Goal: Task Accomplishment & Management: Use online tool/utility

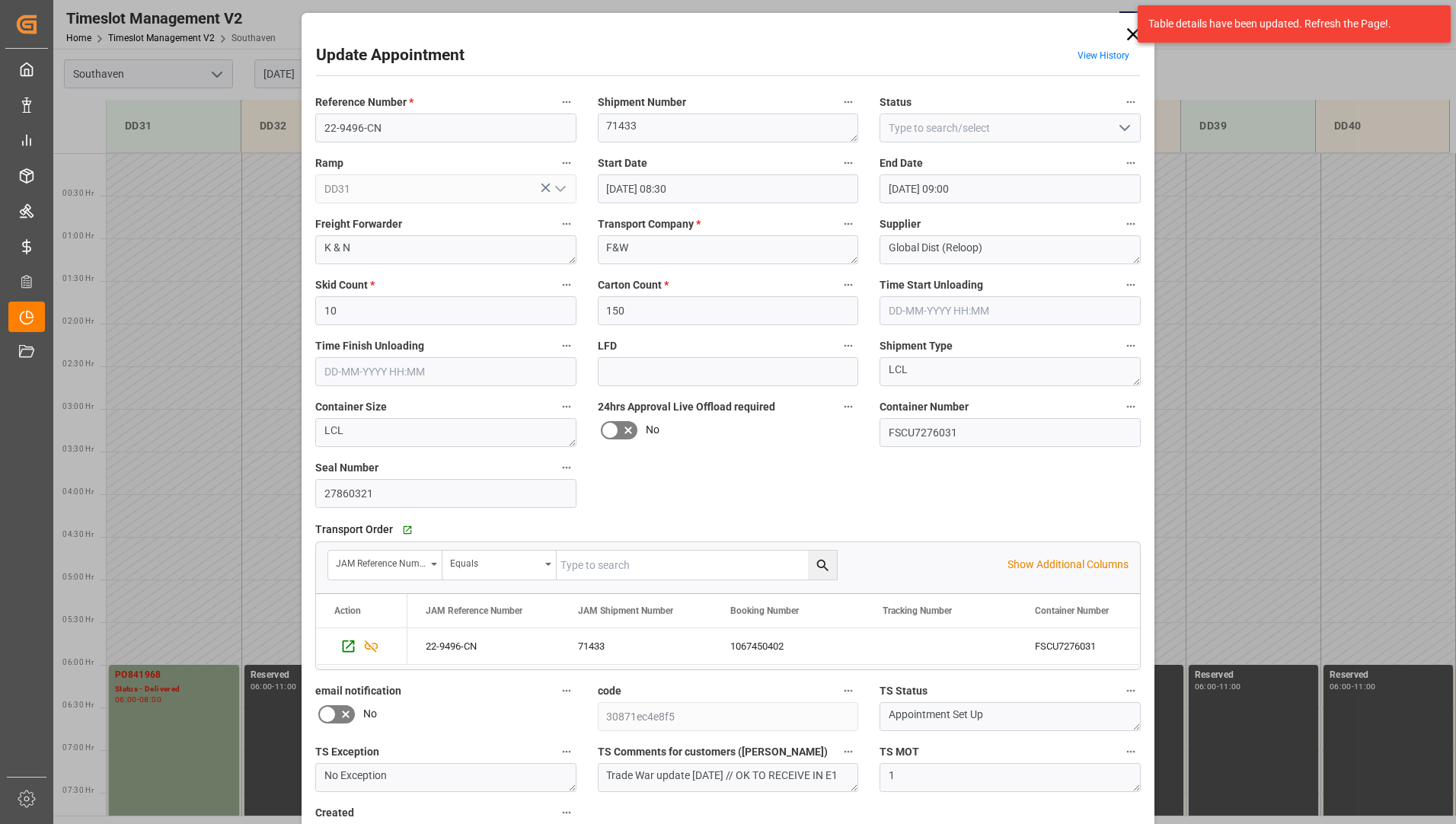
scroll to position [548, 0]
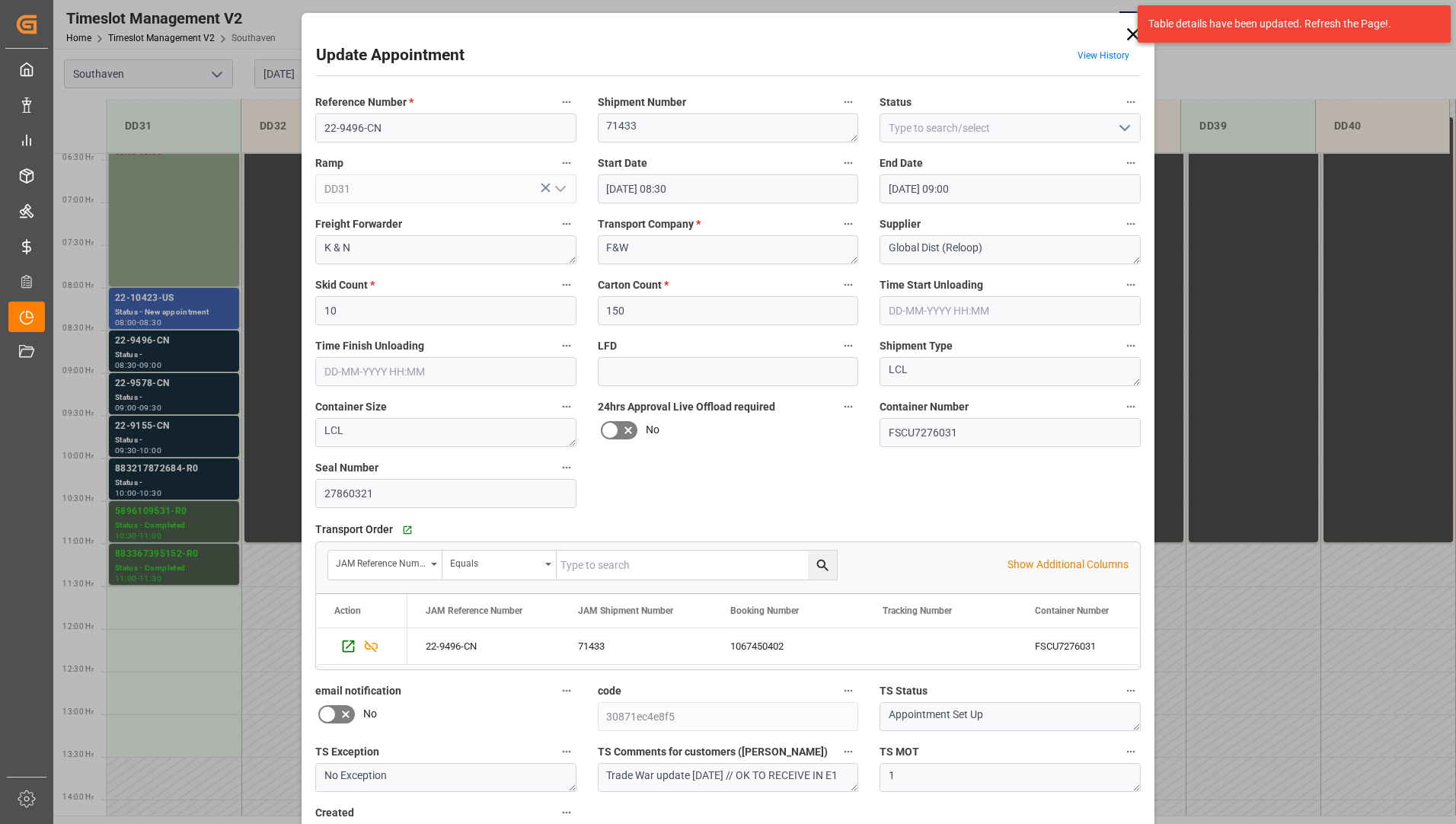
click at [1129, 28] on icon at bounding box center [1133, 35] width 22 height 22
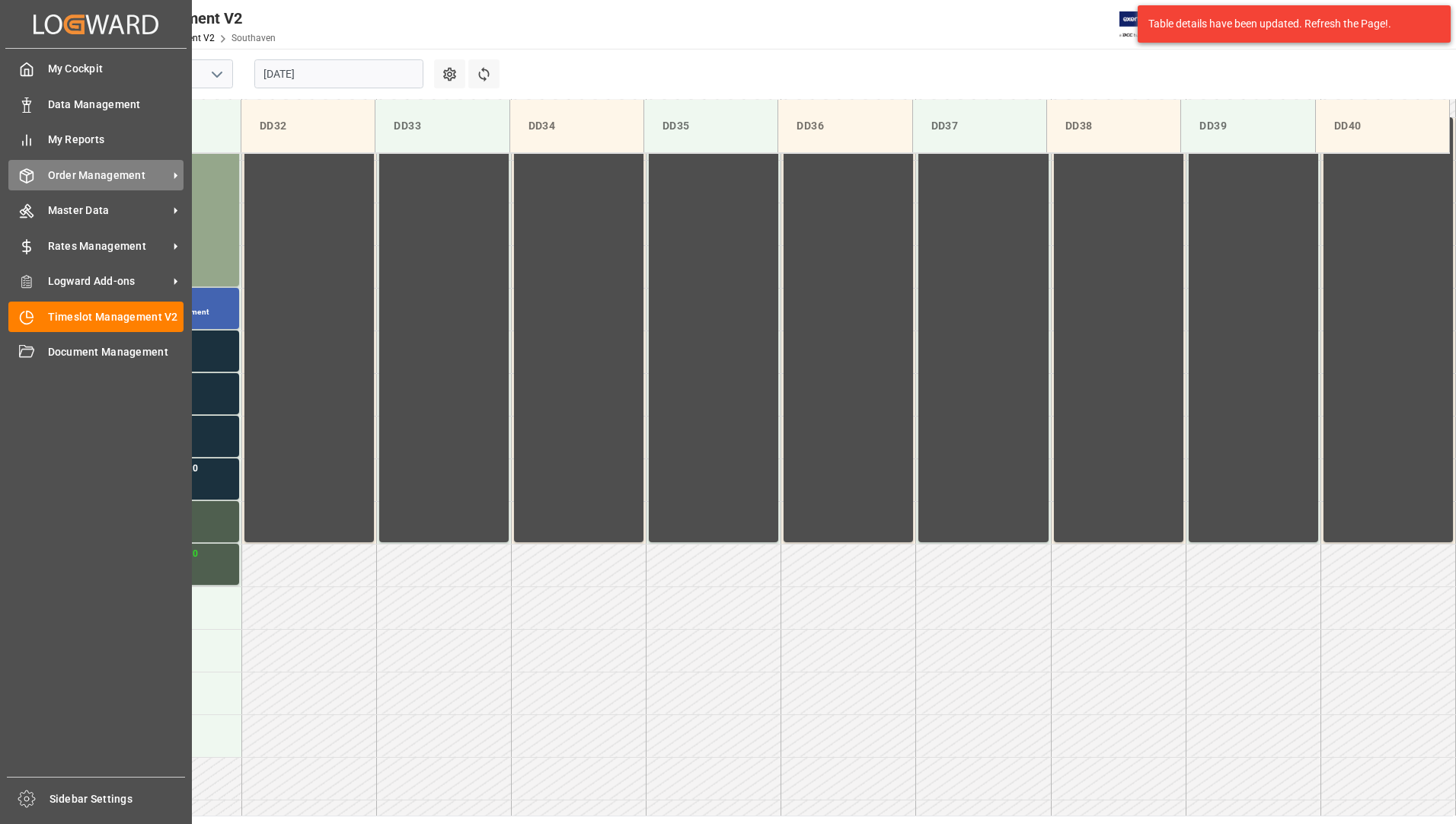
click at [98, 178] on span "Order Management" at bounding box center [108, 175] width 121 height 16
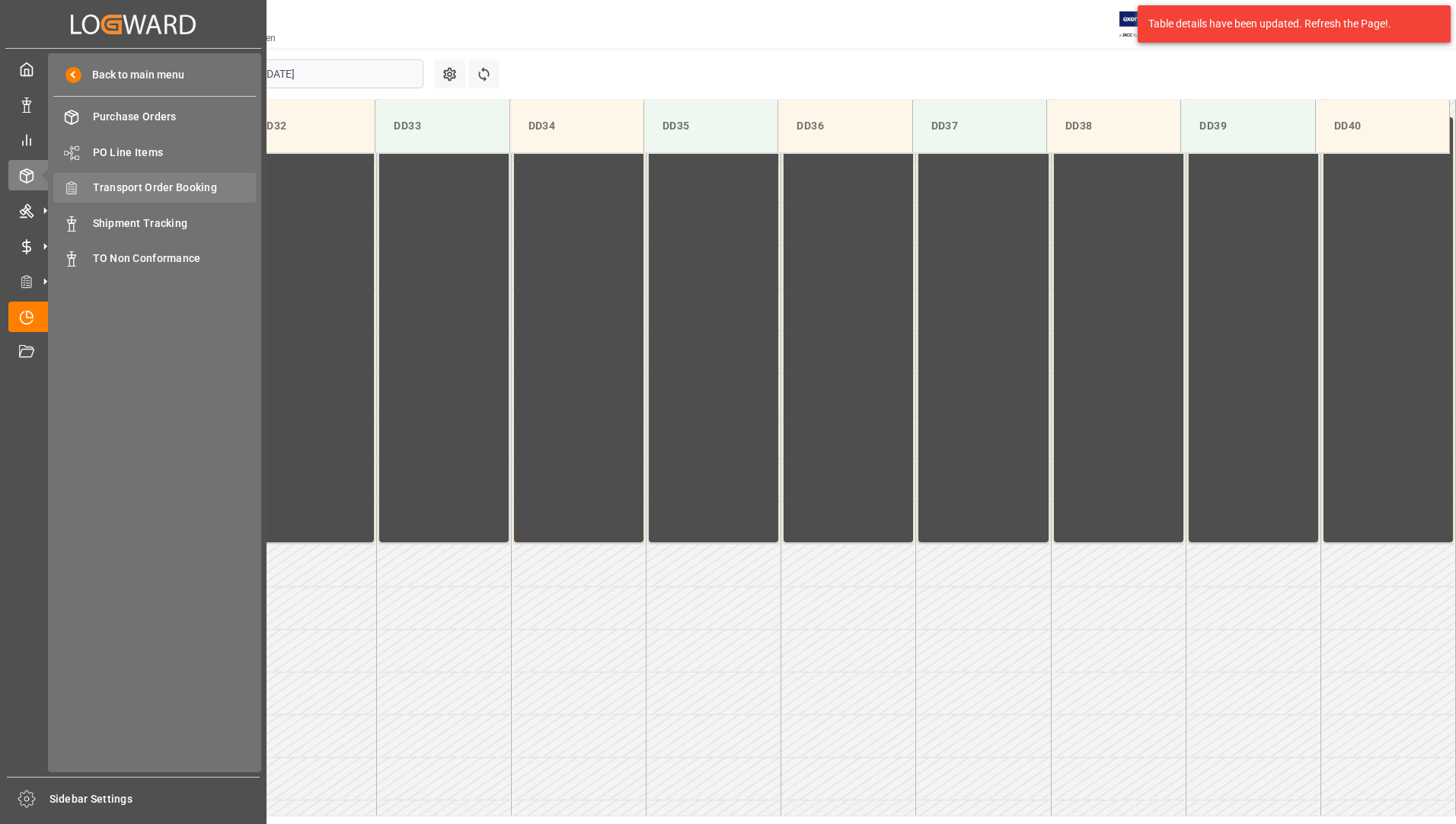
click at [217, 191] on span "Transport Order Booking" at bounding box center [174, 188] width 164 height 16
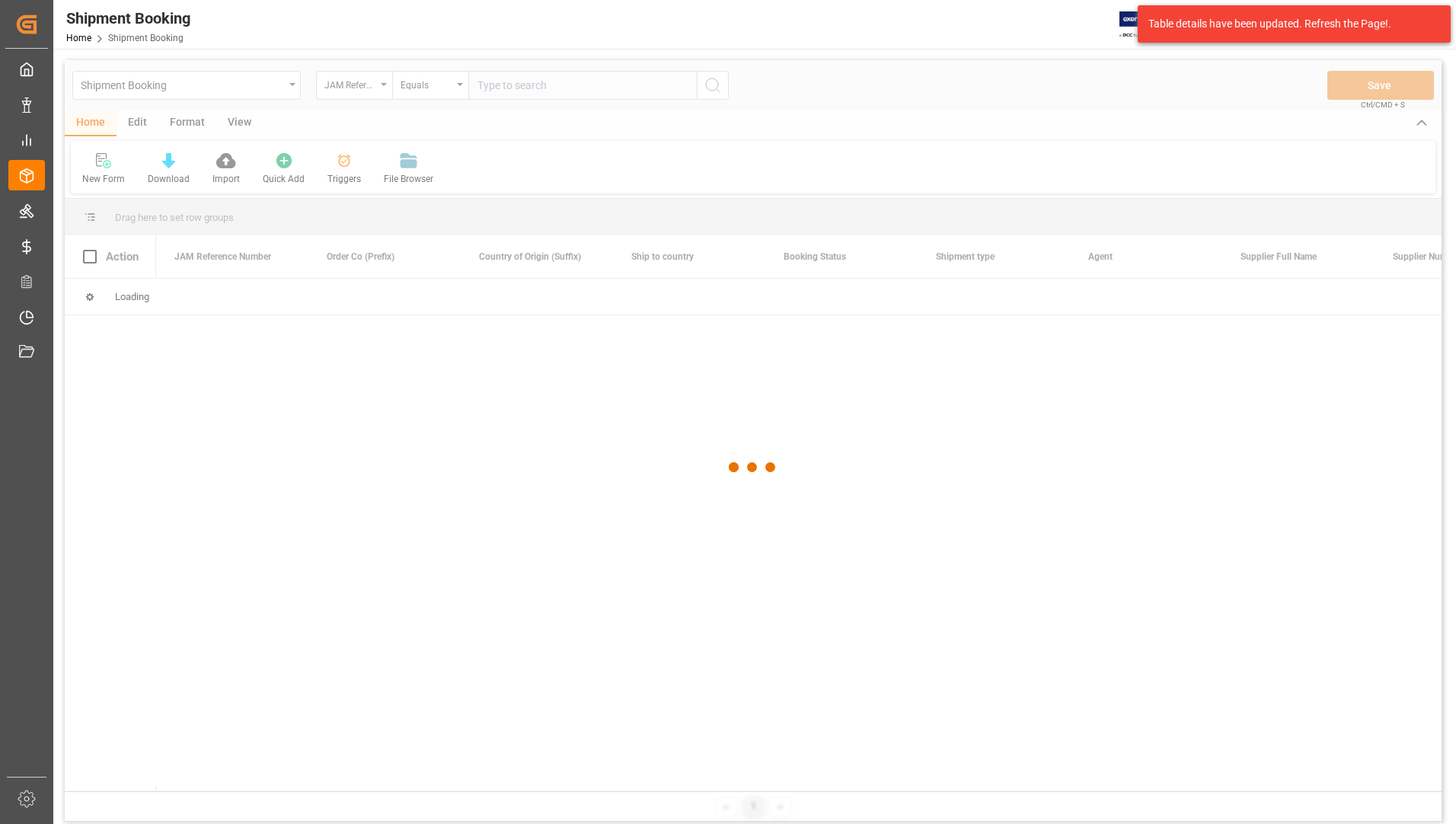
click at [502, 86] on div at bounding box center [753, 467] width 1377 height 815
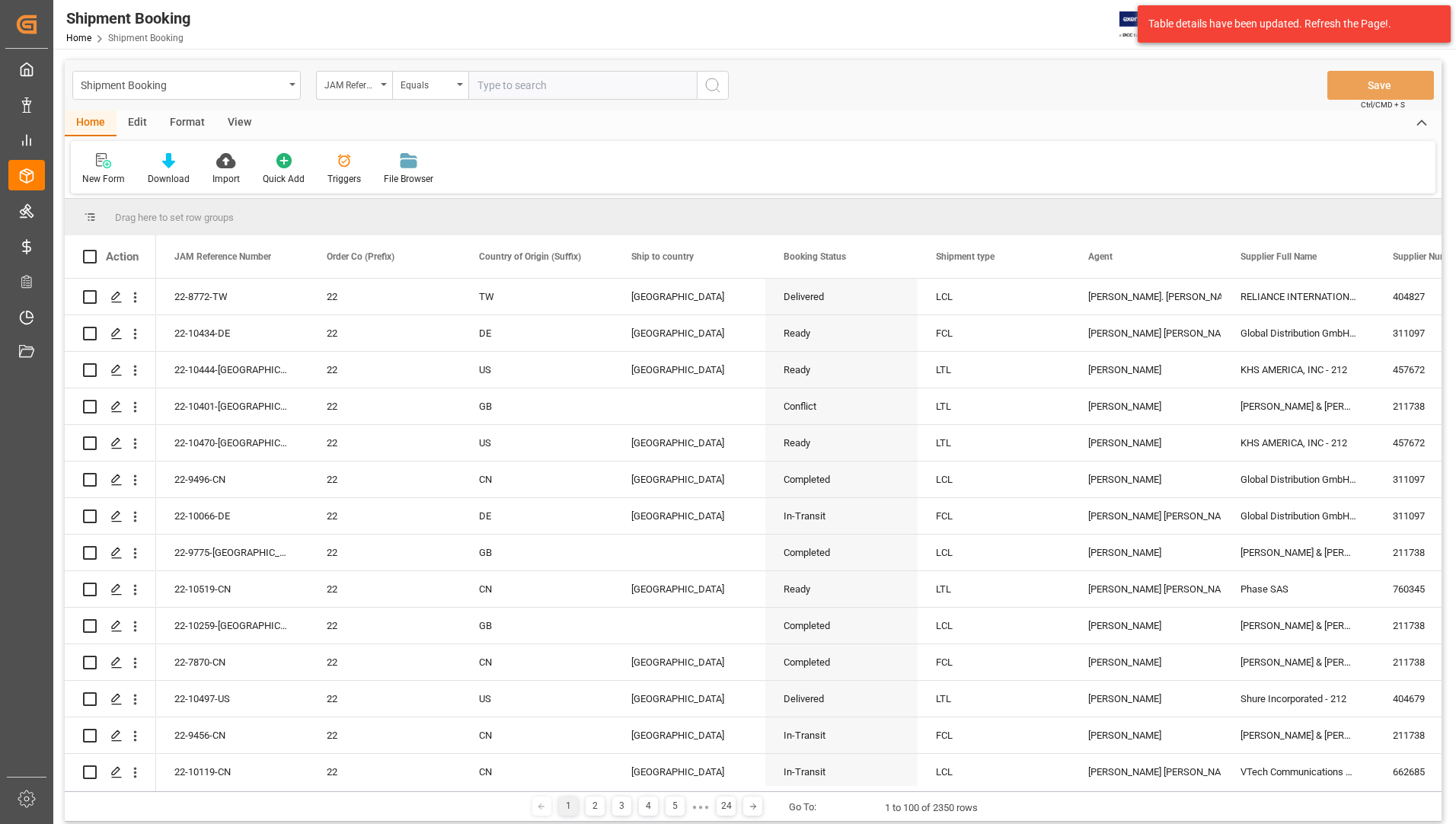
click at [504, 85] on input "text" at bounding box center [582, 85] width 228 height 29
type input "22-8772-TW"
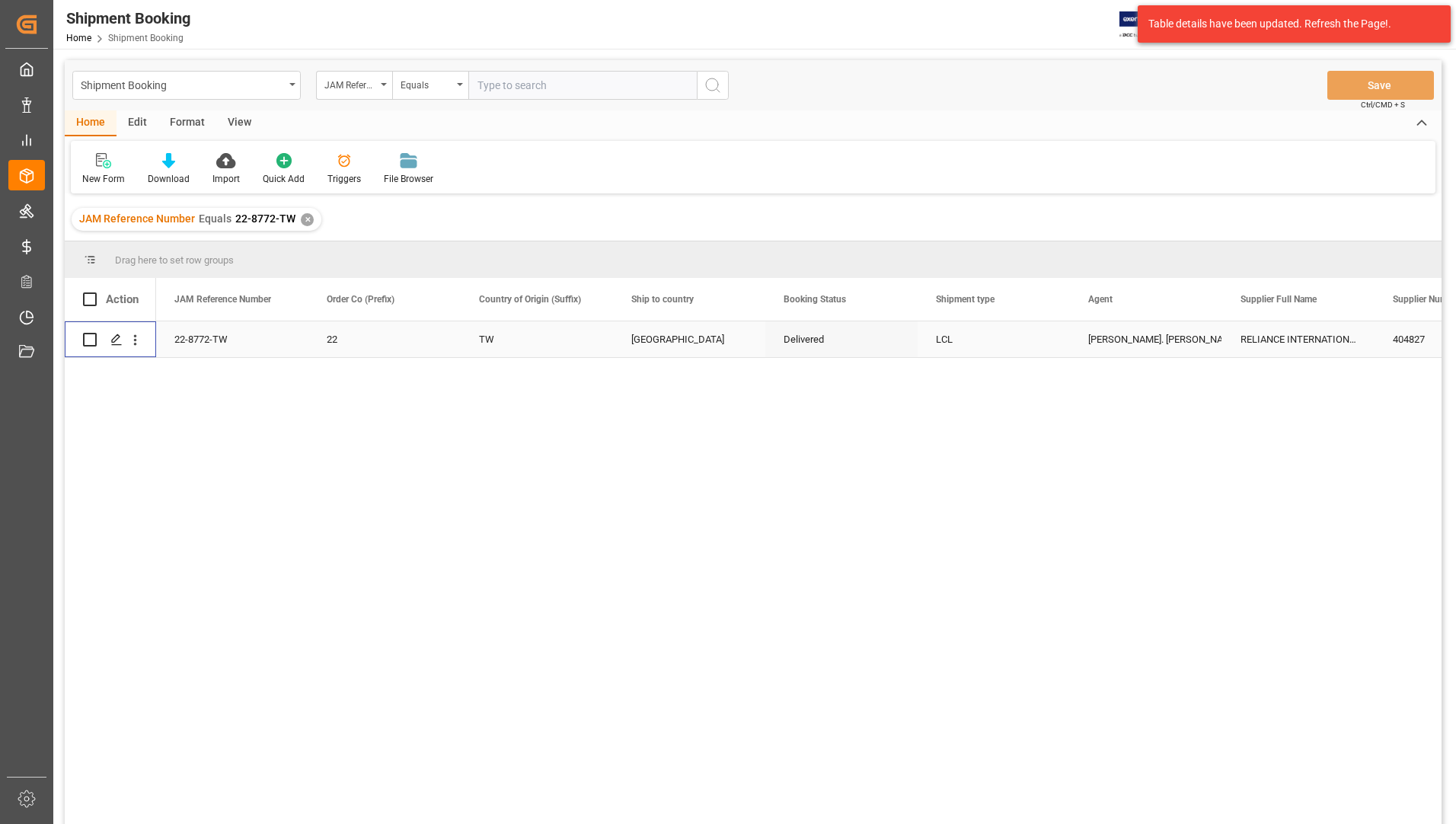
click at [93, 342] on input "Press Space to toggle row selection (unchecked)" at bounding box center [90, 340] width 14 height 14
checkbox input "true"
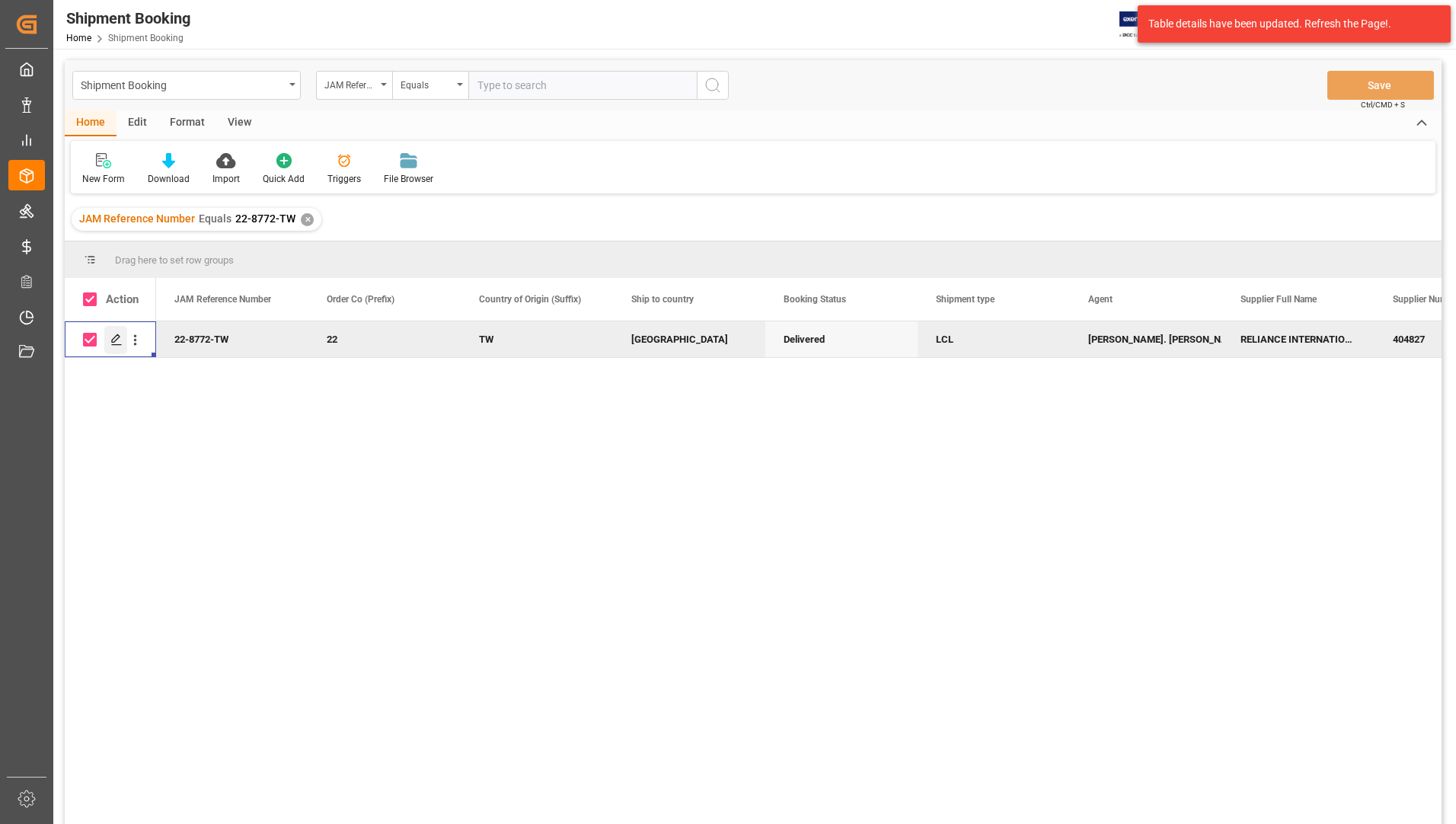
click at [113, 339] on icon "Press SPACE to deselect this row." at bounding box center [117, 340] width 12 height 12
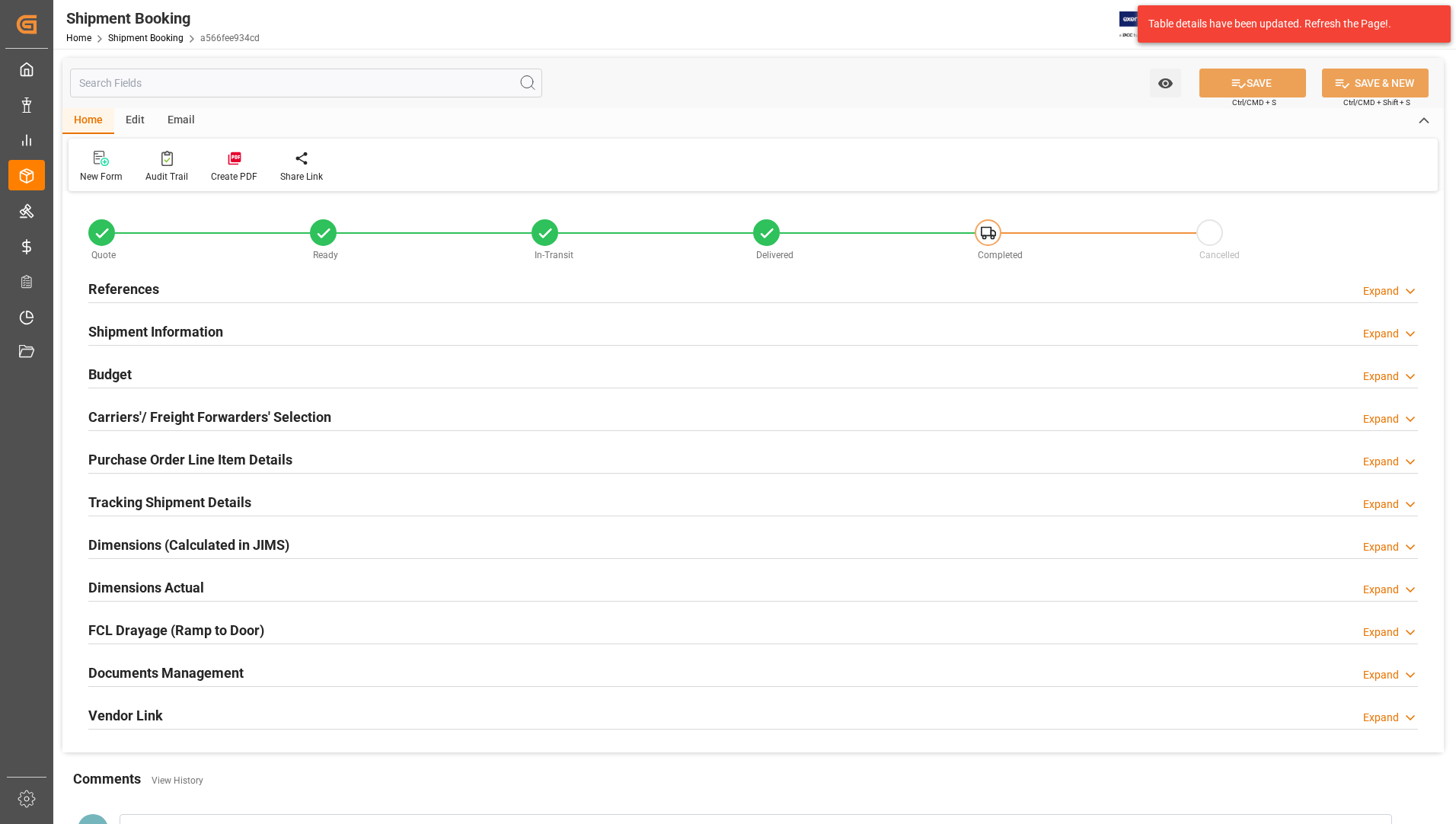
type input "8"
click at [143, 463] on h2 "Purchase Order Line Item Details" at bounding box center [191, 460] width 204 height 21
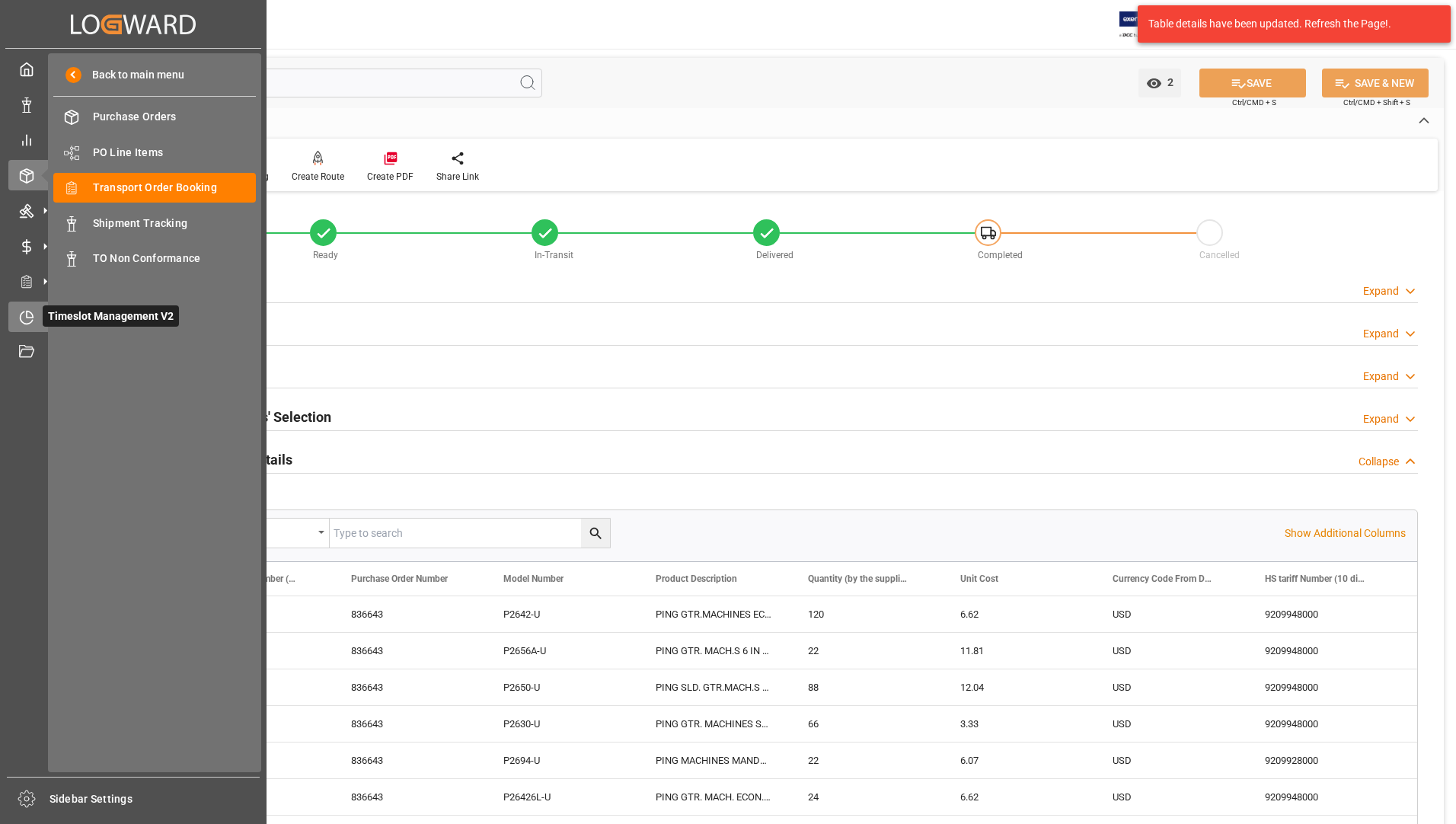
click at [38, 308] on div "Timeslot Management V2 Timeslot Management V2" at bounding box center [133, 316] width 250 height 30
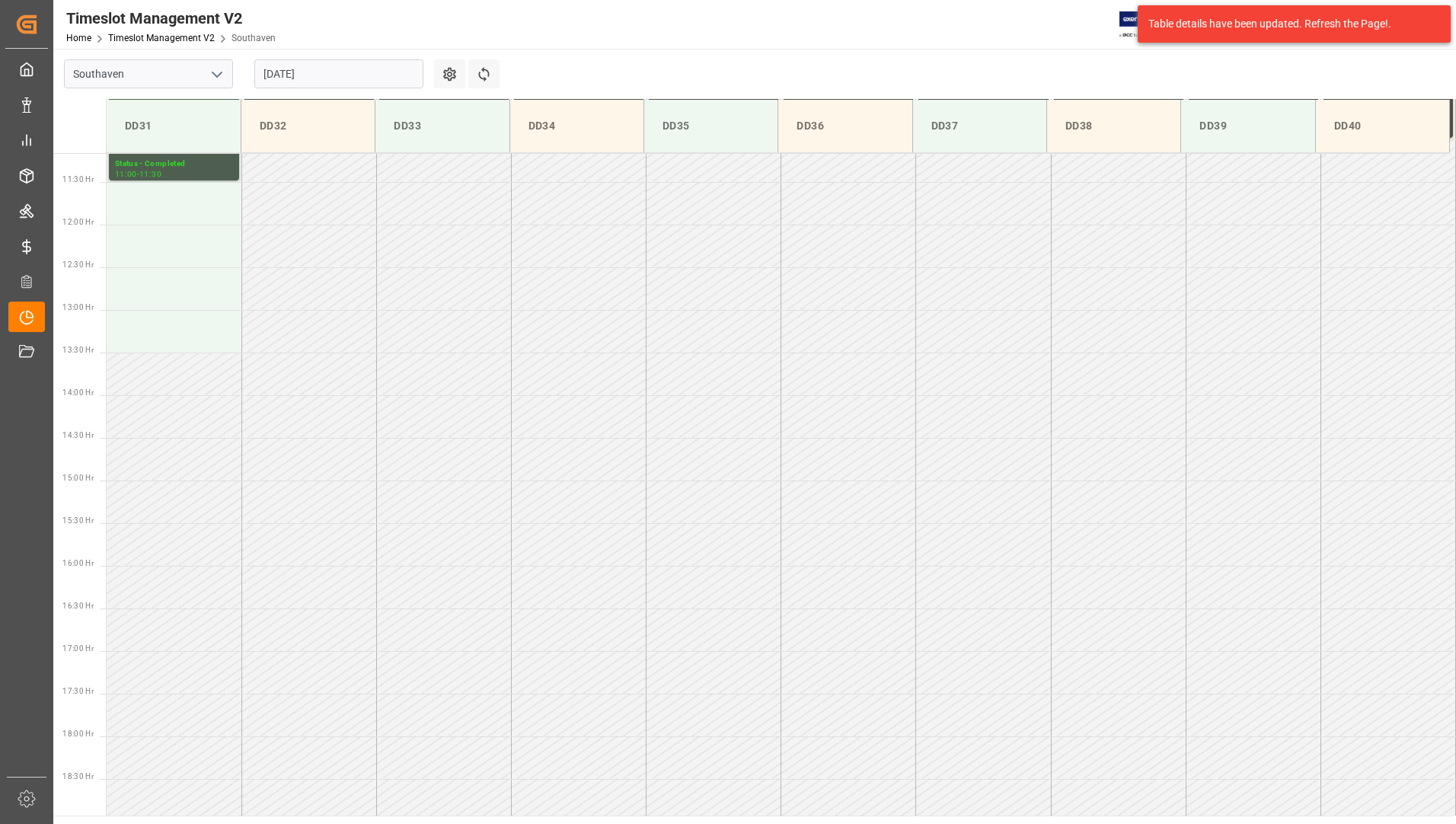
scroll to position [642, 0]
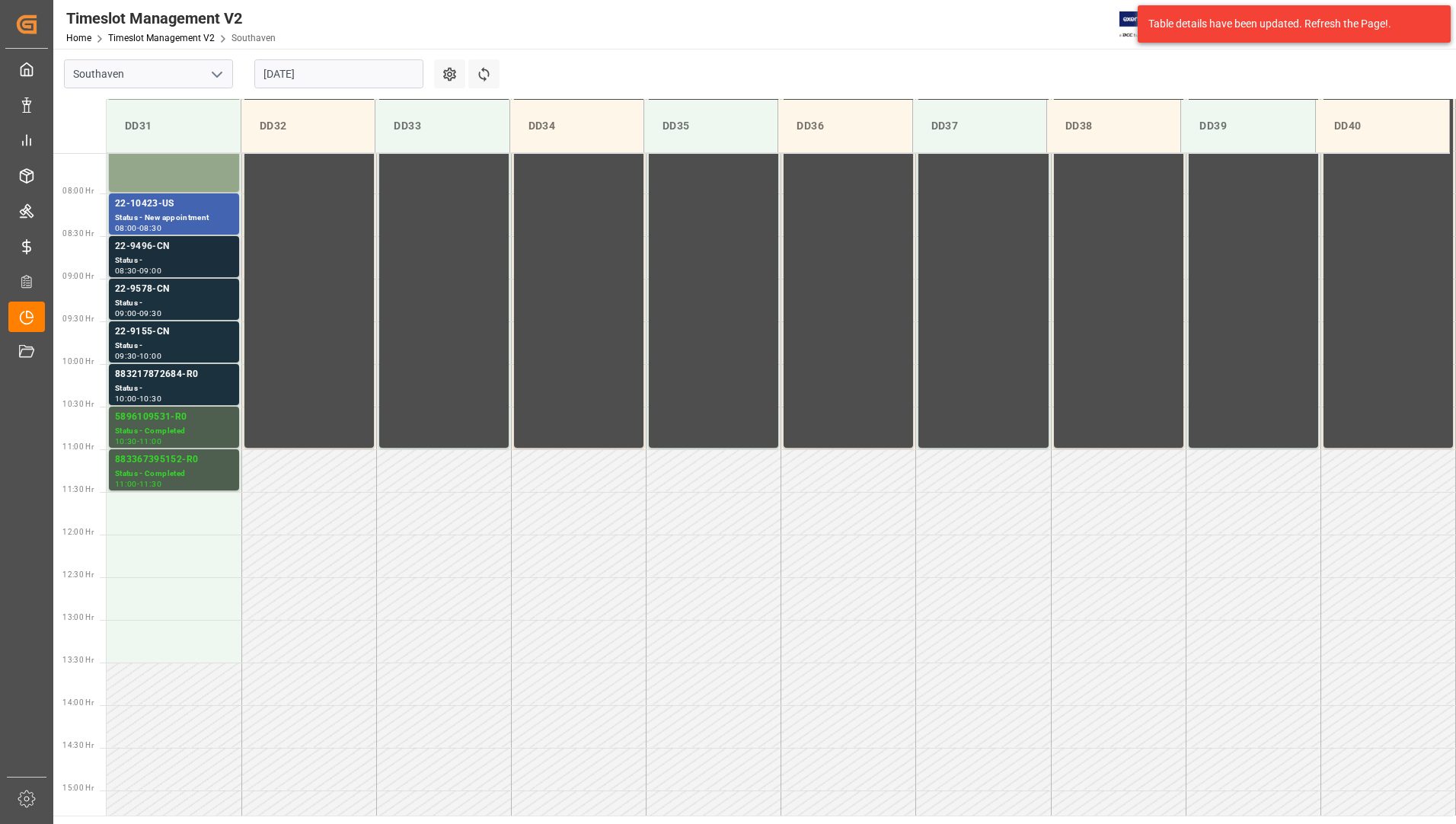
click at [165, 257] on div "Status -" at bounding box center [174, 261] width 118 height 13
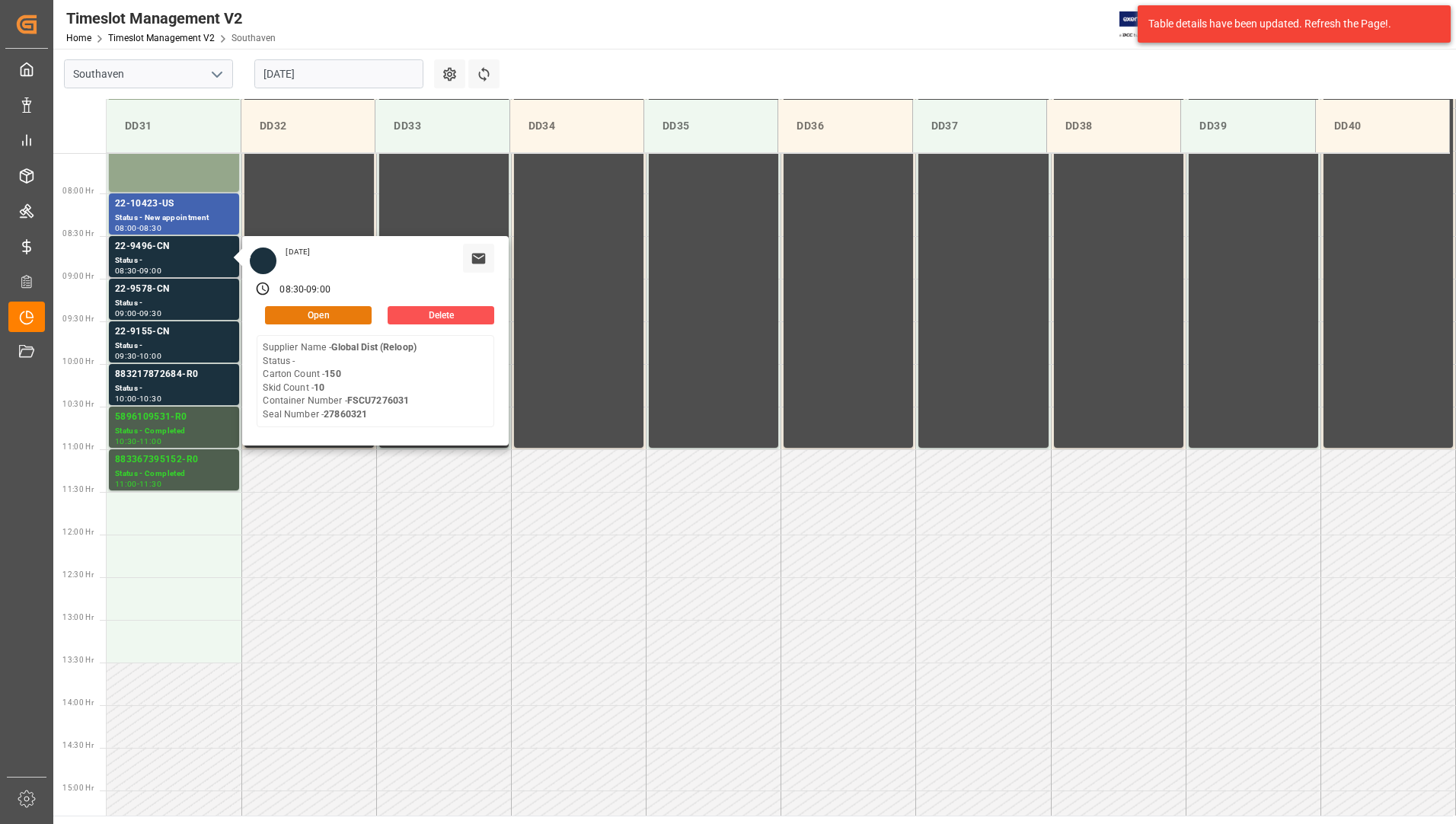
click at [280, 320] on button "Open" at bounding box center [318, 315] width 107 height 18
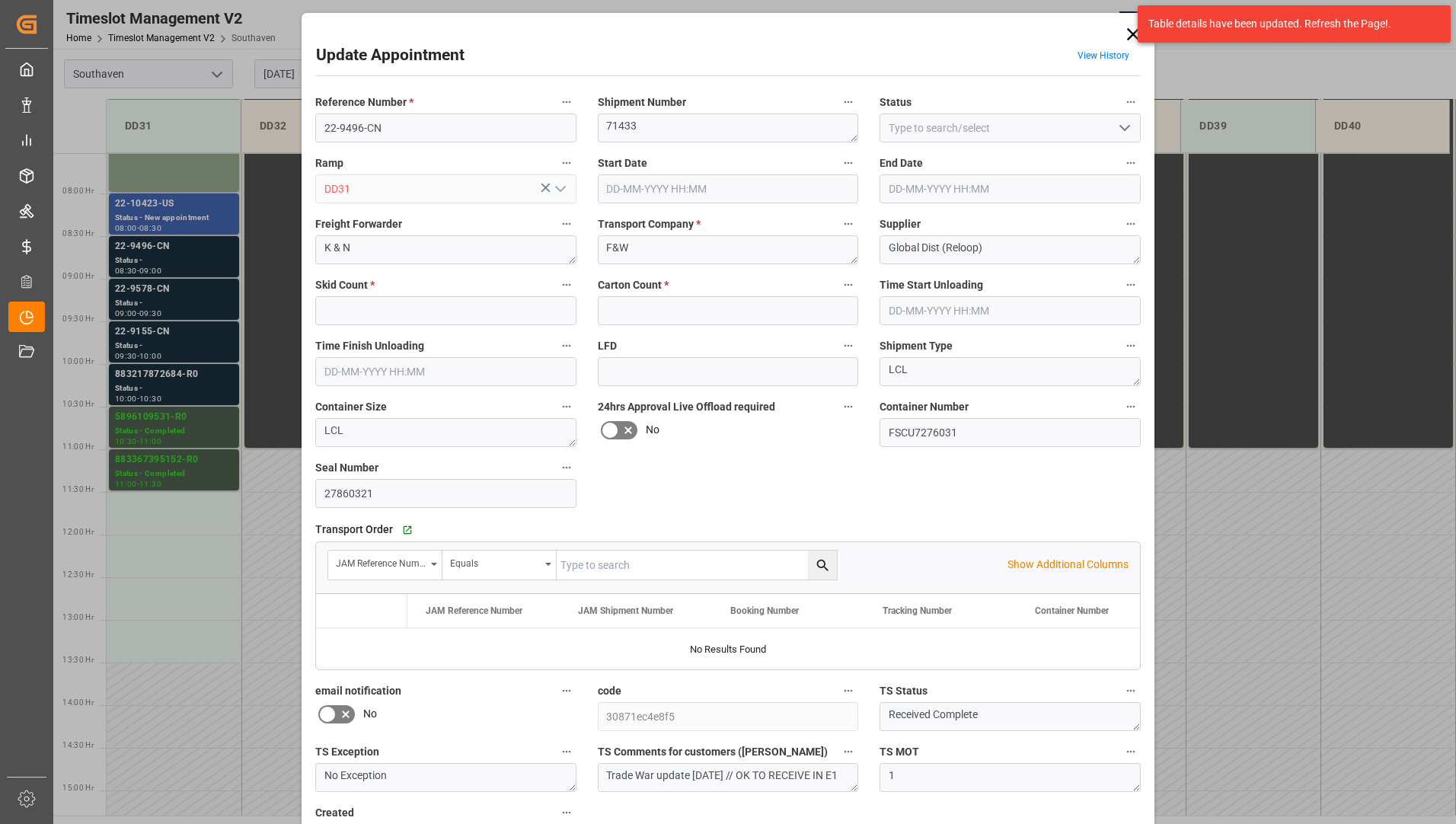
type input "10"
type input "150"
type input "[DATE] 08:30"
type input "[DATE] 09:00"
type input "[DATE] 22:24"
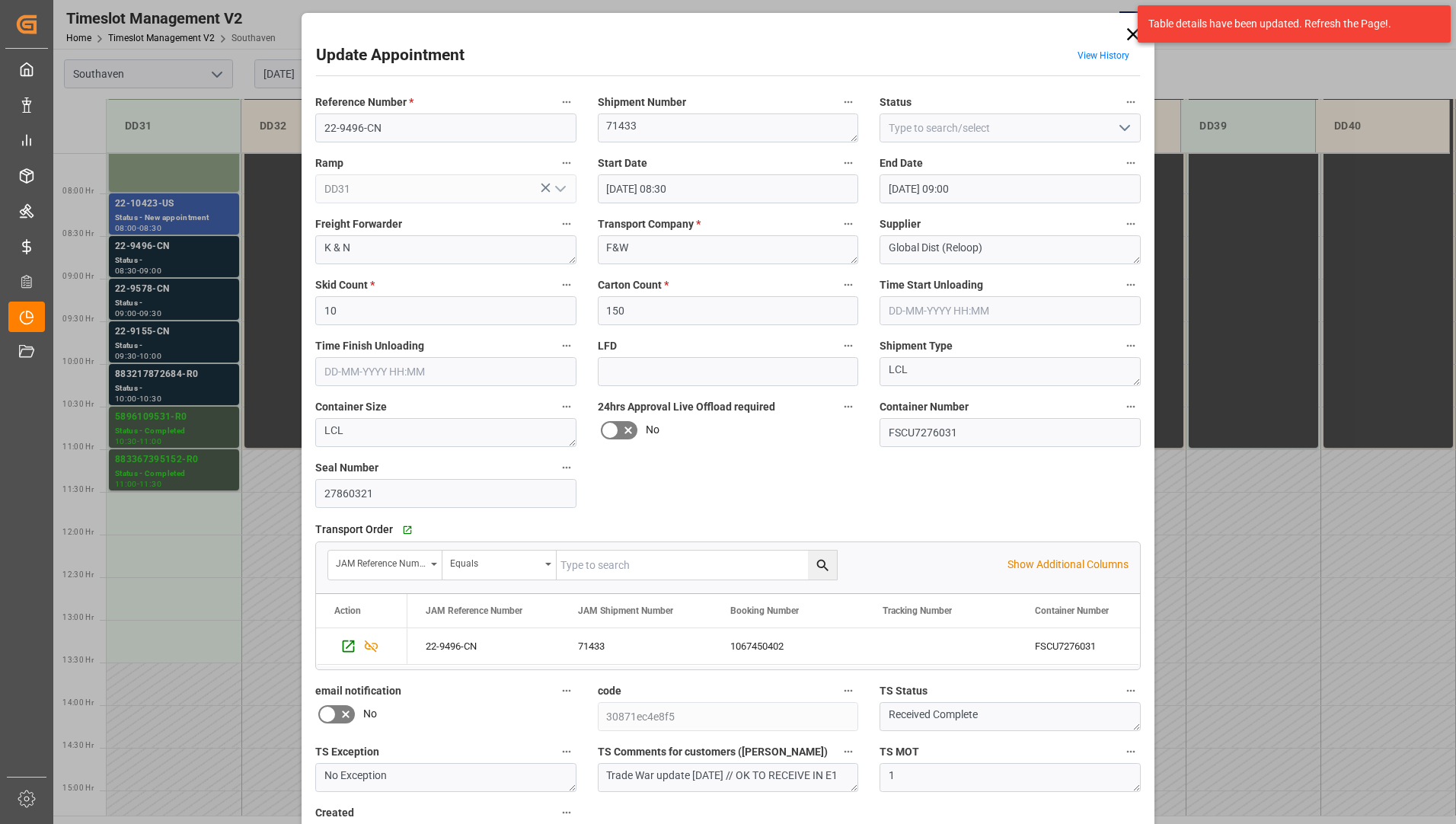
click at [1120, 131] on icon "open menu" at bounding box center [1125, 128] width 18 height 18
drag, startPoint x: 1064, startPoint y: 191, endPoint x: 1056, endPoint y: 261, distance: 70.5
click at [1064, 191] on div "Completed" at bounding box center [1010, 196] width 260 height 35
type input "Completed"
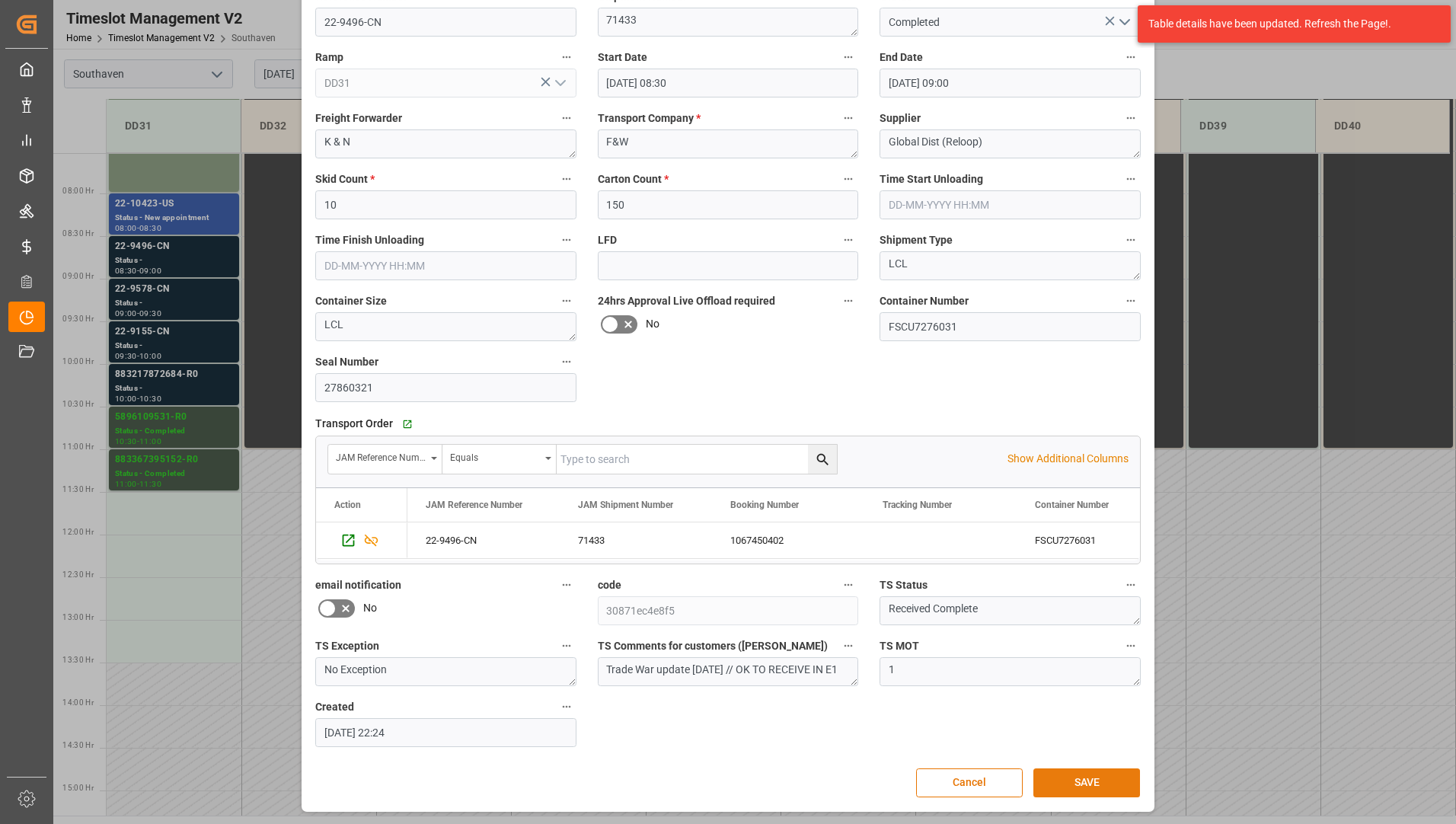
scroll to position [107, 0]
click at [1072, 768] on div "Cancel SAVE" at bounding box center [728, 782] width 824 height 29
click at [1046, 776] on button "SAVE" at bounding box center [1086, 782] width 107 height 29
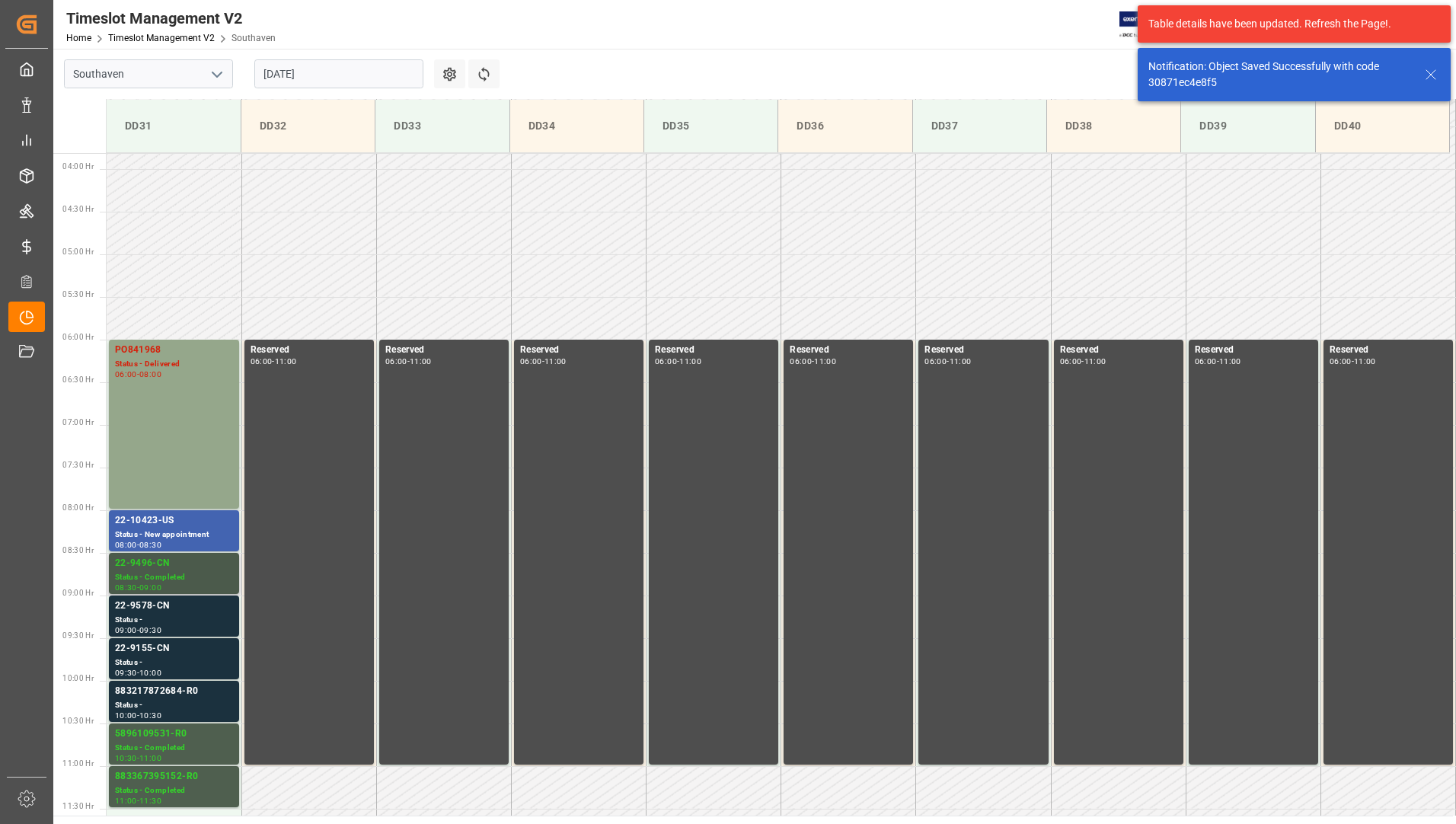
scroll to position [359, 0]
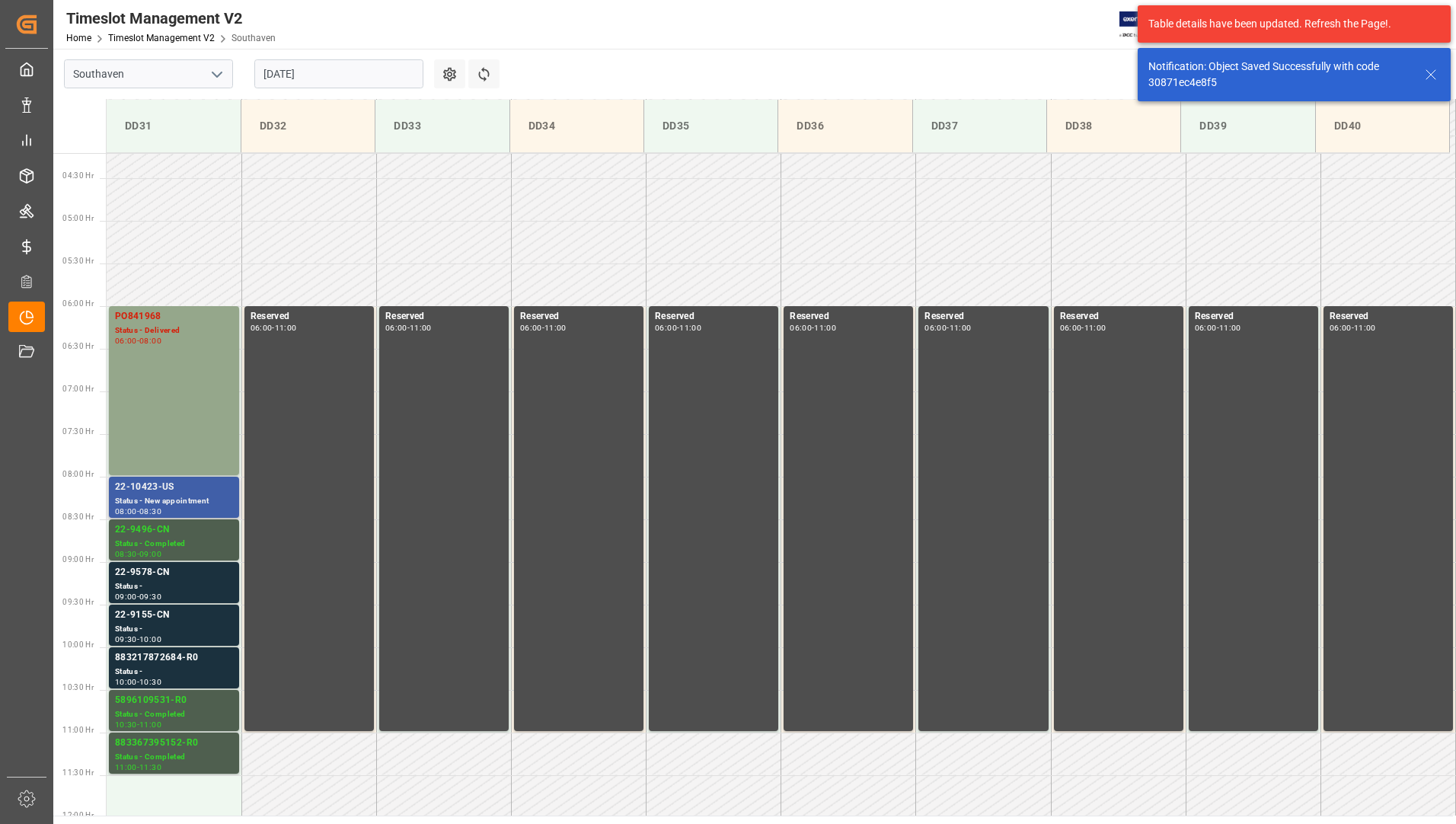
click at [177, 499] on div "Status - New appointment" at bounding box center [174, 501] width 118 height 13
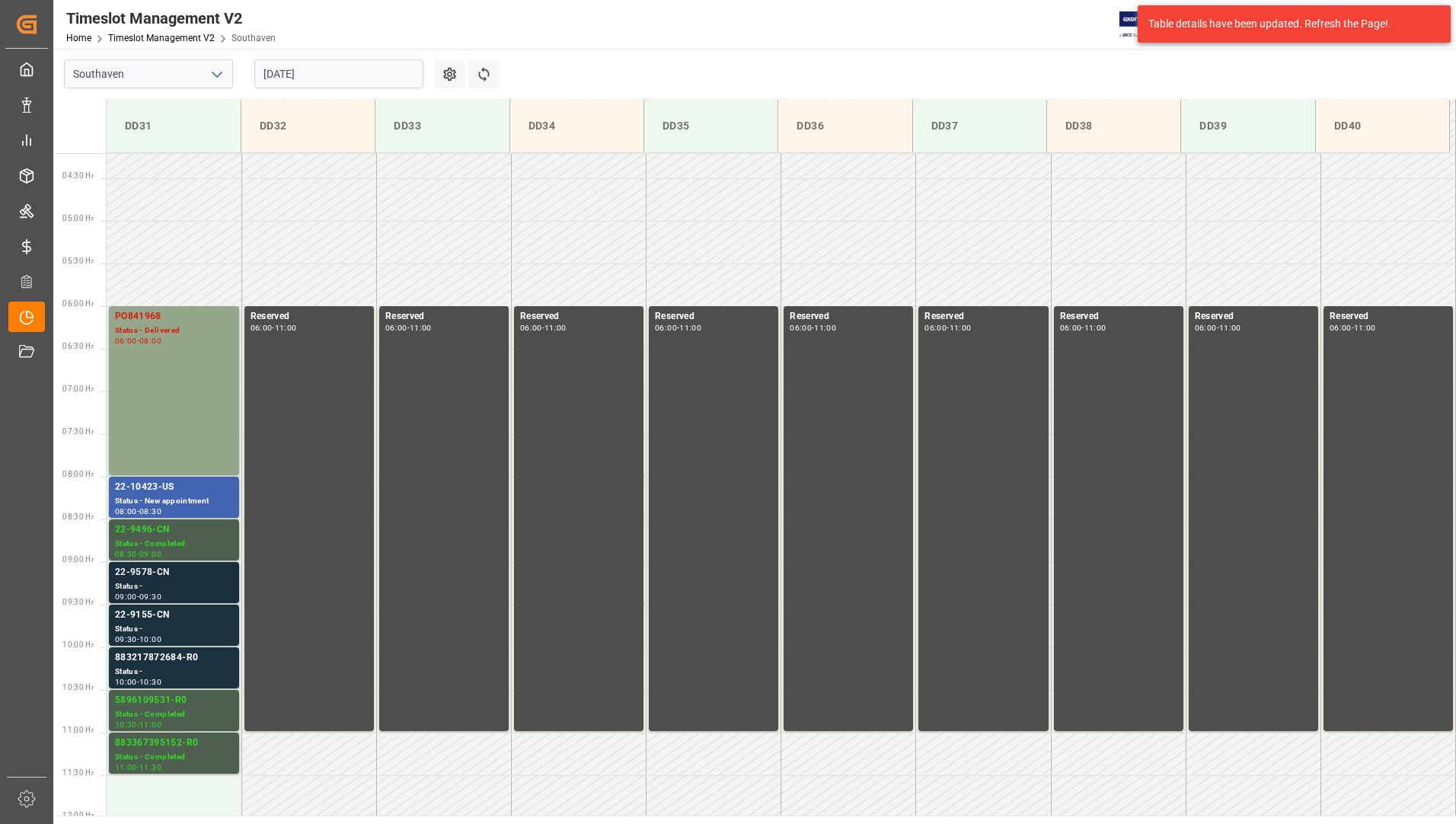
click at [231, 574] on div "22-9578-CN" at bounding box center [174, 573] width 118 height 15
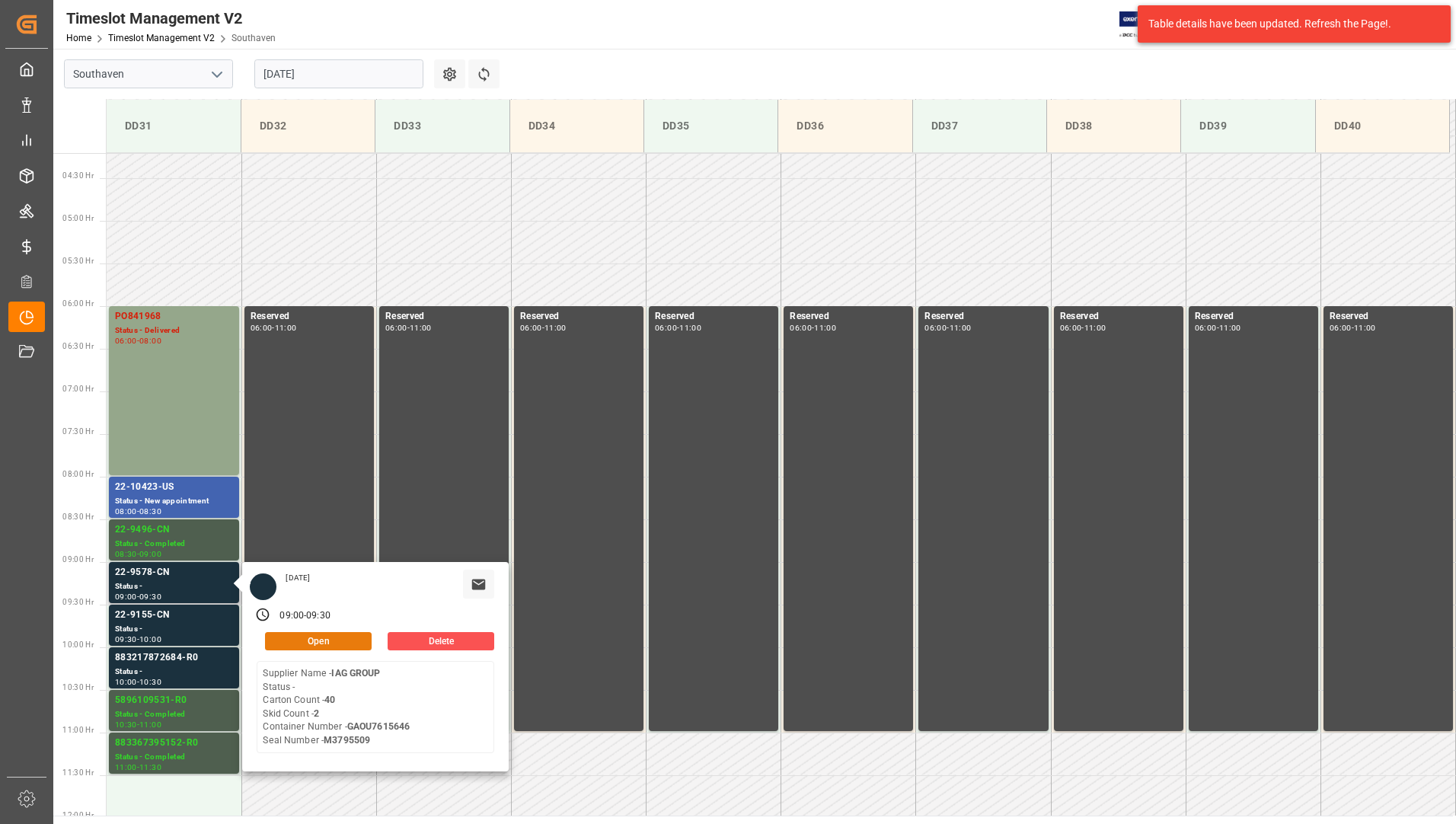
click at [307, 643] on button "Open" at bounding box center [318, 642] width 107 height 18
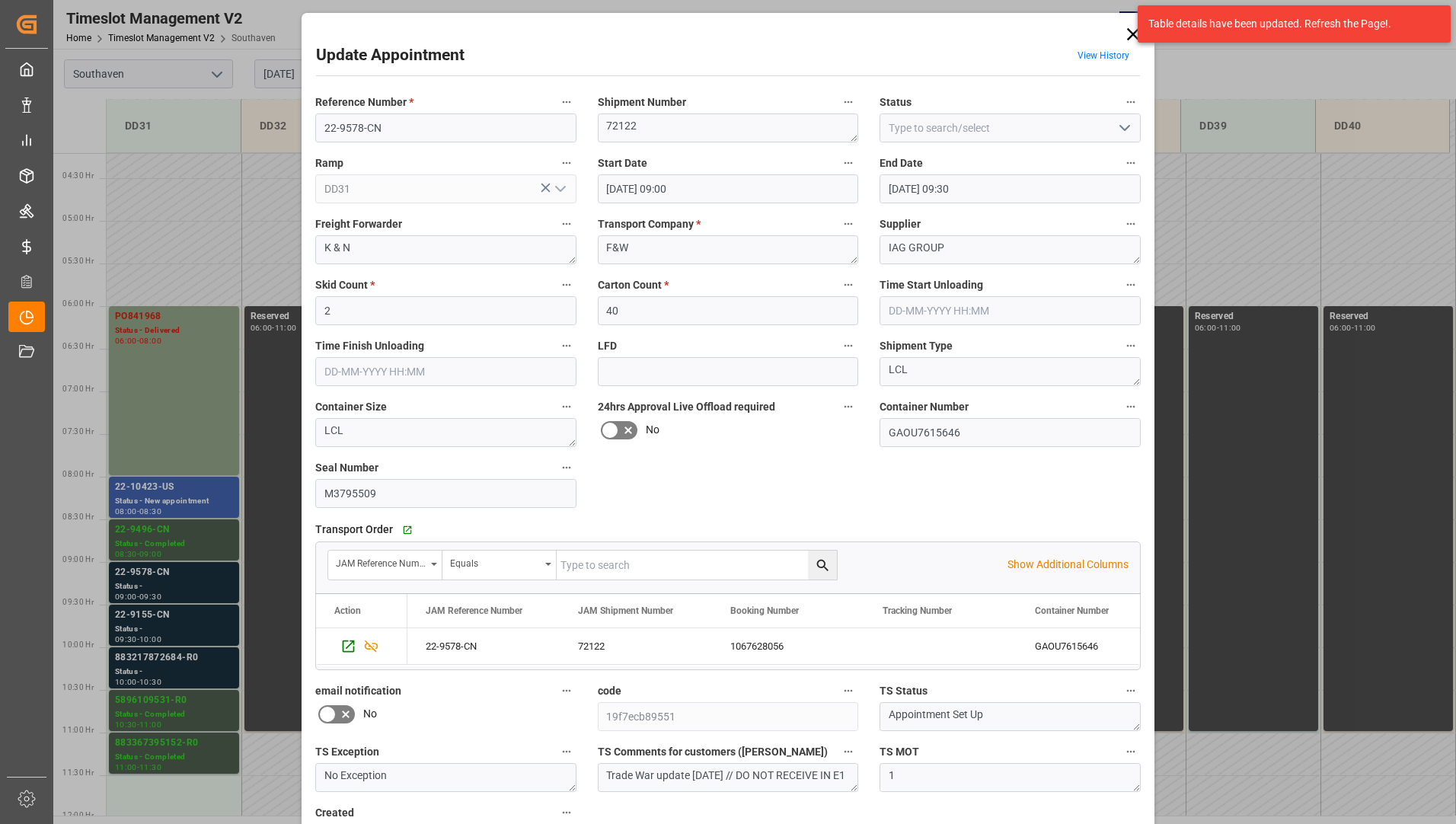
click at [1120, 127] on icon "open menu" at bounding box center [1125, 128] width 18 height 18
click at [1132, 31] on icon at bounding box center [1133, 35] width 22 height 22
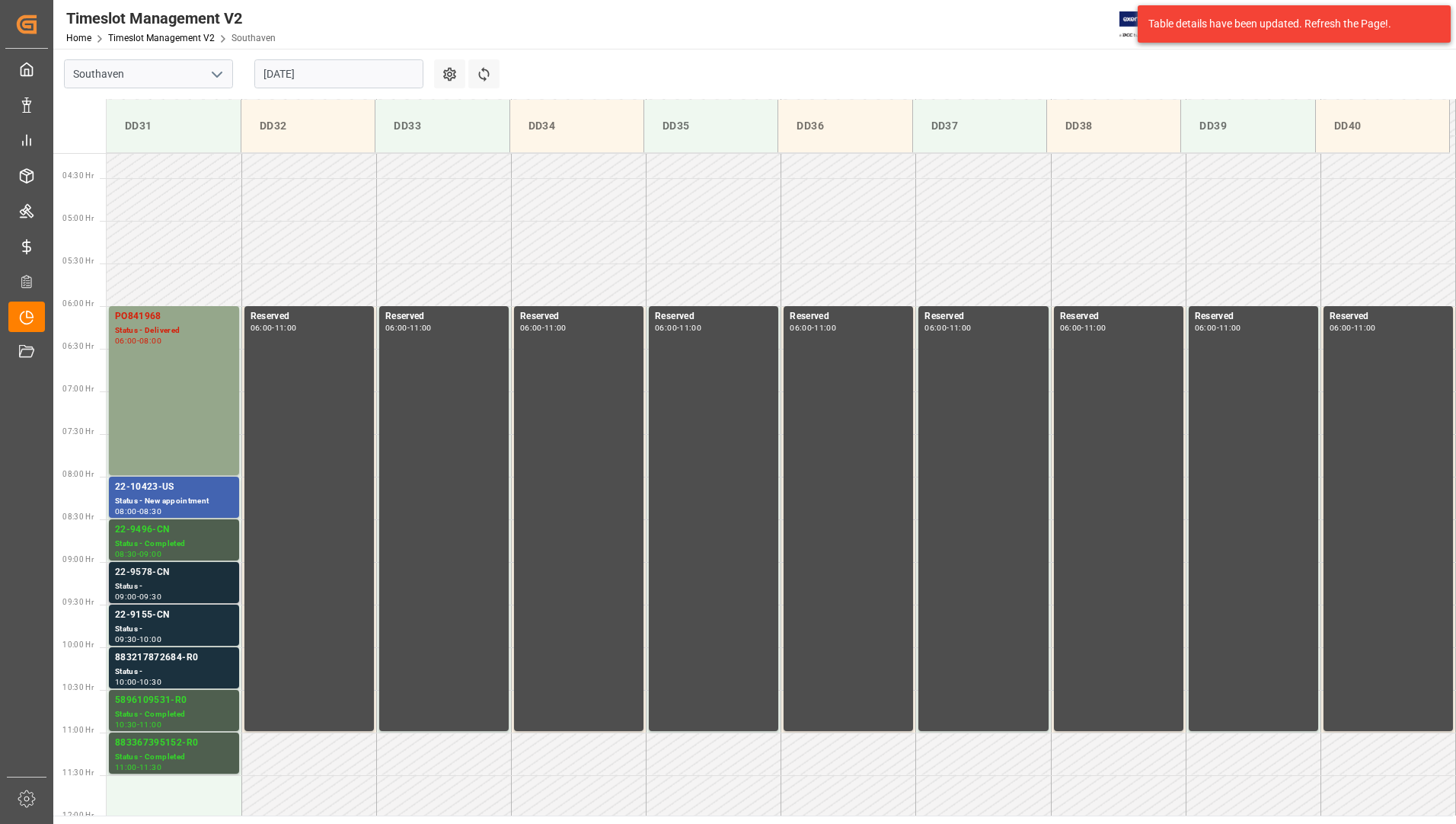
click at [185, 573] on div "22-9578-CN" at bounding box center [174, 573] width 118 height 15
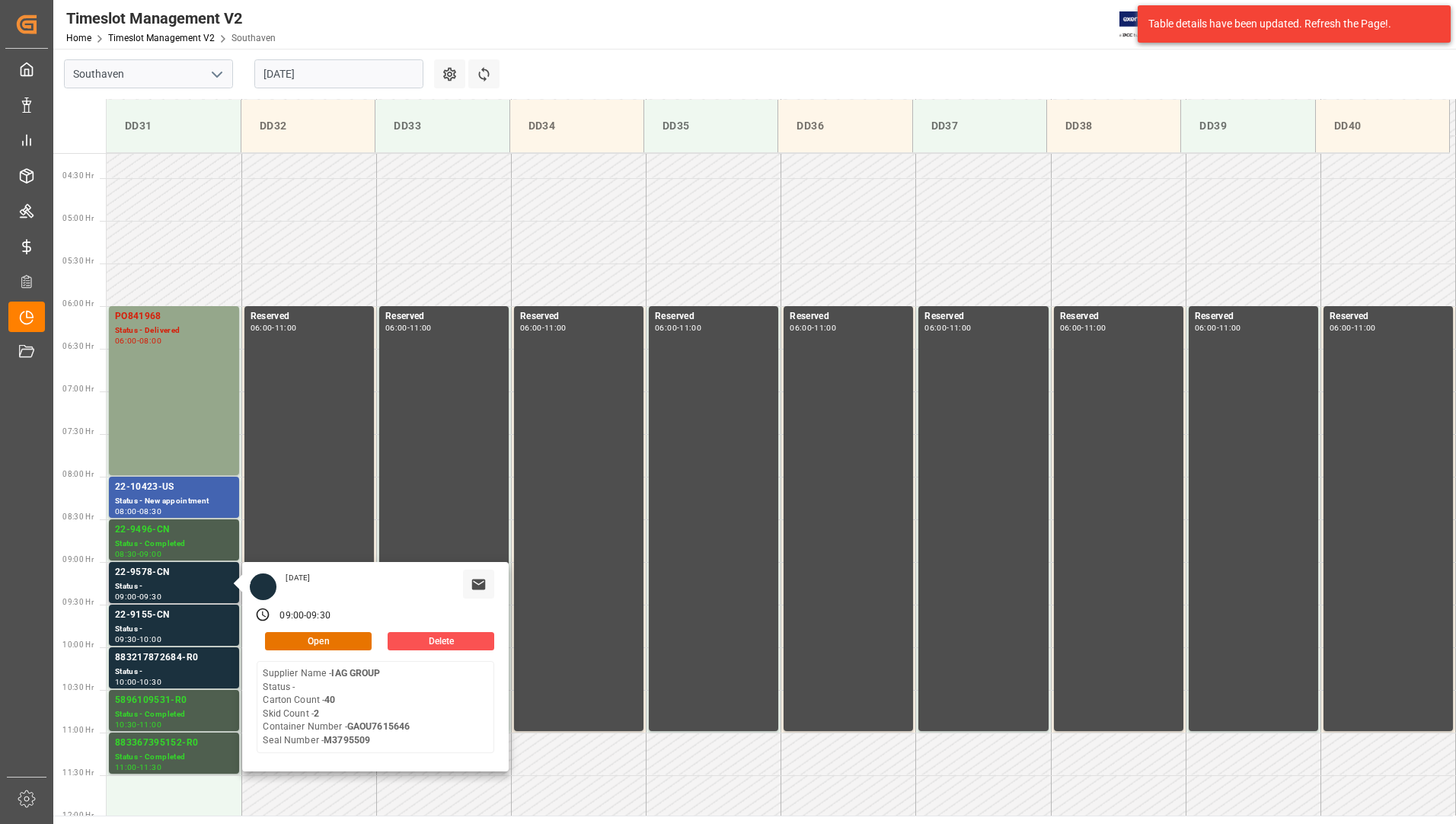
click at [277, 626] on div "09:00 - 09:30" at bounding box center [304, 616] width 61 height 23
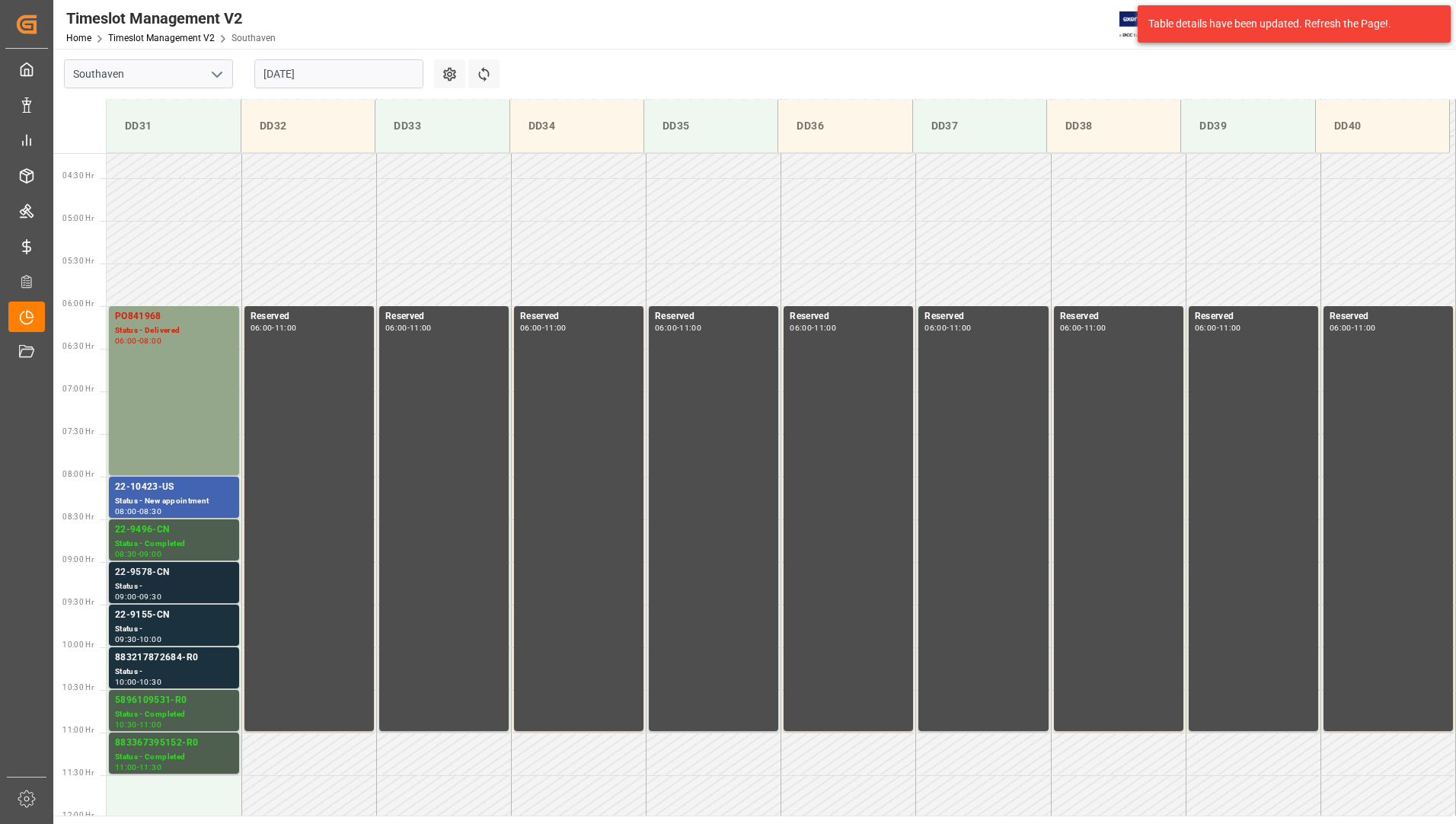
click at [169, 573] on div "22-9578-CN" at bounding box center [174, 573] width 118 height 15
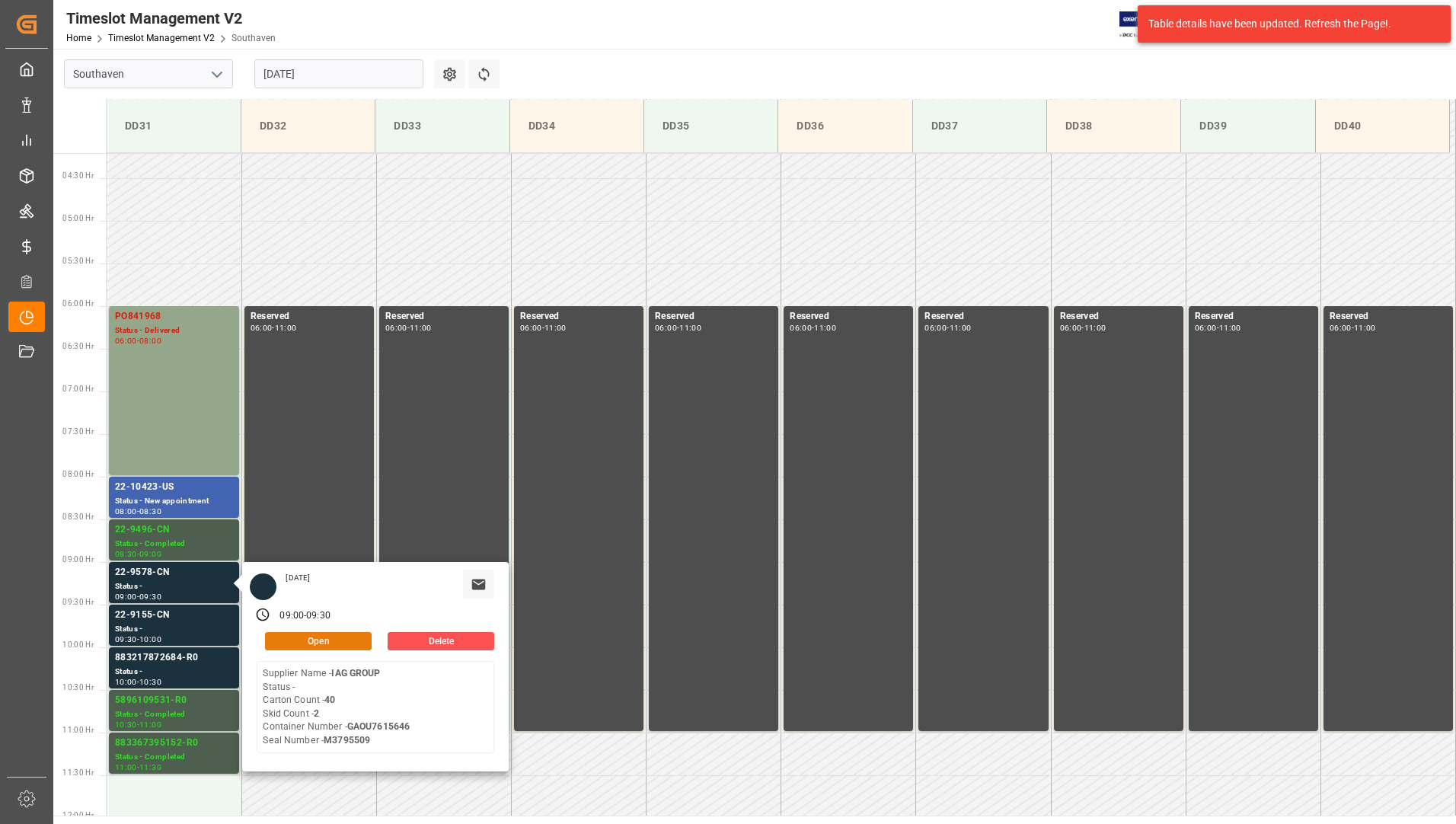
click at [294, 639] on button "Open" at bounding box center [318, 642] width 107 height 18
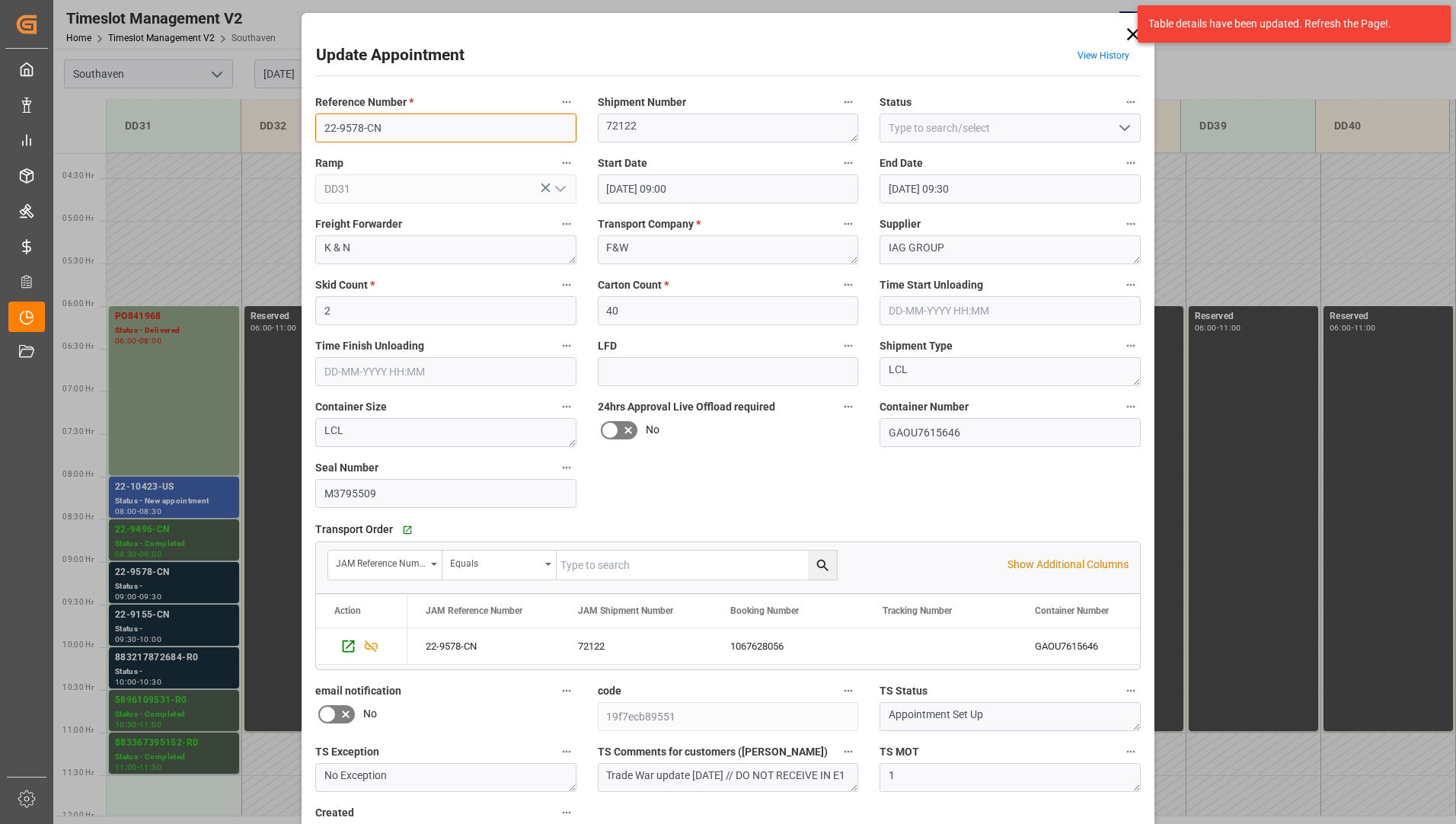
drag, startPoint x: 317, startPoint y: 126, endPoint x: 387, endPoint y: 122, distance: 70.1
click at [387, 122] on input "22-9578-CN" at bounding box center [446, 128] width 261 height 29
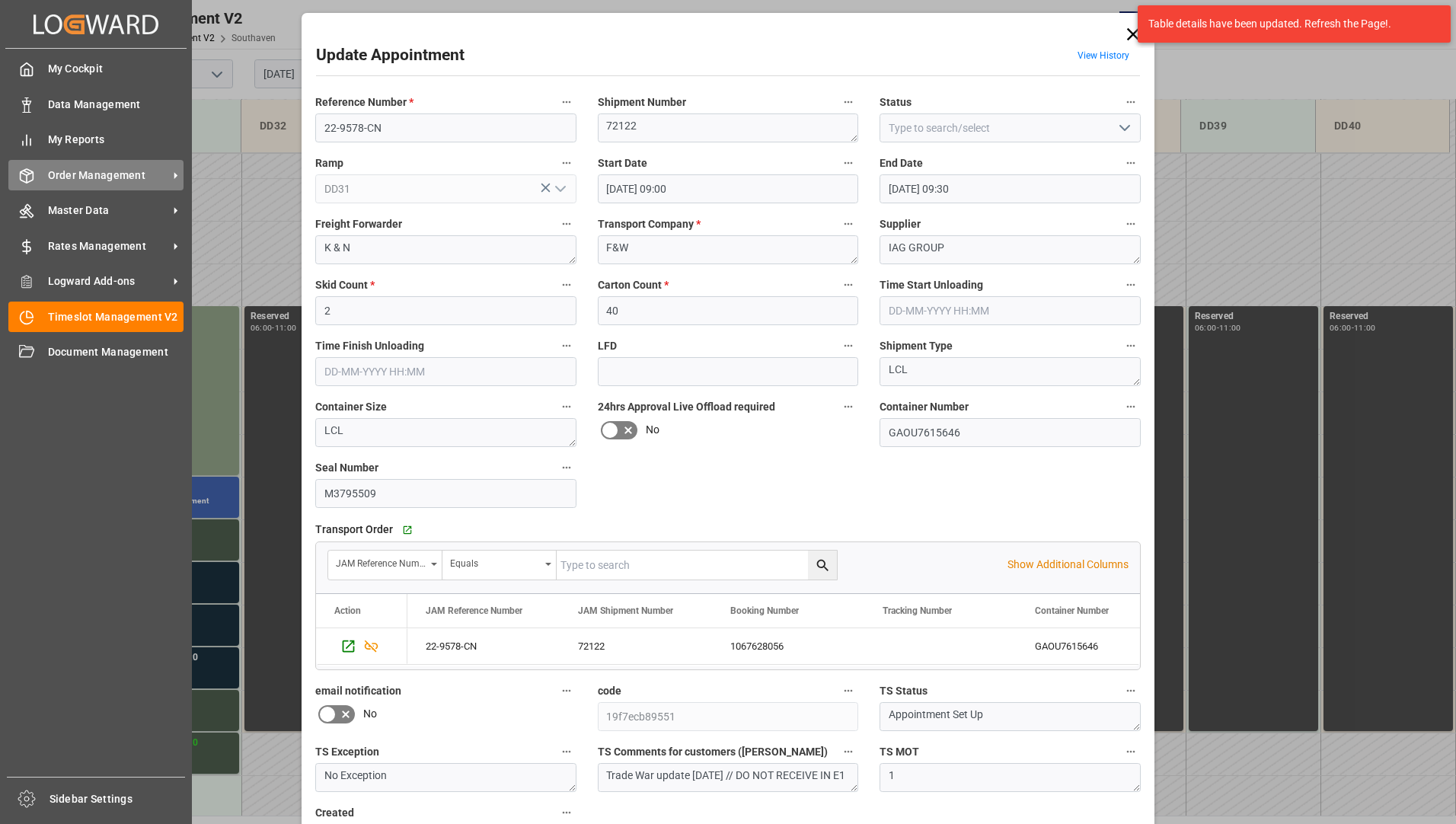
click at [80, 163] on div "Order Management Order Management" at bounding box center [96, 174] width 175 height 30
click at [89, 178] on span "Order Management" at bounding box center [108, 175] width 121 height 16
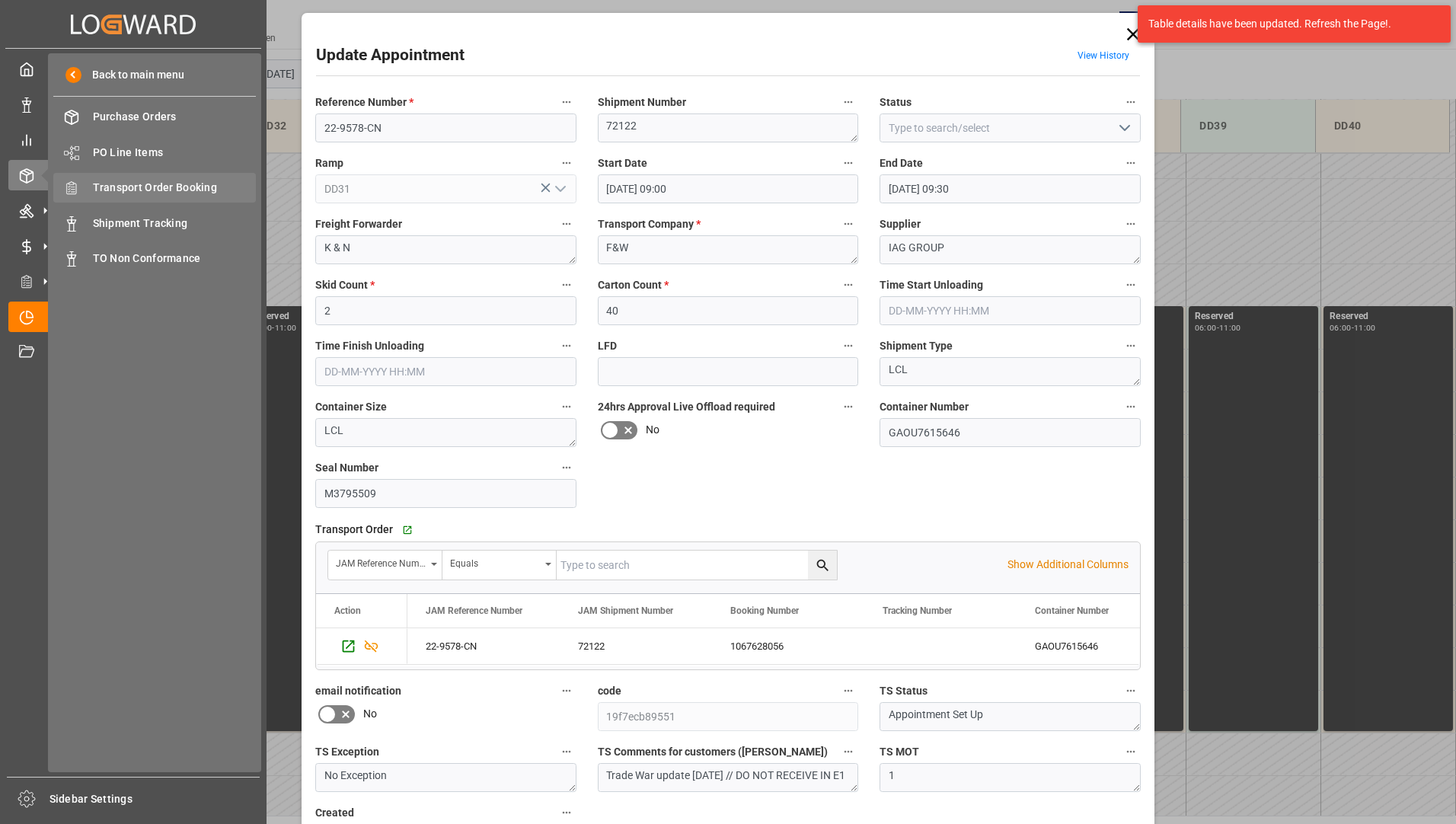
click at [175, 180] on span "Transport Order Booking" at bounding box center [174, 188] width 164 height 16
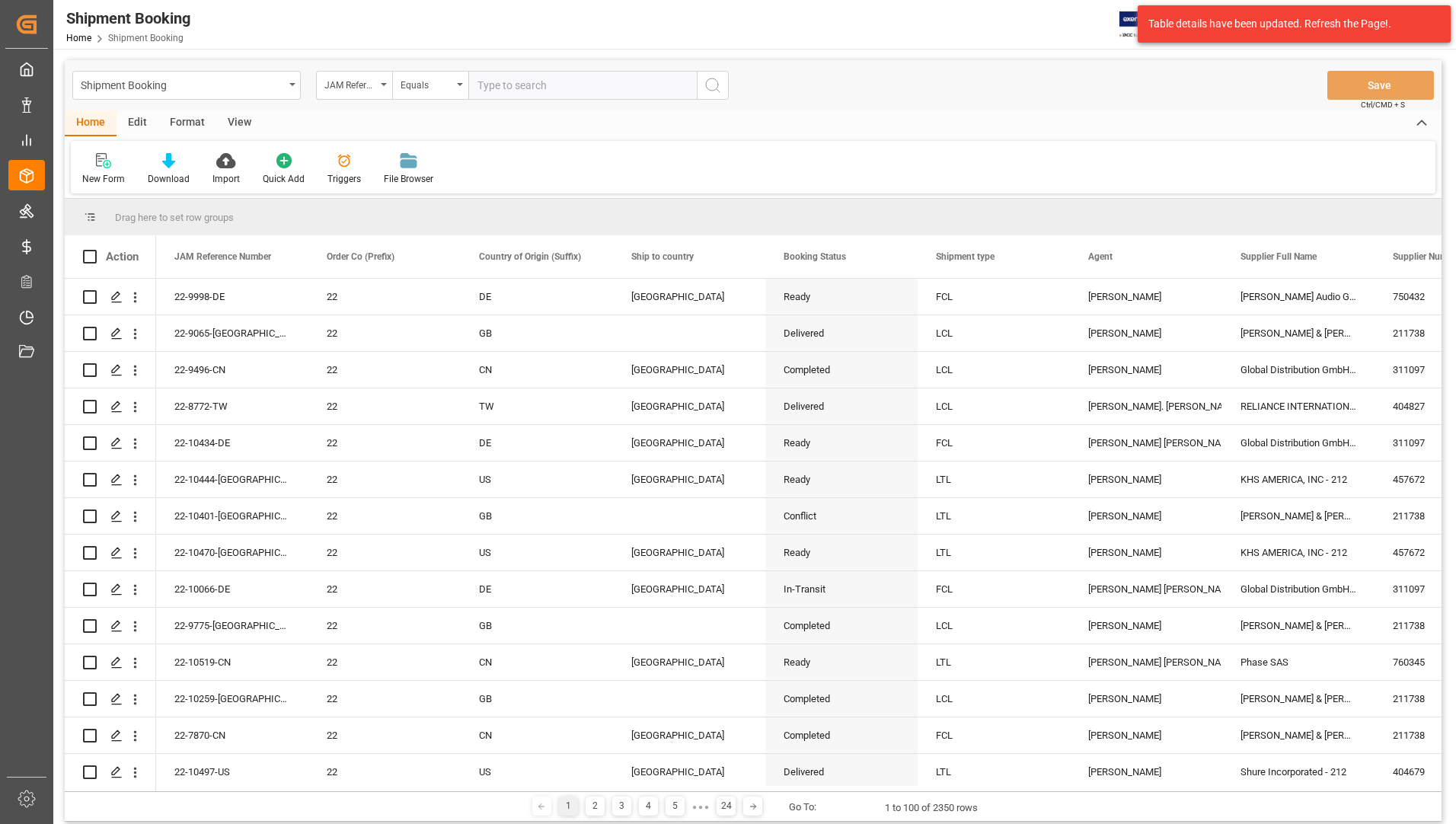
click at [616, 81] on input "text" at bounding box center [582, 85] width 228 height 29
type input "22-9578-CN"
click at [723, 85] on button "search button" at bounding box center [713, 85] width 32 height 29
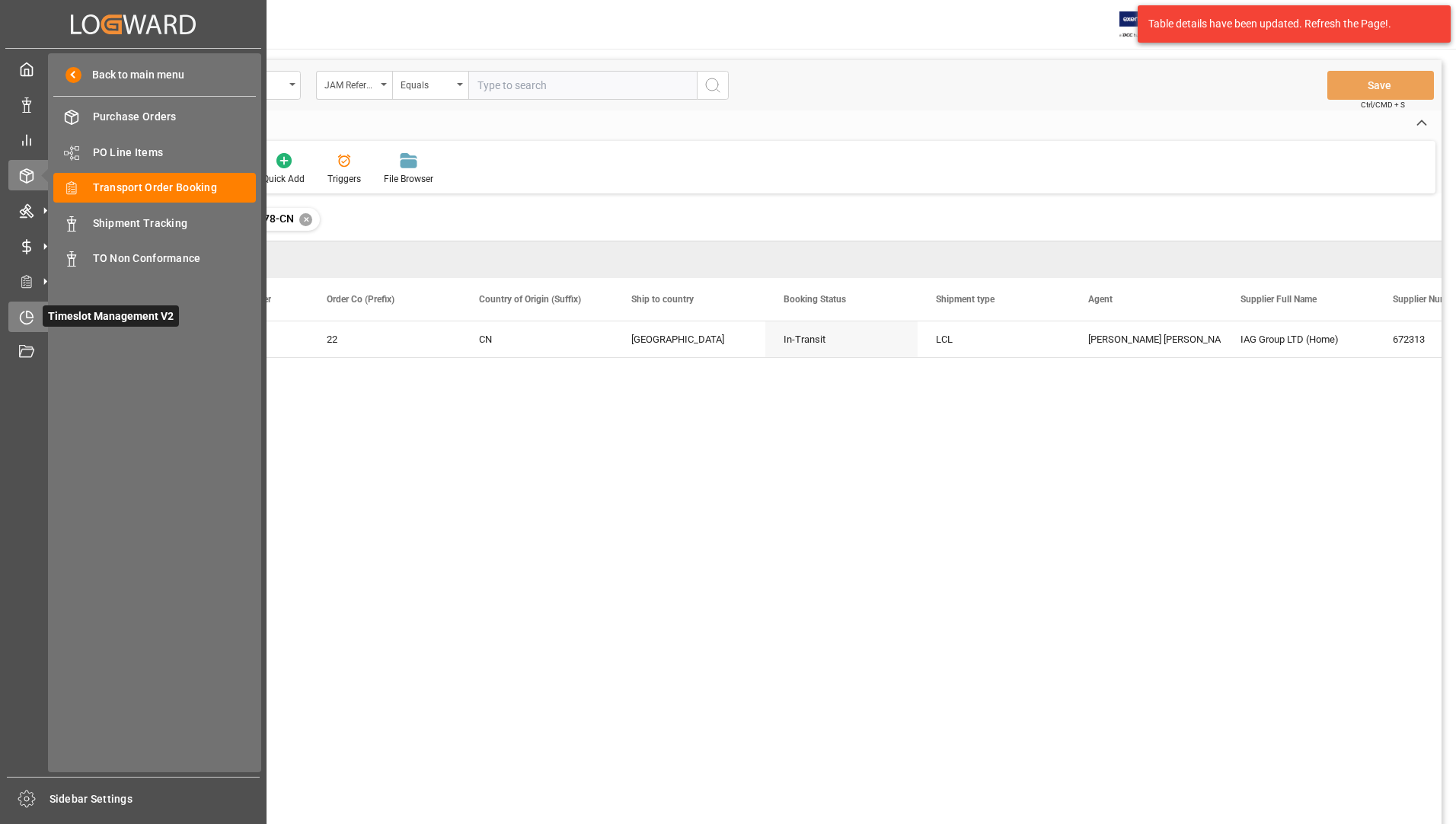
click at [41, 312] on div "Timeslot Management V2 Timeslot Management V2" at bounding box center [133, 316] width 250 height 30
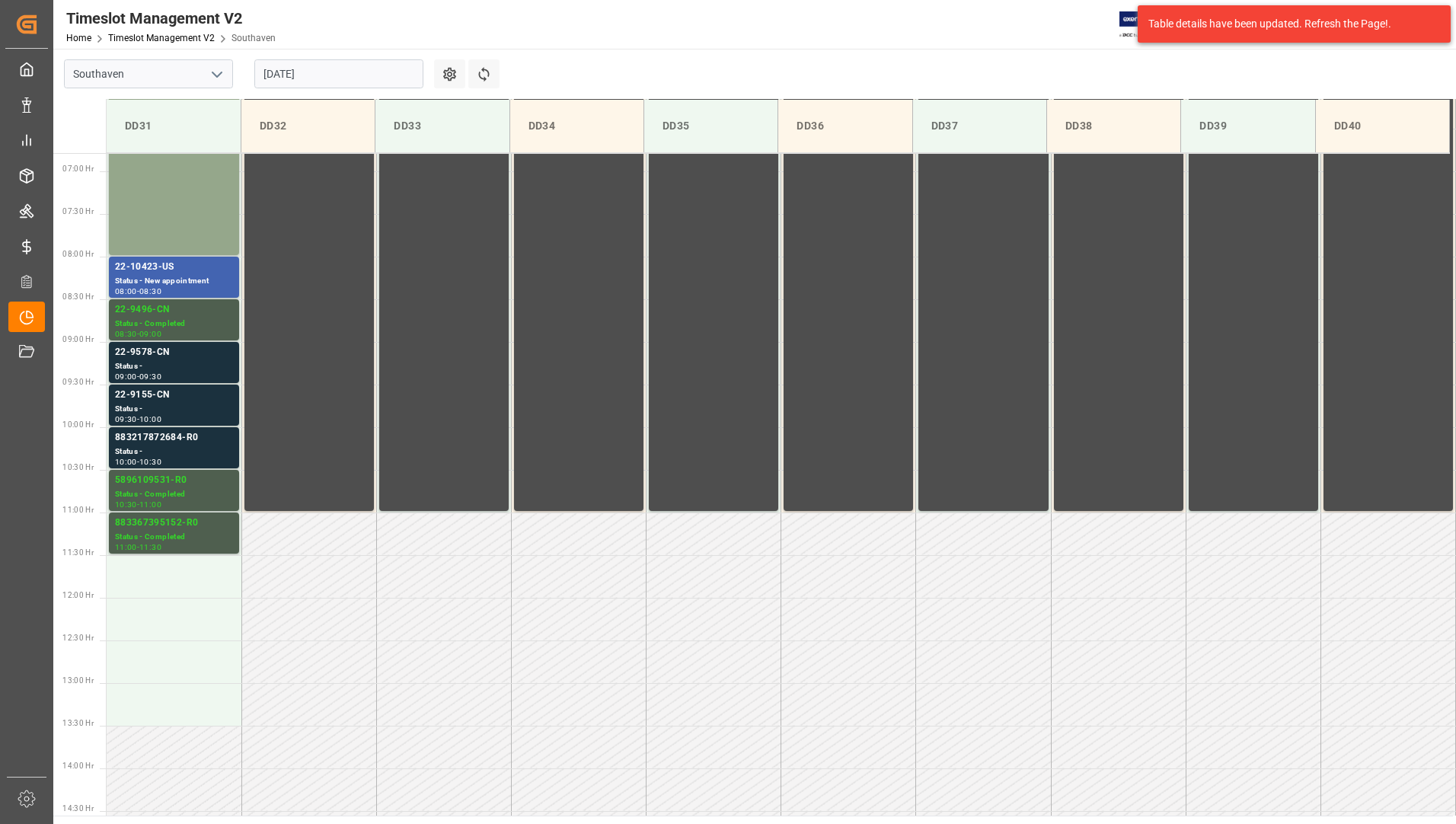
scroll to position [566, 0]
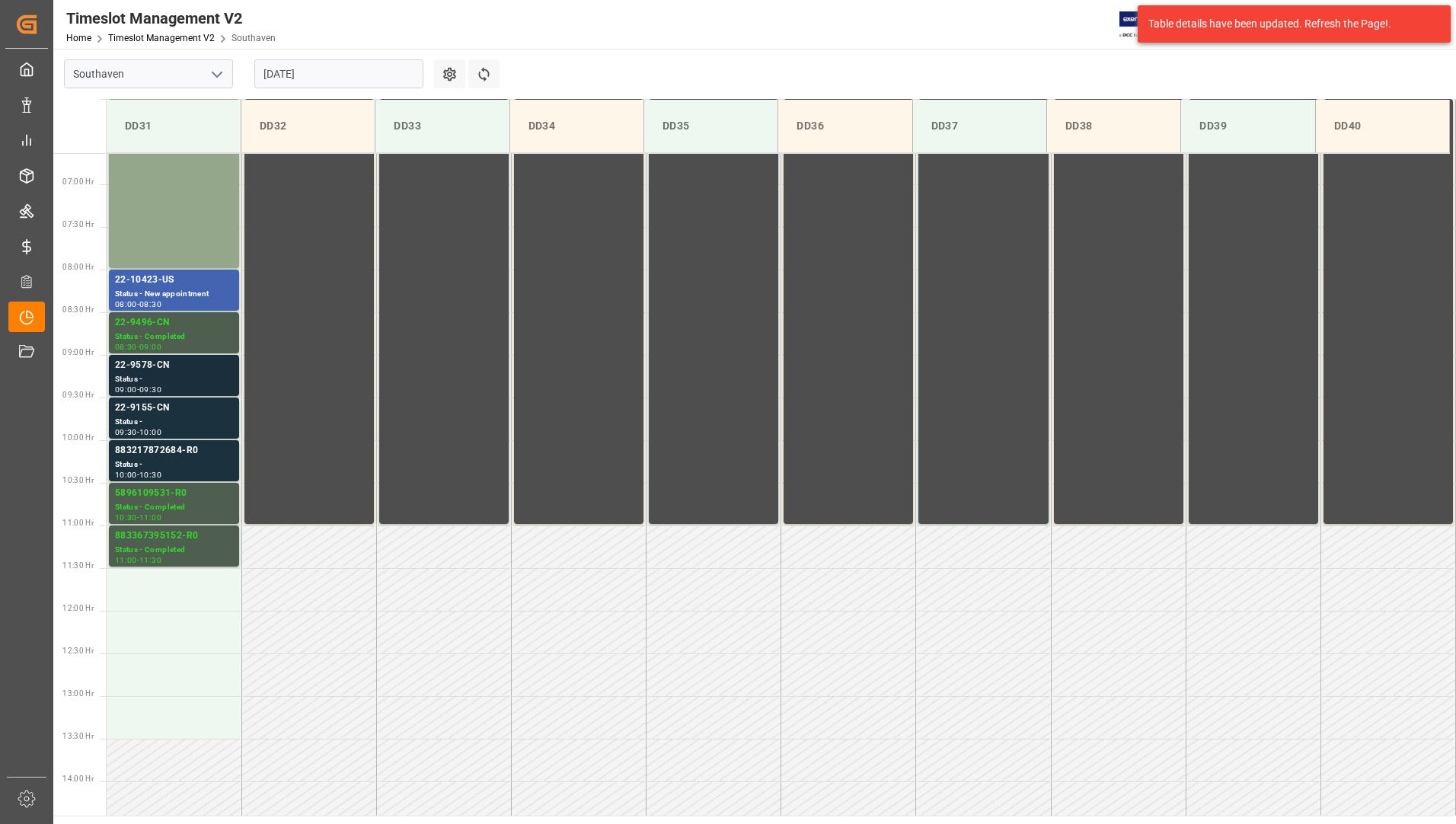
click at [190, 369] on div "22-9578-CN" at bounding box center [174, 366] width 118 height 15
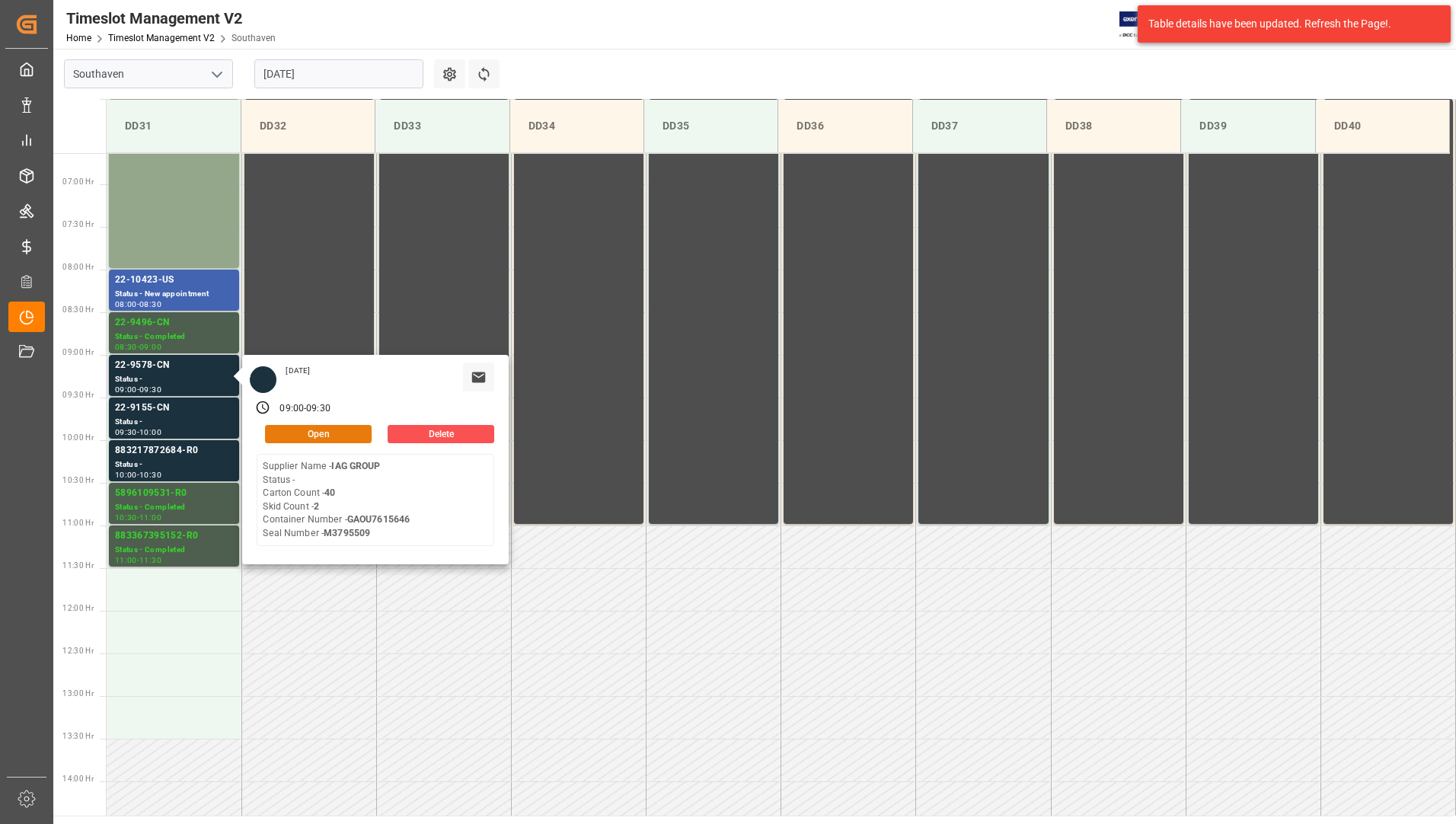
click at [304, 432] on button "Open" at bounding box center [318, 434] width 107 height 18
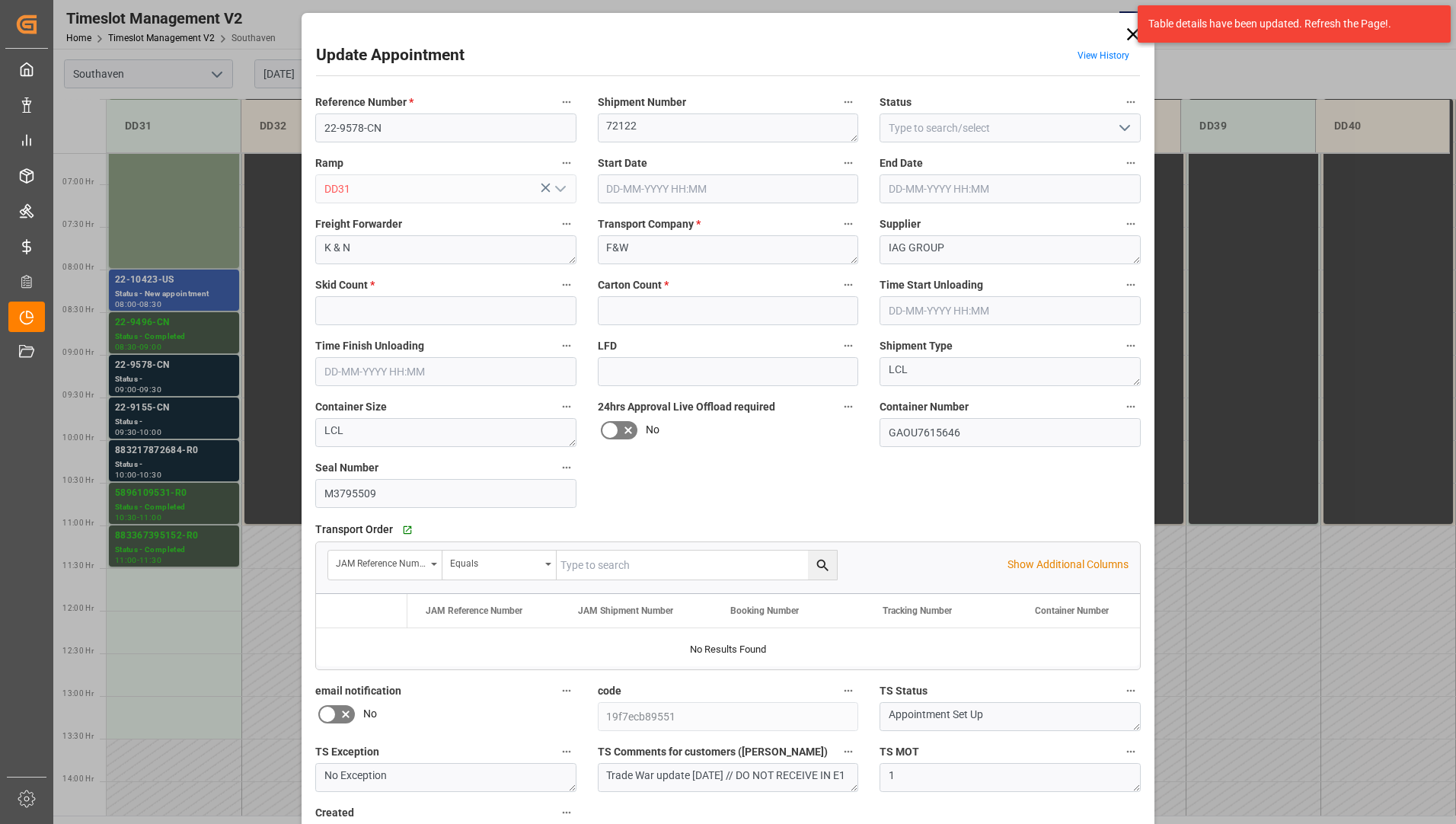
type input "2"
type input "40"
type input "[DATE] 09:00"
type input "[DATE] 09:30"
type input "[DATE] 22:25"
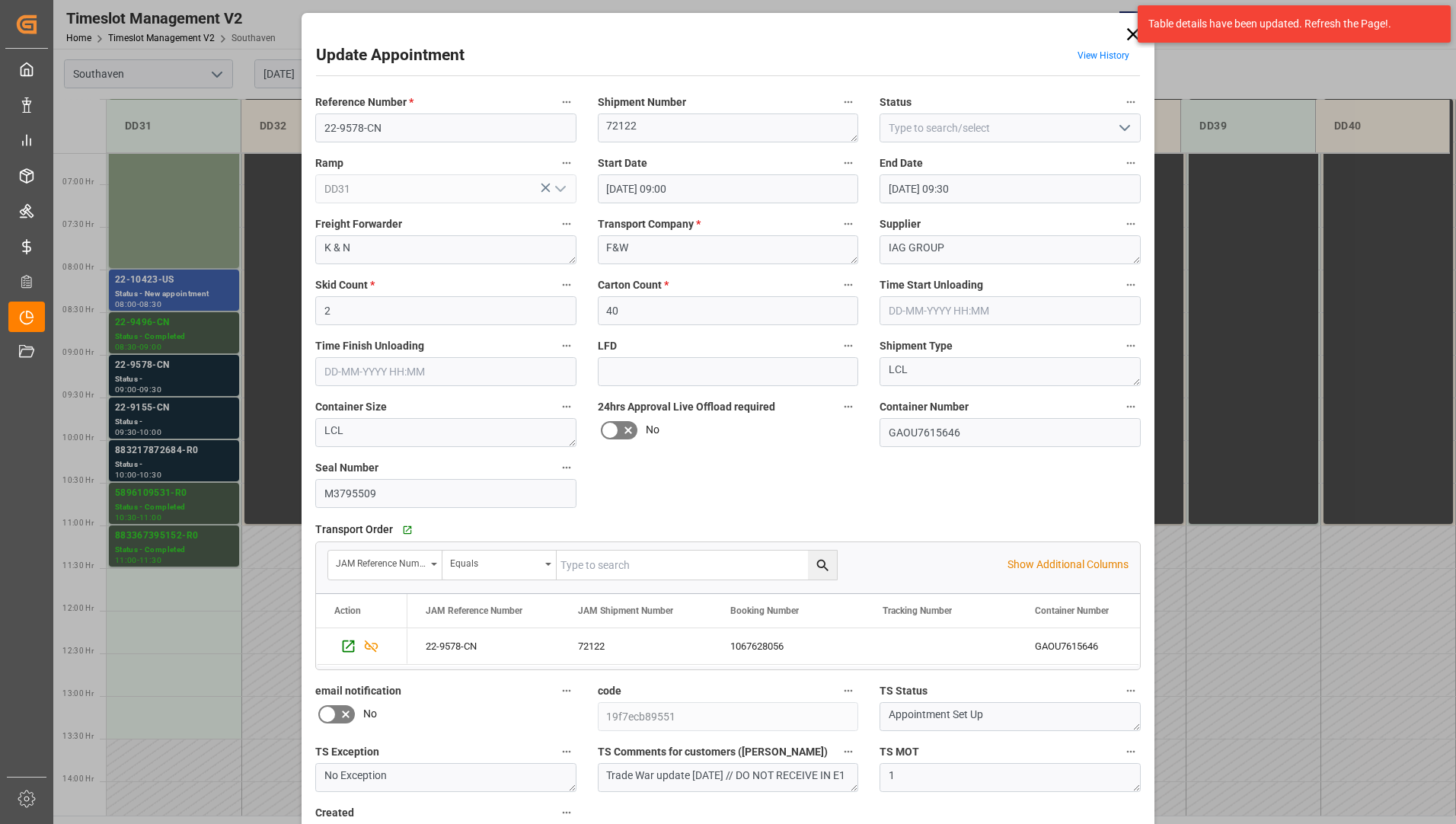
click at [1132, 125] on button "open menu" at bounding box center [1123, 128] width 23 height 24
click at [1061, 194] on div "Completed" at bounding box center [1010, 196] width 260 height 35
type input "Completed"
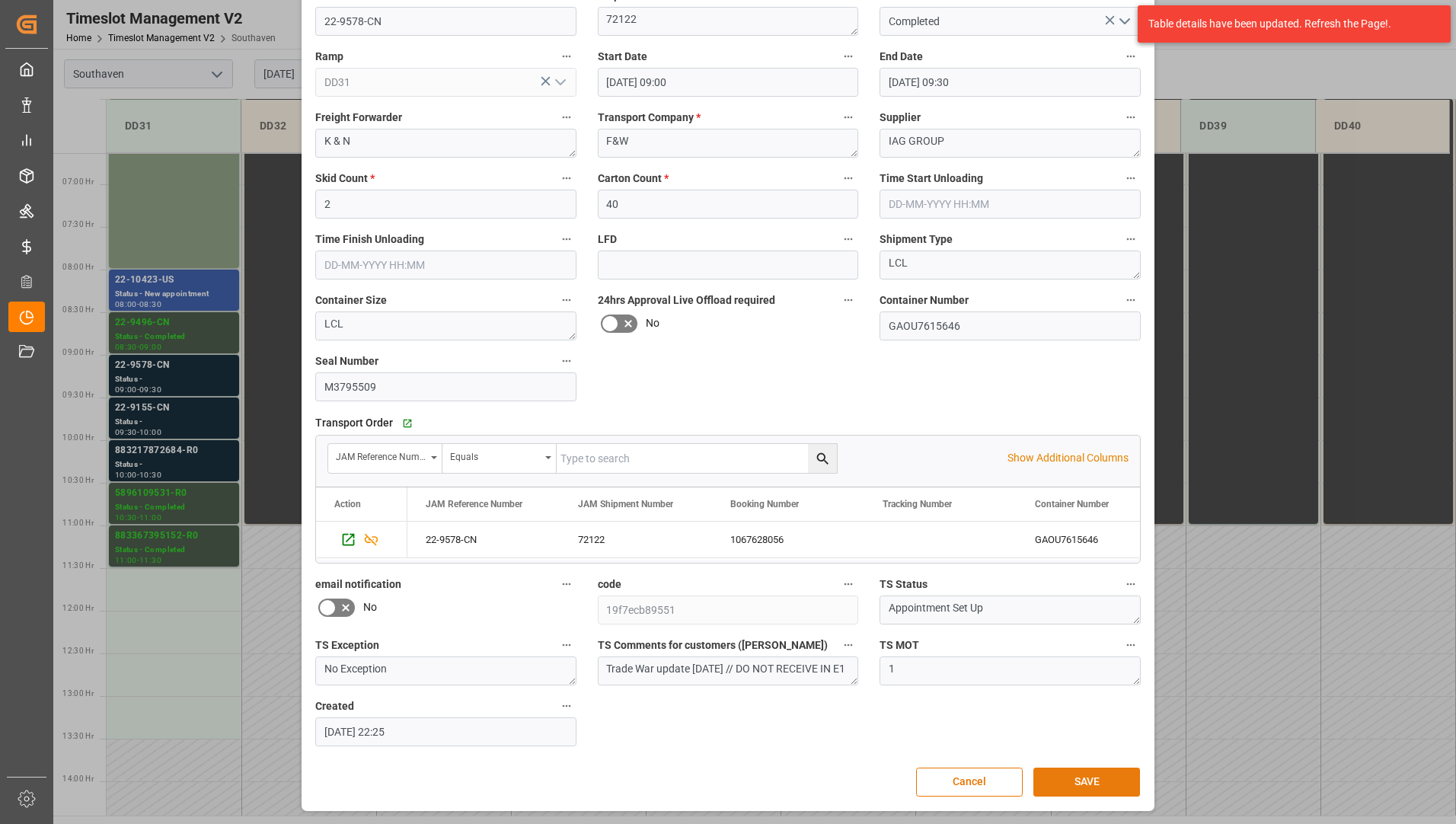
click at [1070, 777] on button "SAVE" at bounding box center [1086, 782] width 107 height 29
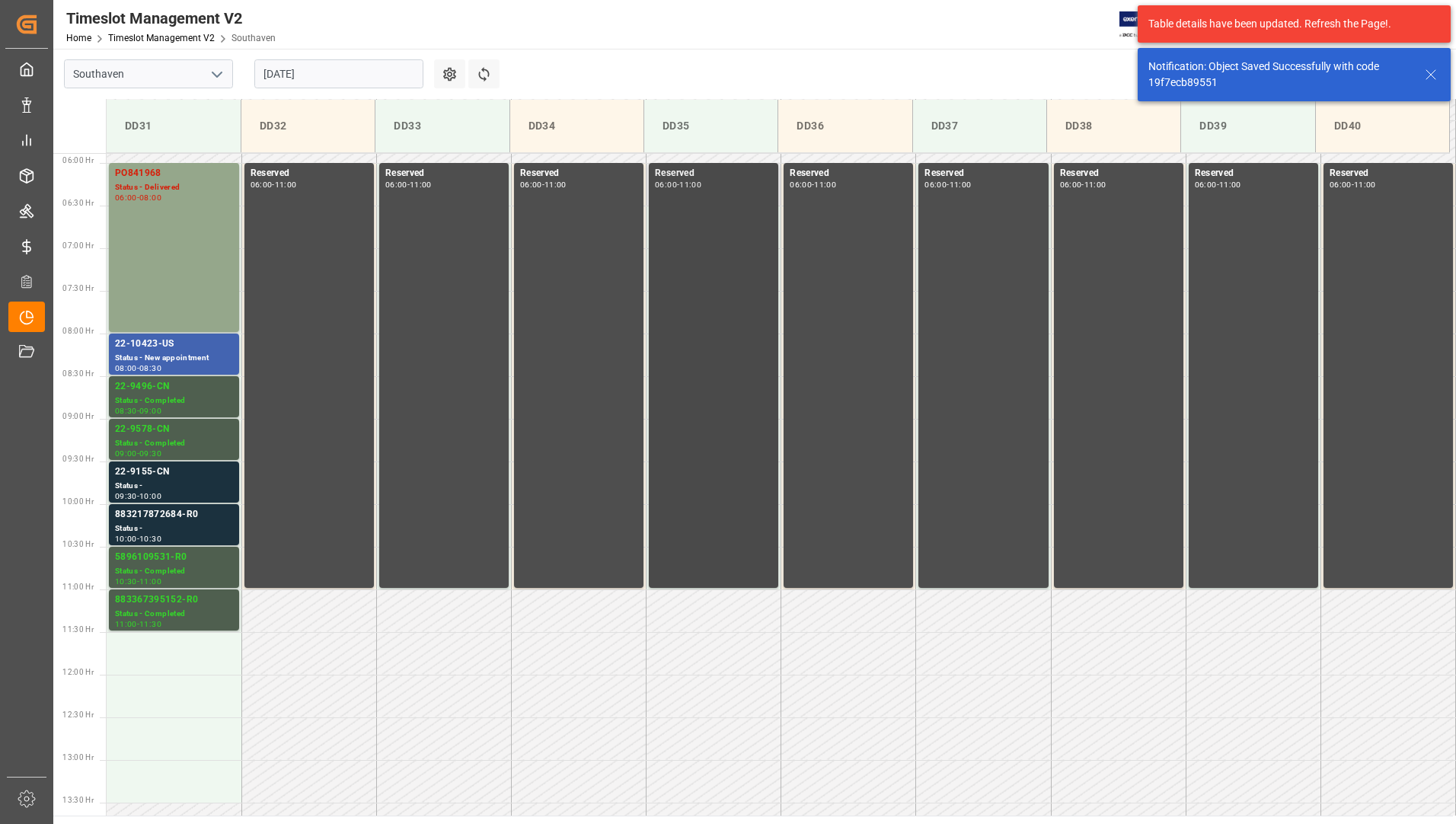
scroll to position [444, 0]
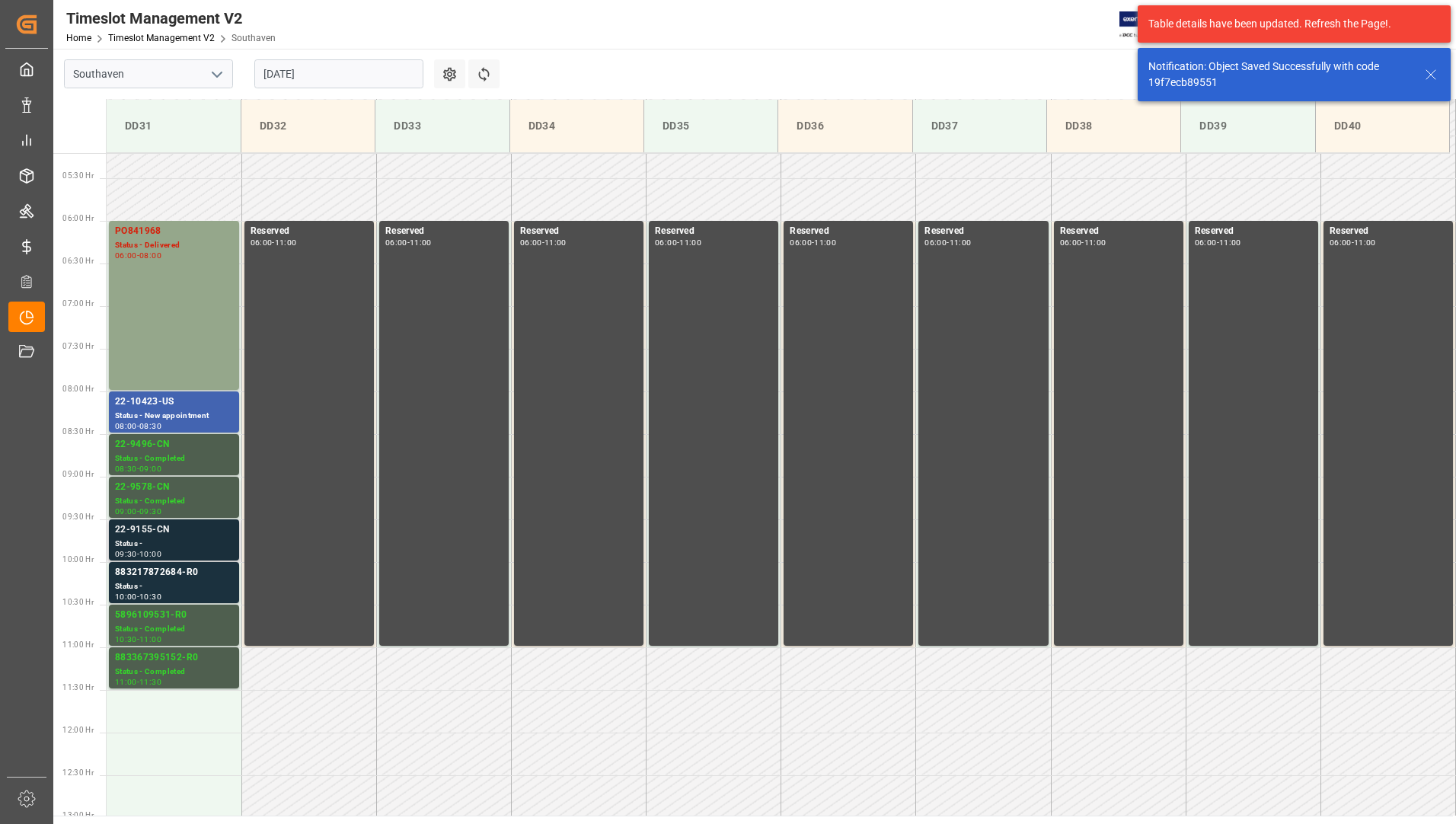
click at [189, 543] on div "Status -" at bounding box center [174, 544] width 118 height 13
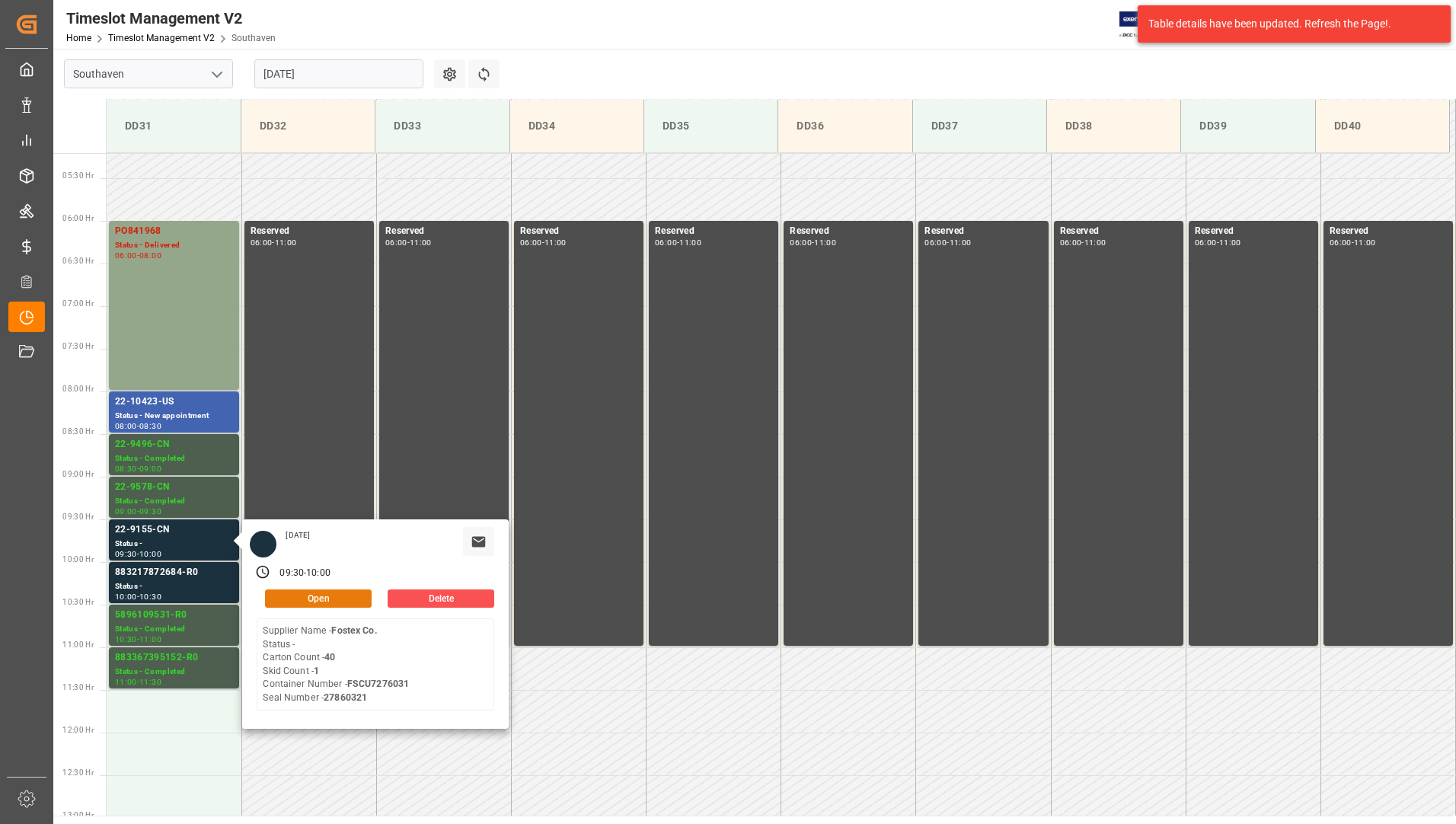
click at [337, 597] on button "Open" at bounding box center [318, 599] width 107 height 18
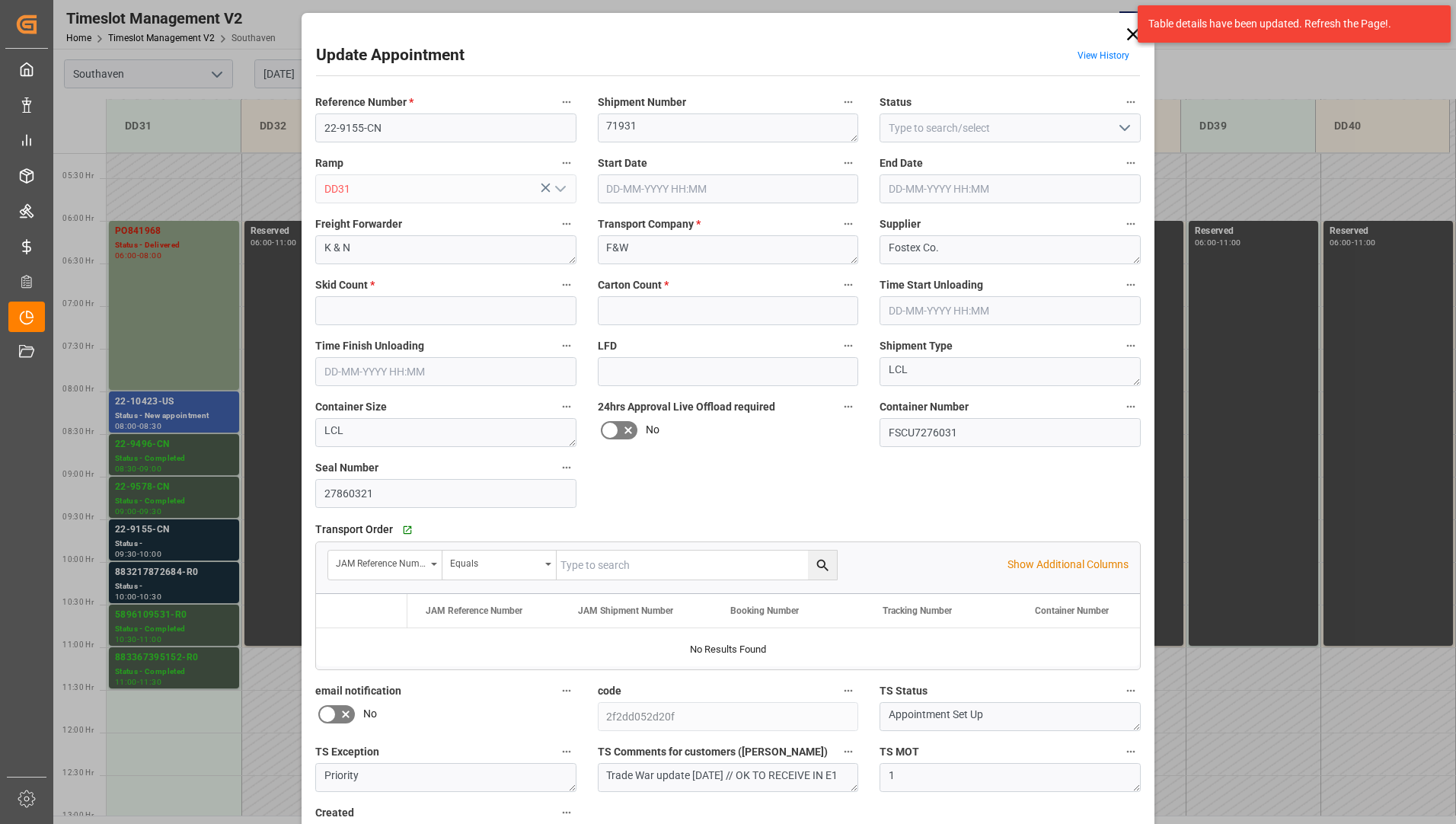
type input "1"
type input "40"
type input "[DATE] 09:30"
type input "[DATE] 10:00"
type input "[DATE] 22:26"
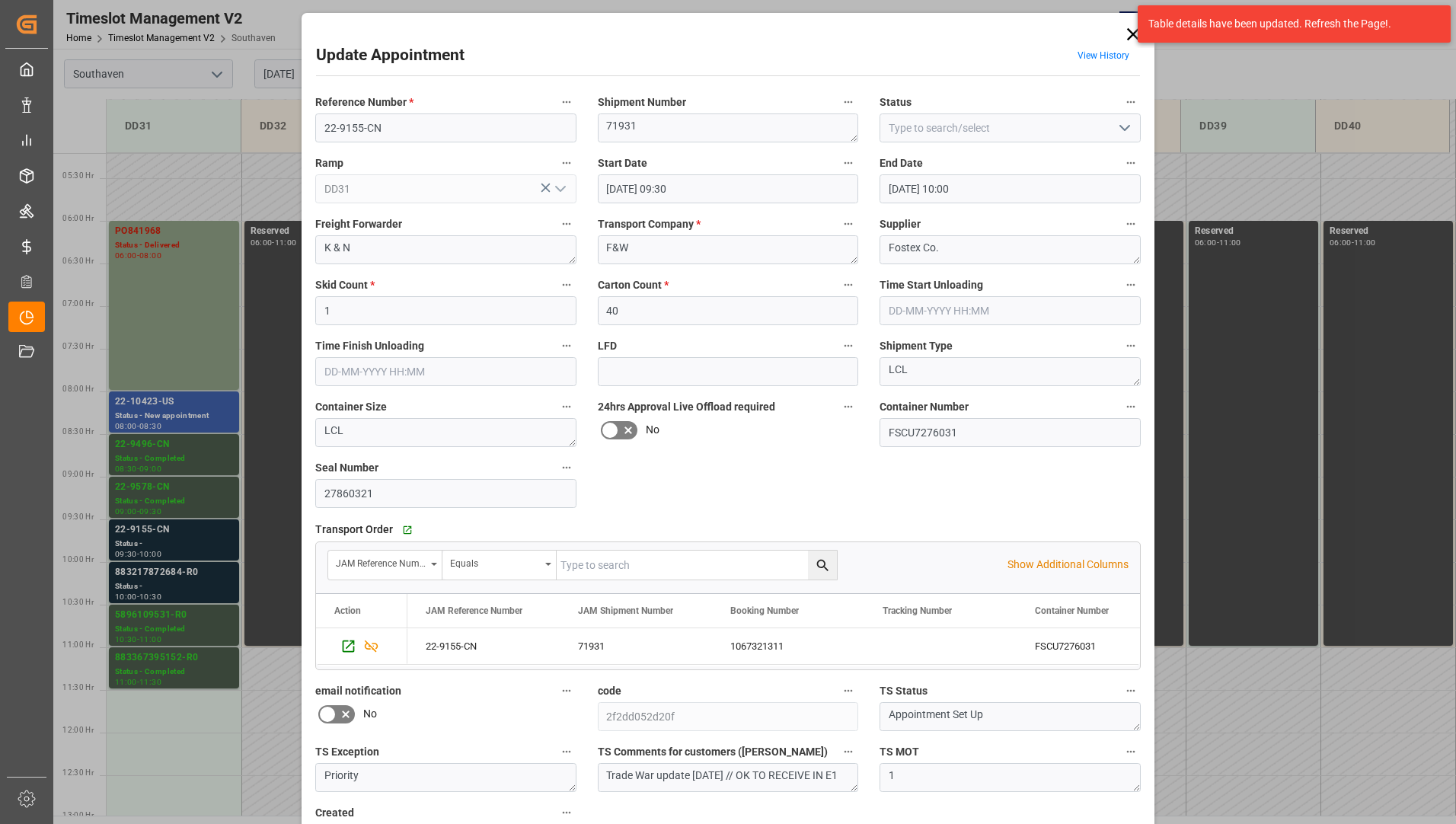
click at [1125, 122] on icon "open menu" at bounding box center [1125, 128] width 18 height 18
click at [1079, 189] on div "Completed" at bounding box center [1010, 196] width 260 height 35
type input "Completed"
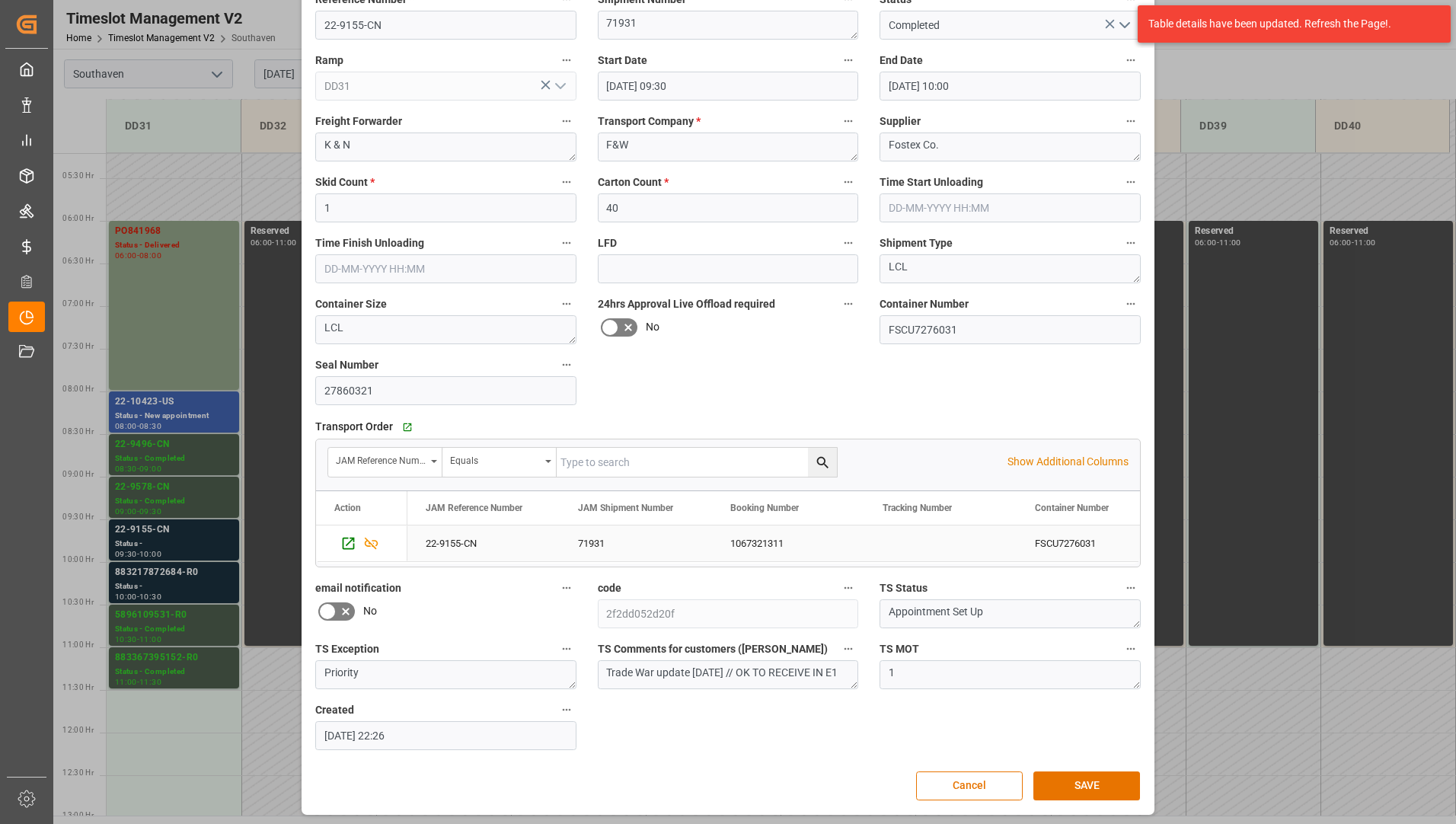
scroll to position [107, 0]
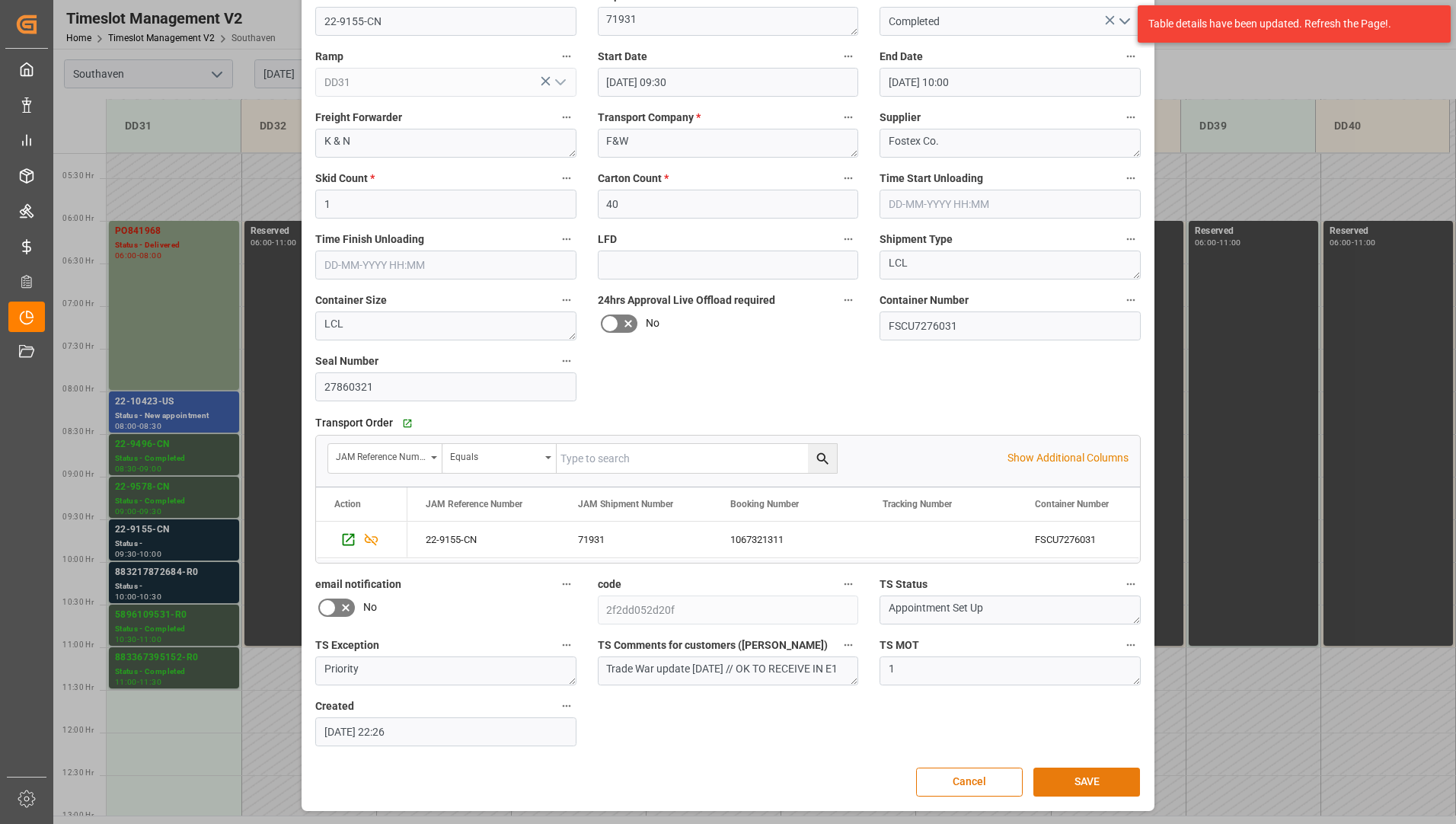
click at [1092, 776] on button "SAVE" at bounding box center [1086, 782] width 107 height 29
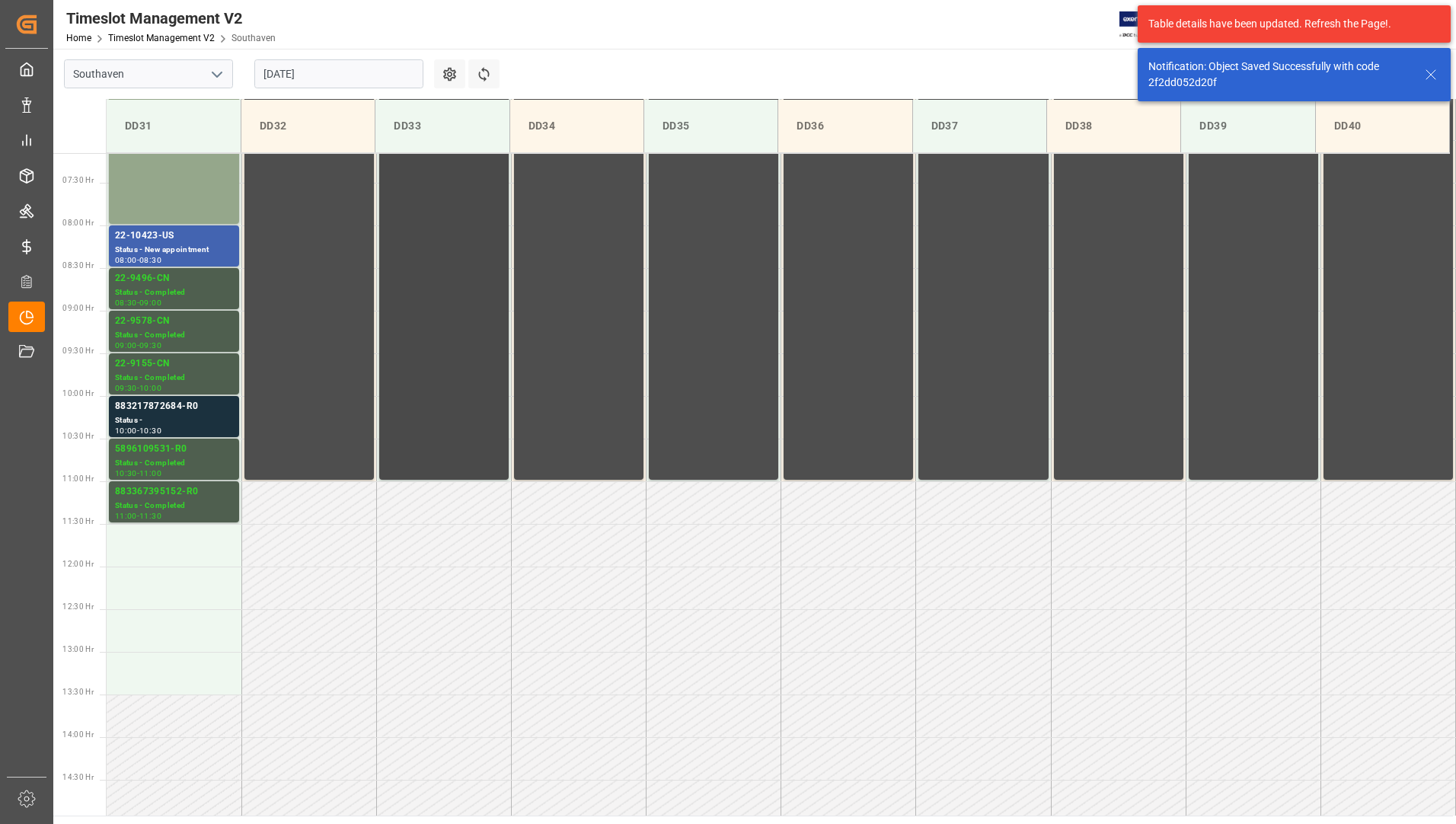
scroll to position [620, 0]
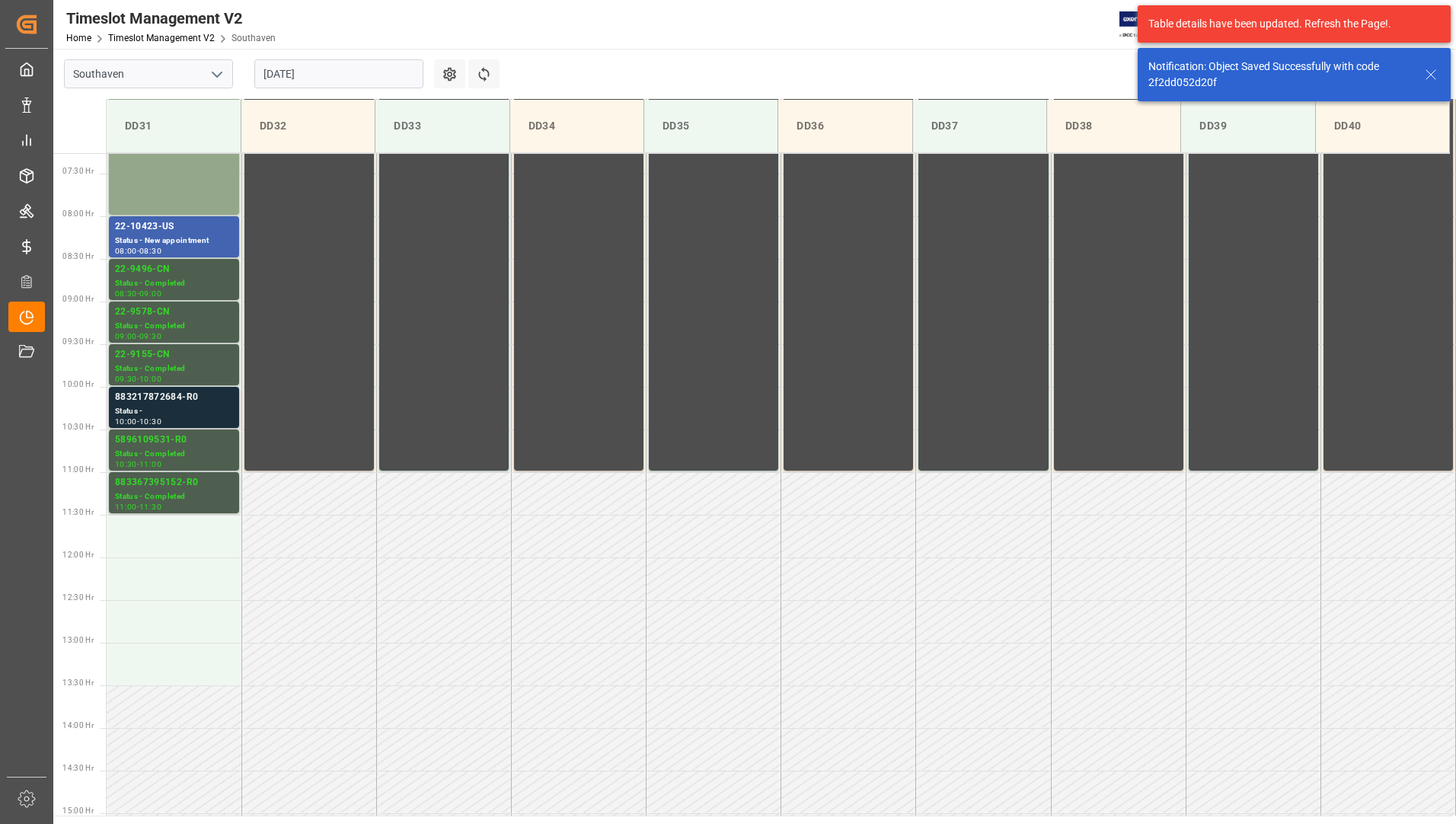
click at [220, 406] on div "Status -" at bounding box center [174, 411] width 118 height 13
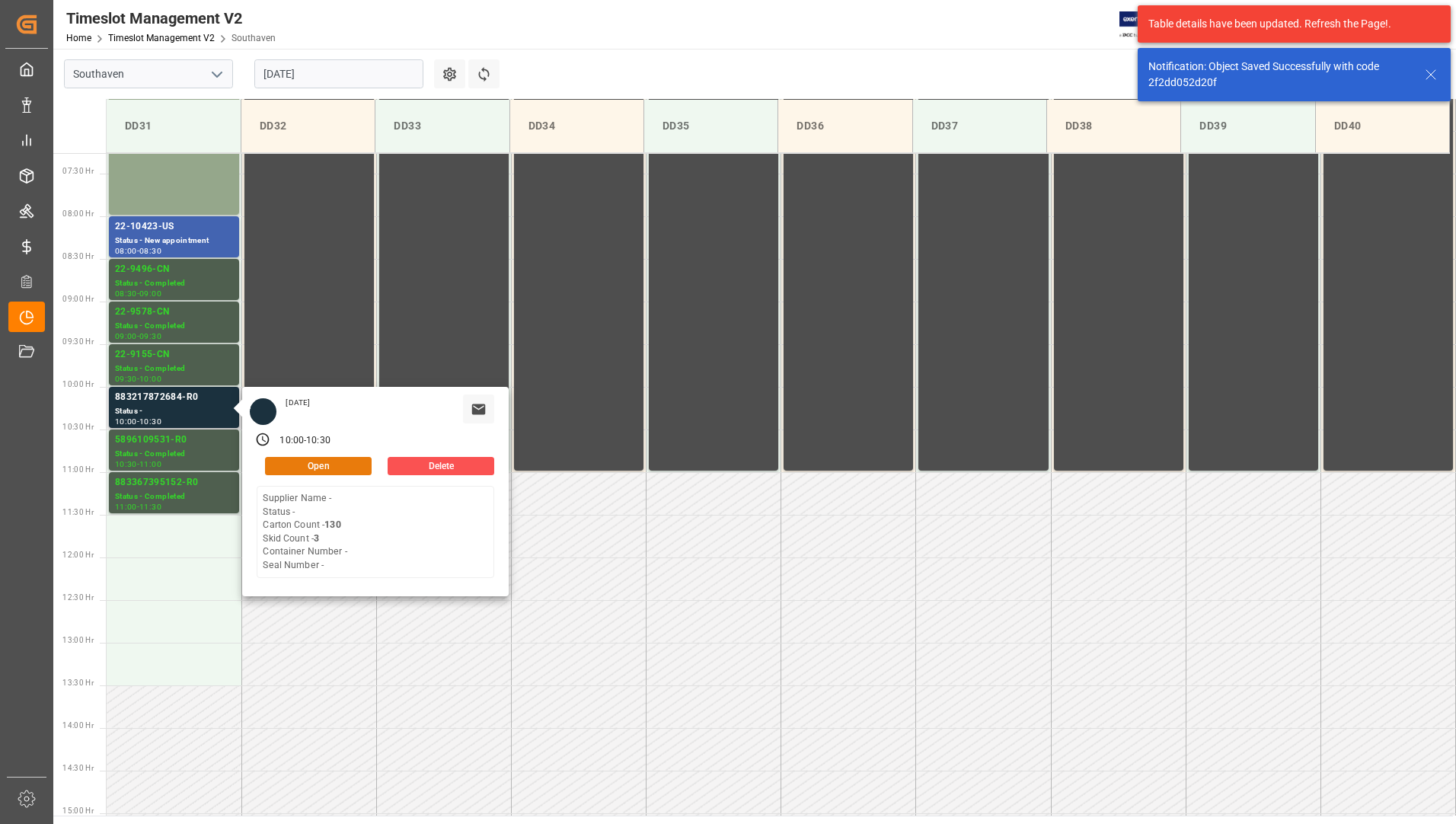
click at [299, 467] on button "Open" at bounding box center [318, 467] width 107 height 18
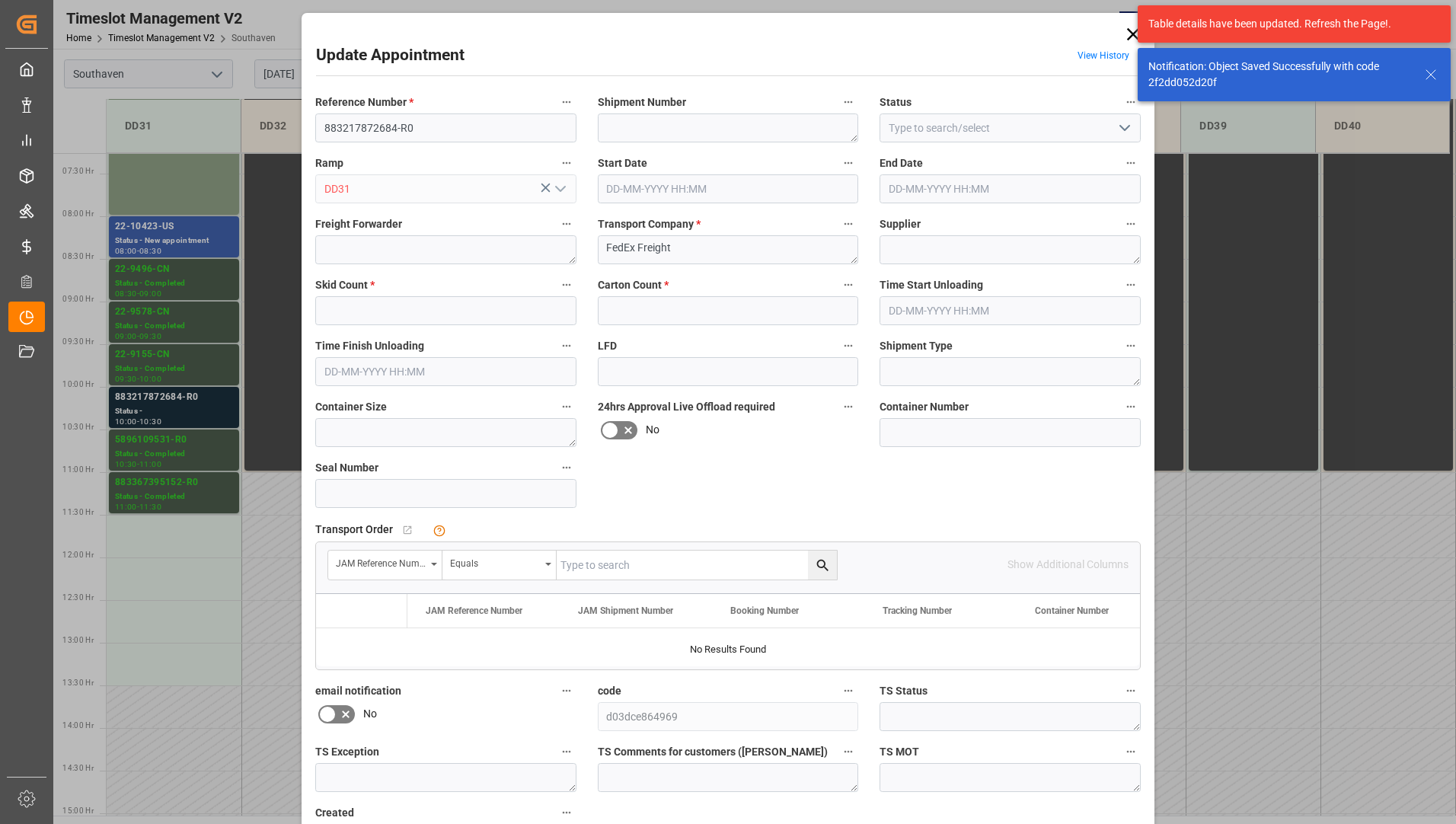
type input "3"
type input "130"
type input "[DATE] 10:00"
type input "[DATE] 10:30"
type input "[DATE] 18:07"
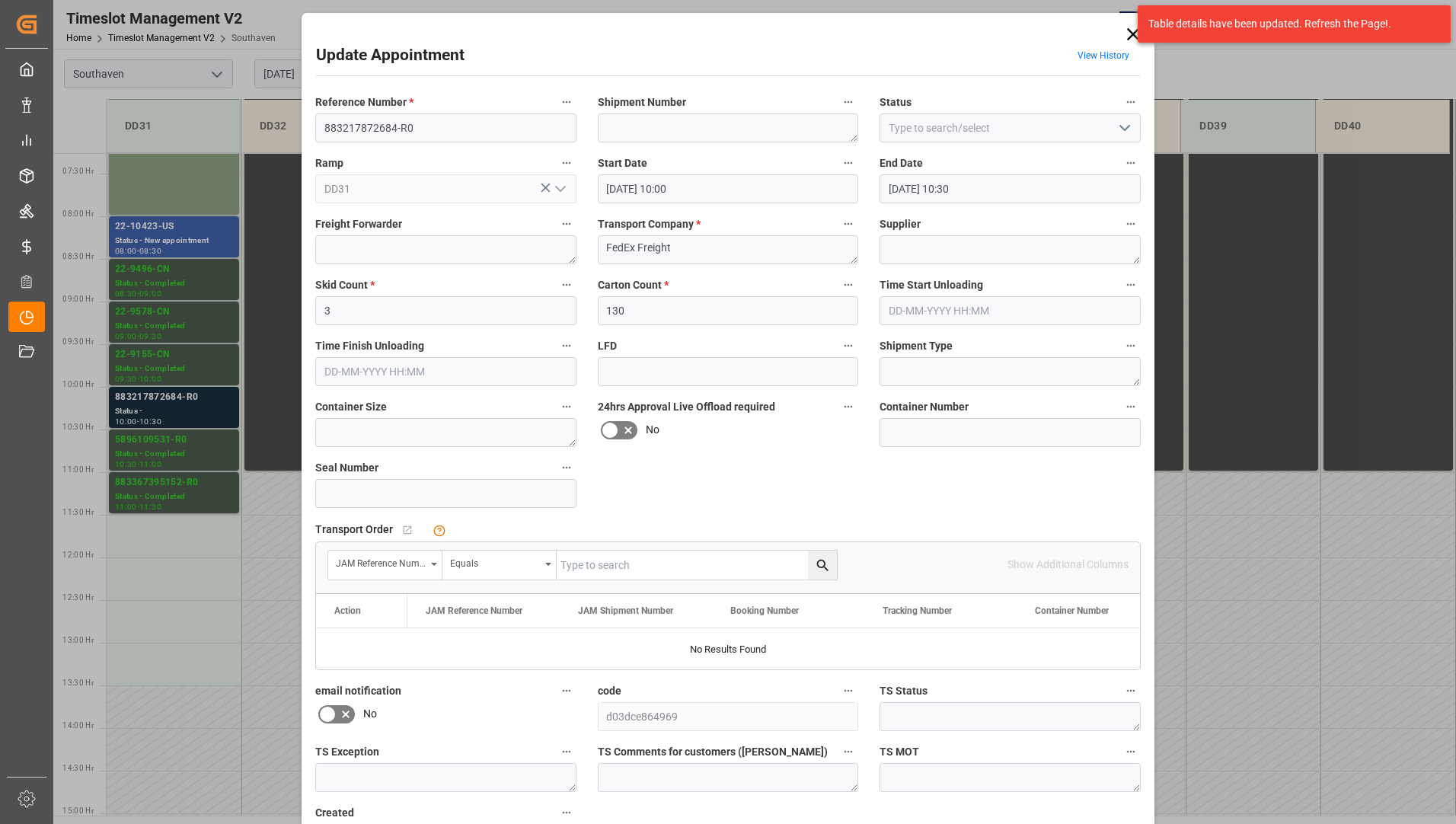
click at [1125, 128] on polyline "open menu" at bounding box center [1125, 128] width 9 height 5
click at [1040, 269] on div "New appointment" at bounding box center [1010, 264] width 260 height 35
click at [1121, 128] on icon "open menu" at bounding box center [1125, 128] width 18 height 18
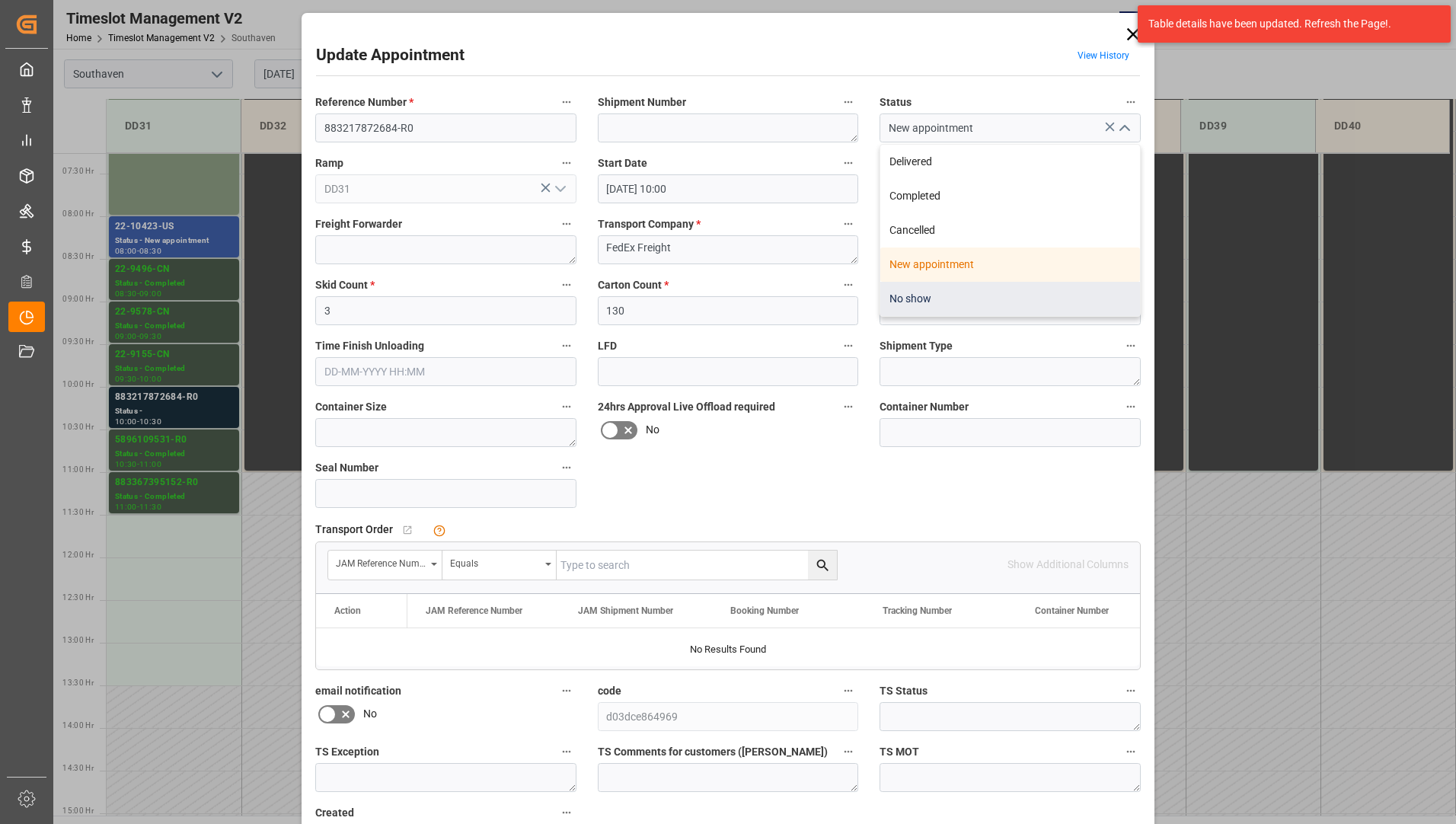
click at [1036, 294] on div "No show" at bounding box center [1010, 299] width 260 height 35
type input "No show"
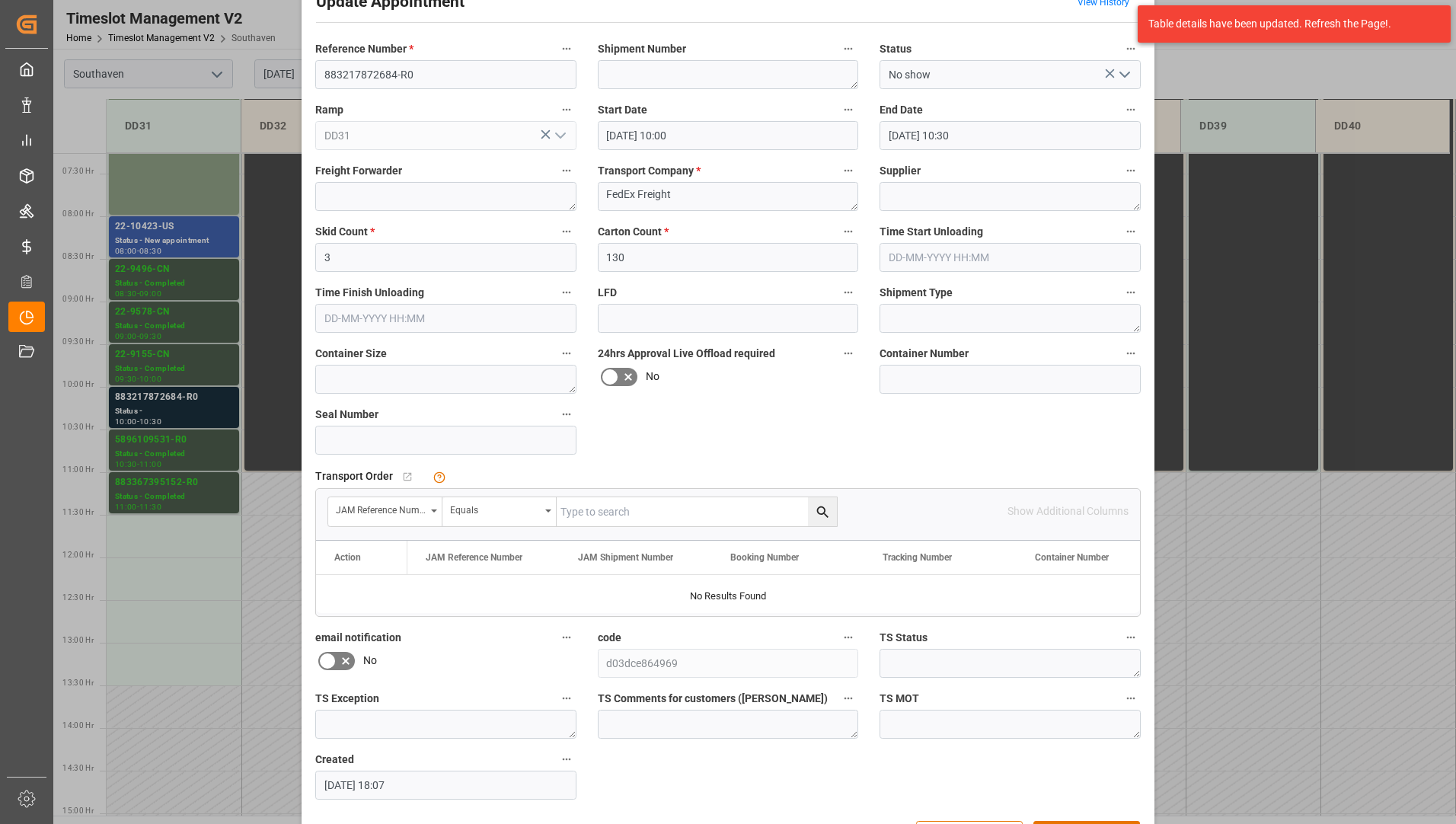
scroll to position [107, 0]
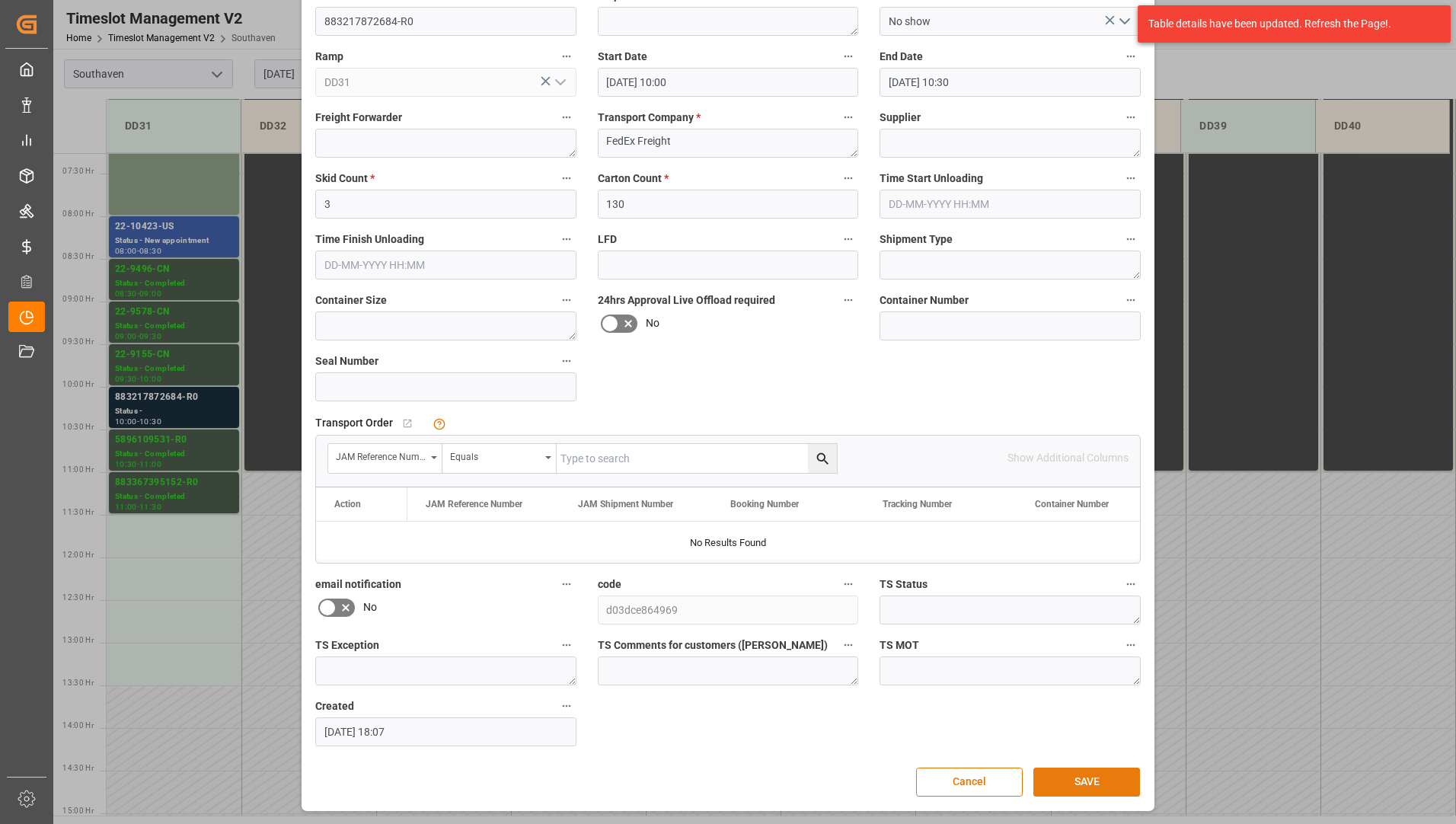
click at [1096, 770] on button "SAVE" at bounding box center [1086, 782] width 107 height 29
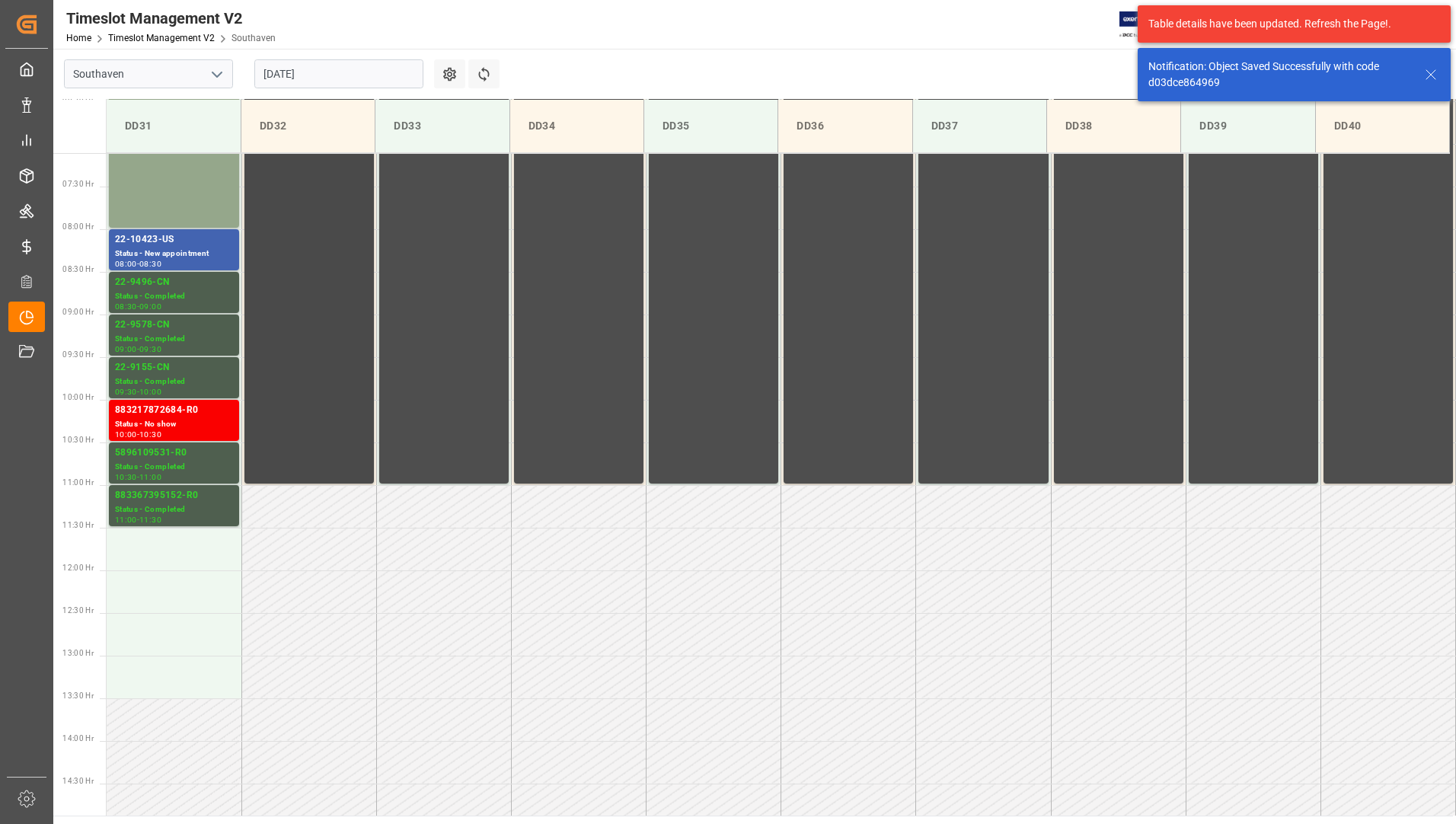
scroll to position [606, 0]
click at [191, 462] on div "Status - Completed" at bounding box center [174, 468] width 118 height 13
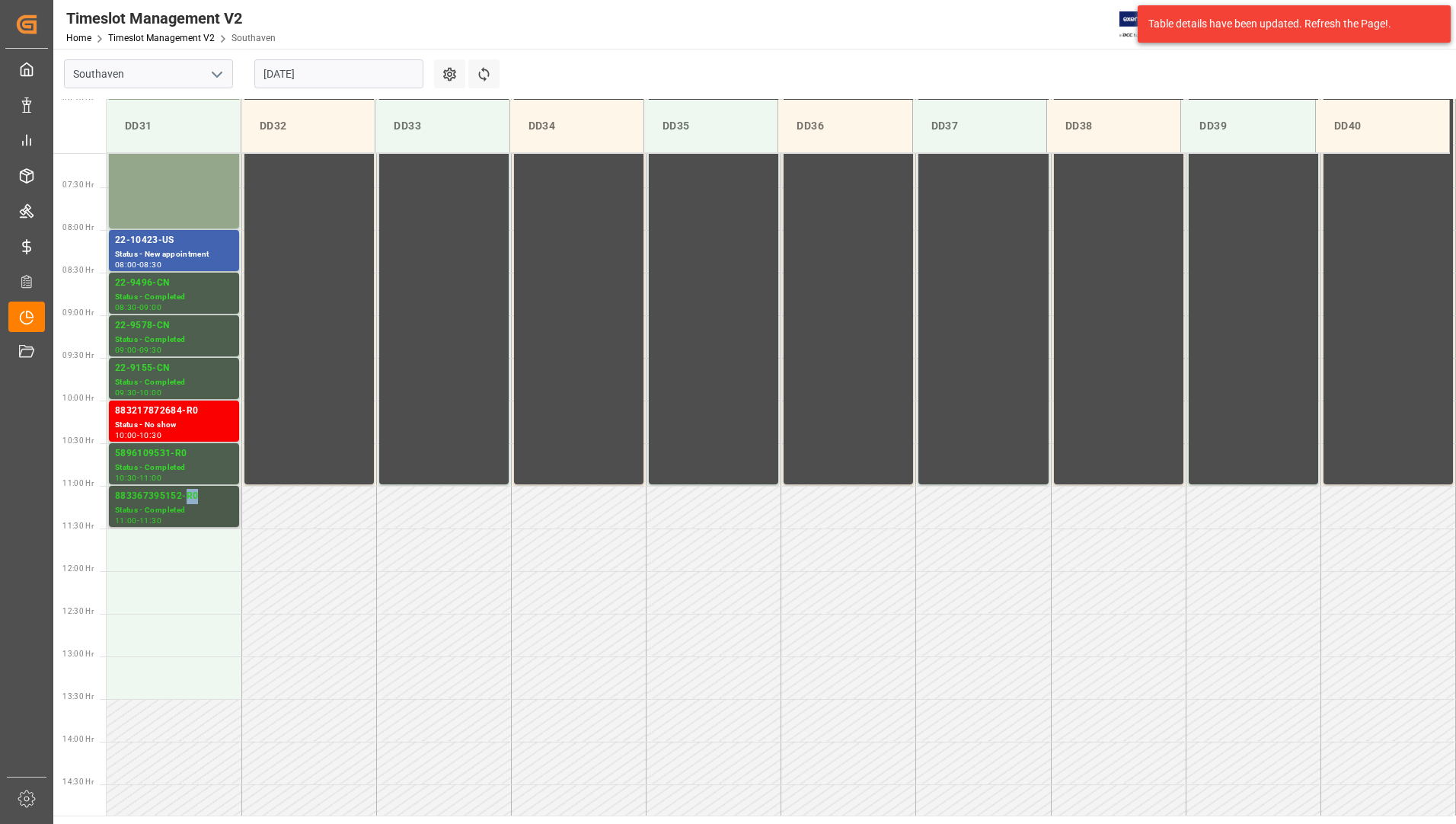
click at [184, 497] on div "883367395152-R0" at bounding box center [174, 497] width 118 height 15
click at [197, 246] on div "22-10423-US" at bounding box center [174, 241] width 118 height 15
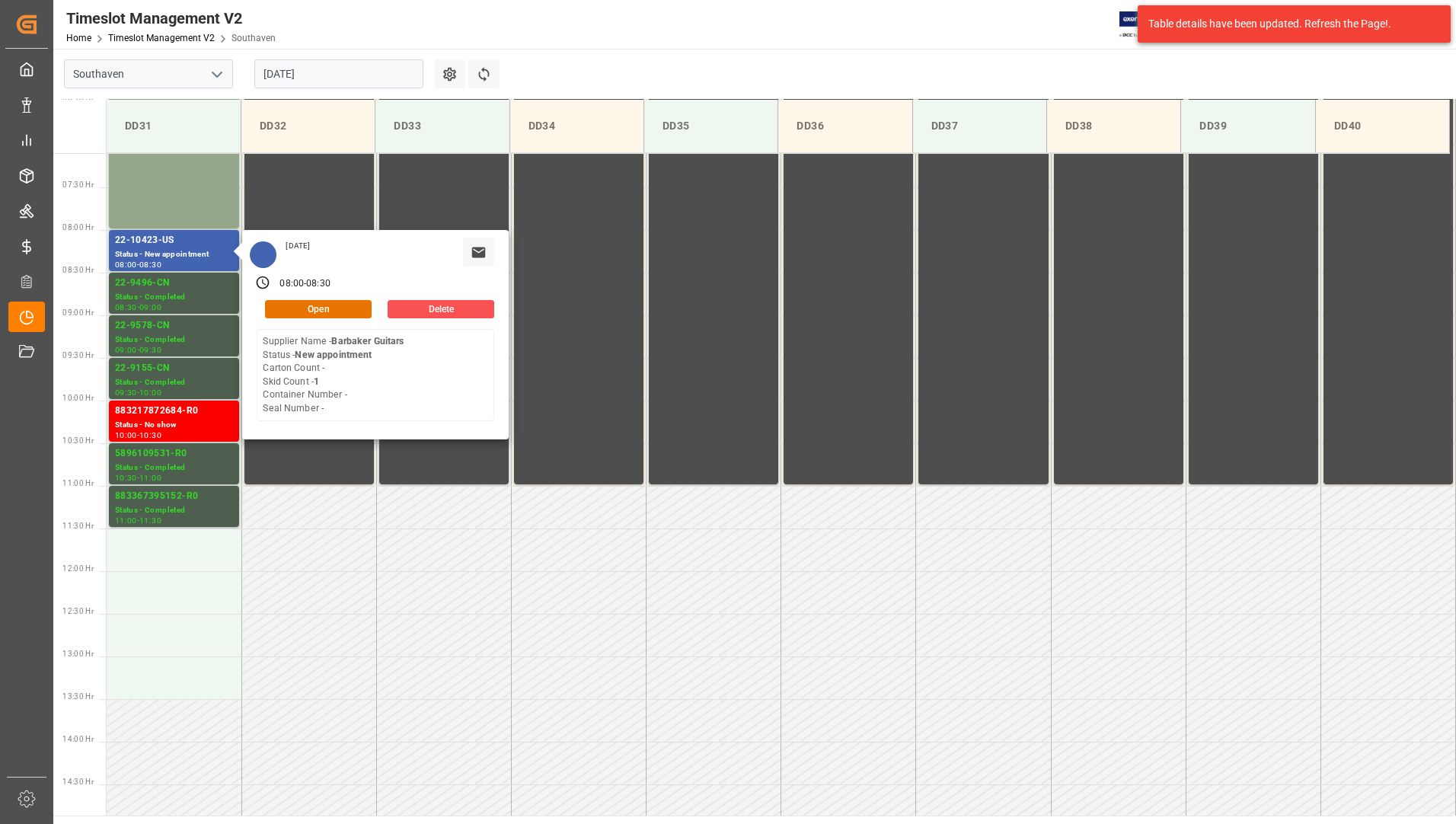
click at [330, 69] on input "[DATE]" at bounding box center [339, 74] width 169 height 29
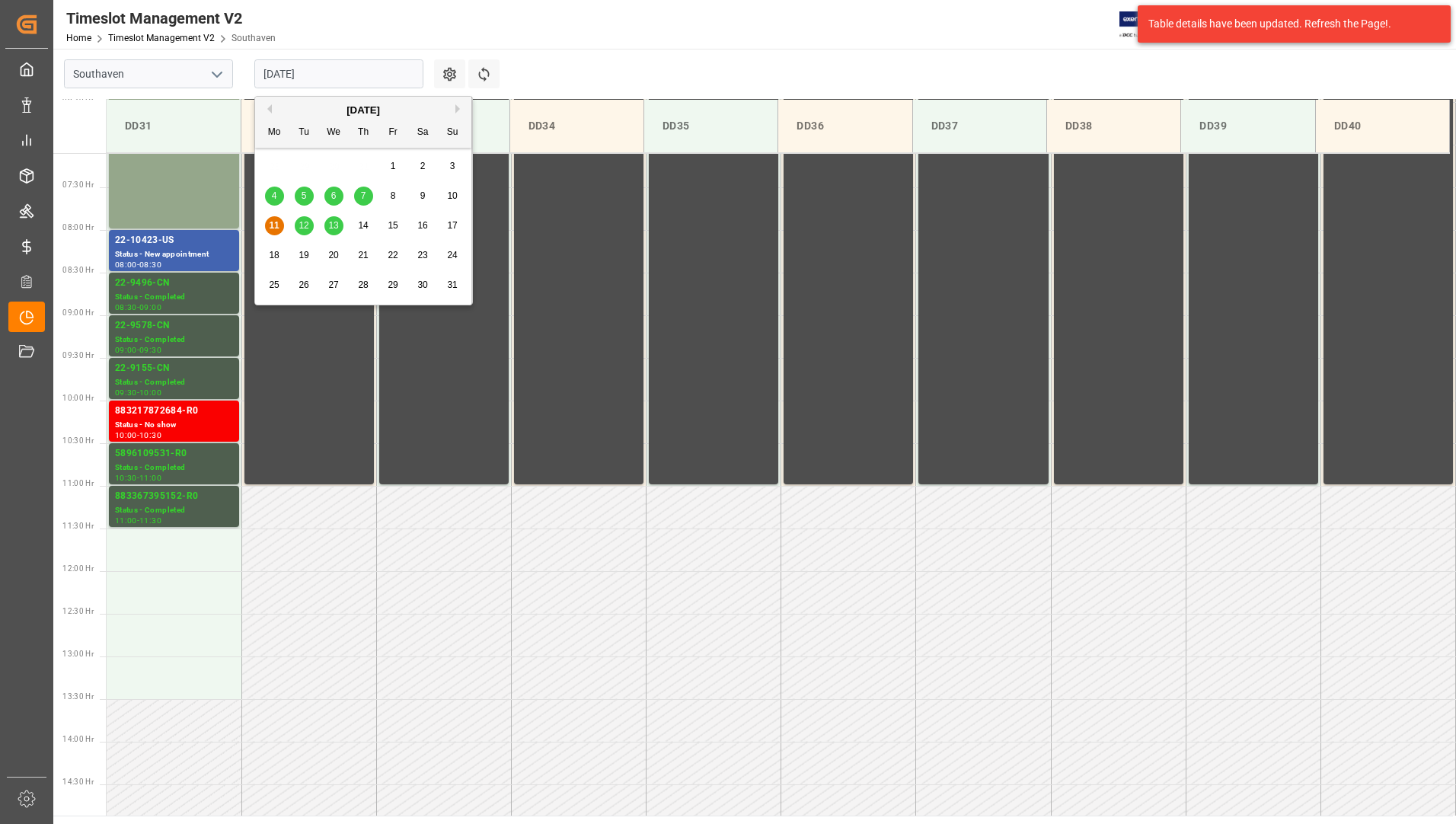
click at [308, 224] on div "12" at bounding box center [304, 226] width 19 height 18
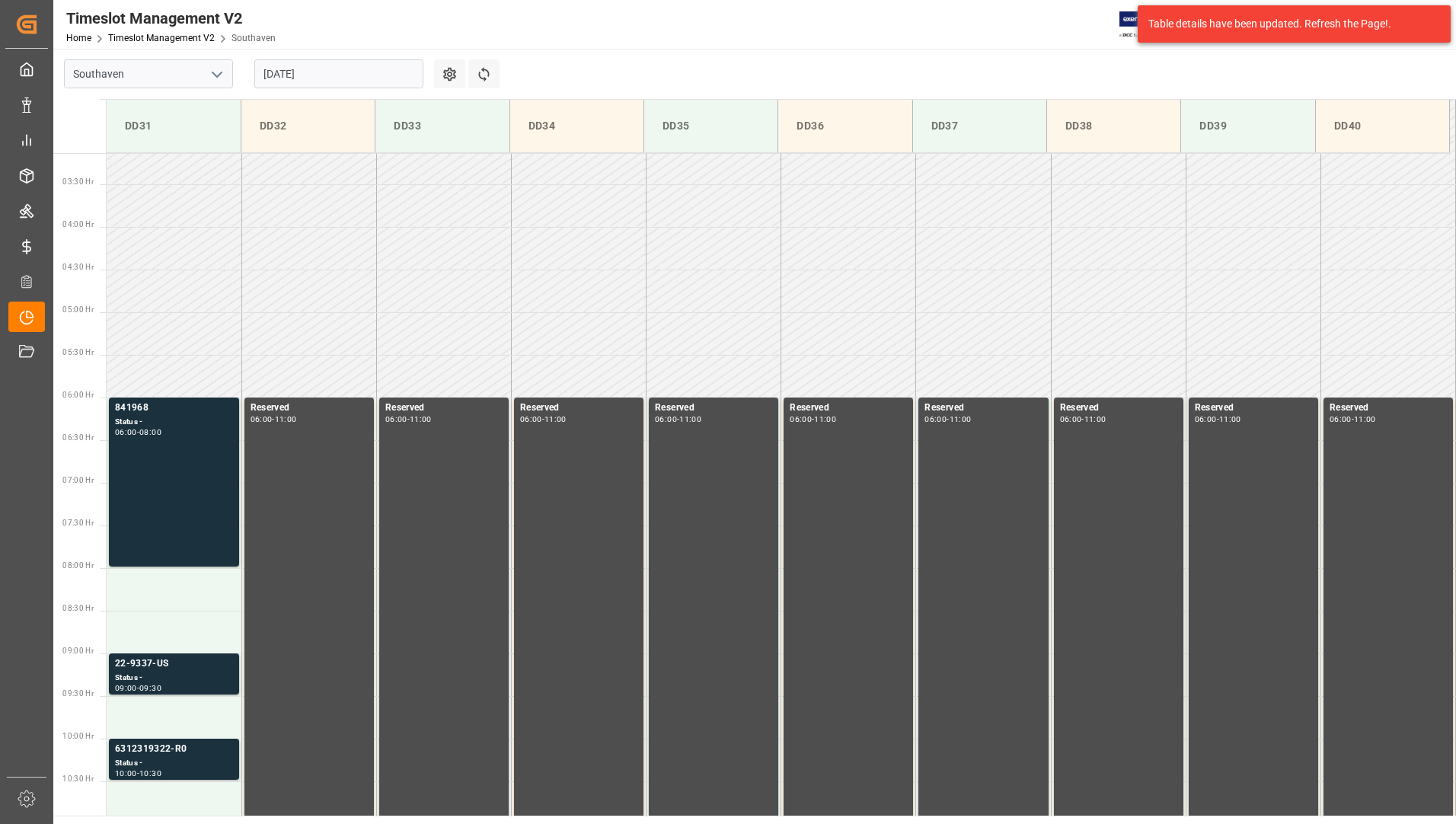
scroll to position [261, 0]
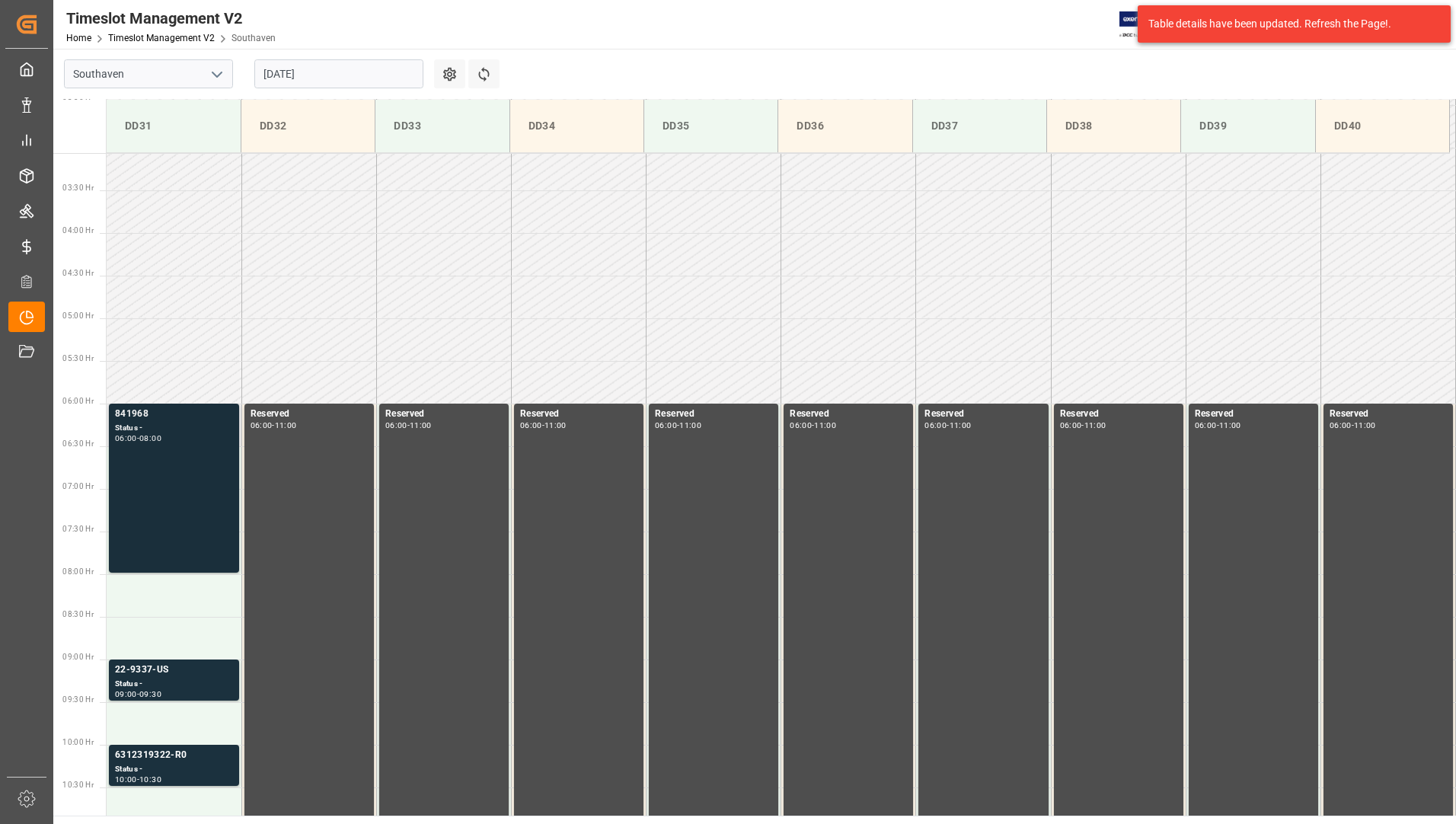
click at [178, 490] on div "841968 Status - 06:00 - 08:00" at bounding box center [174, 488] width 118 height 163
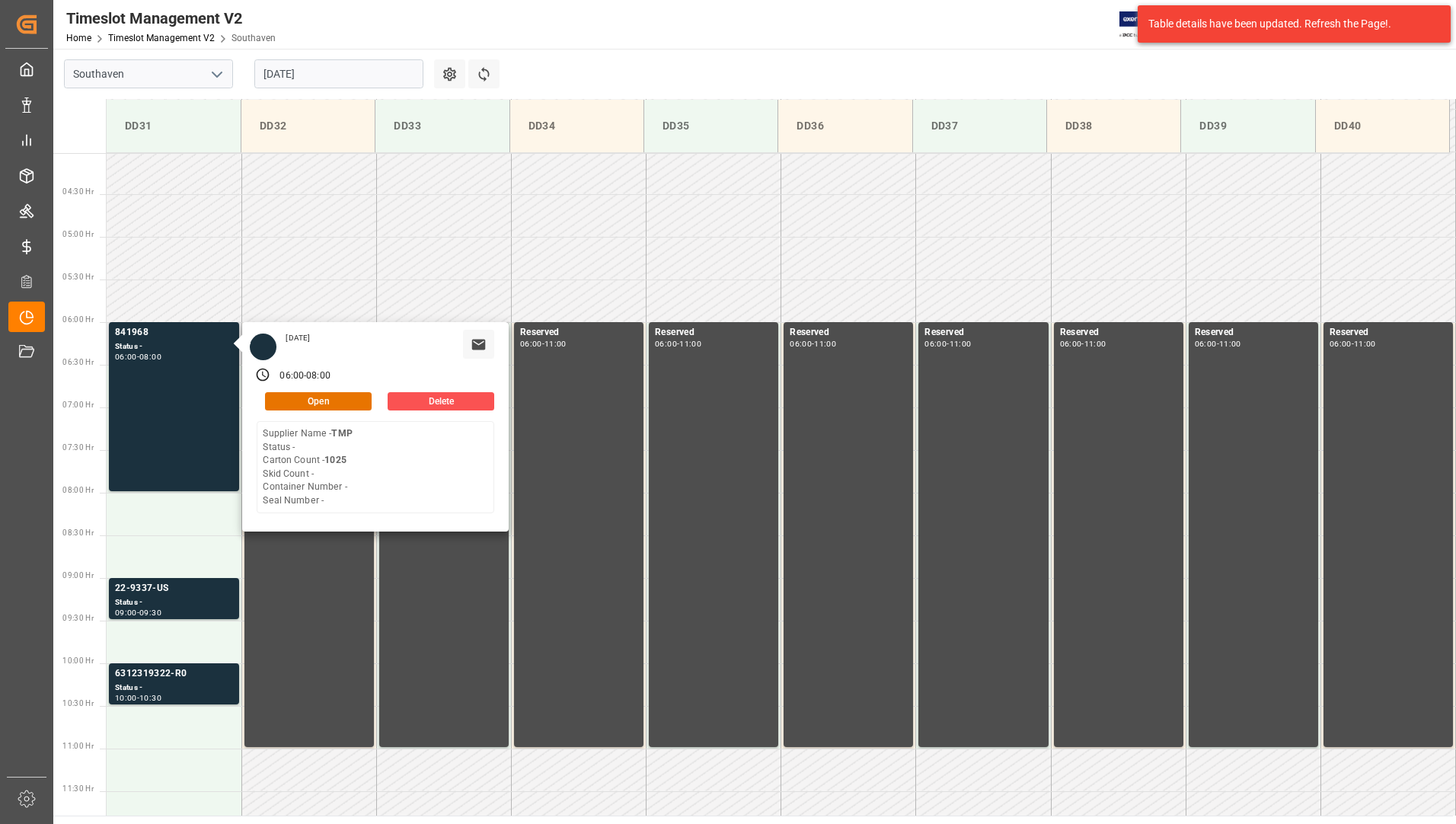
scroll to position [490, 0]
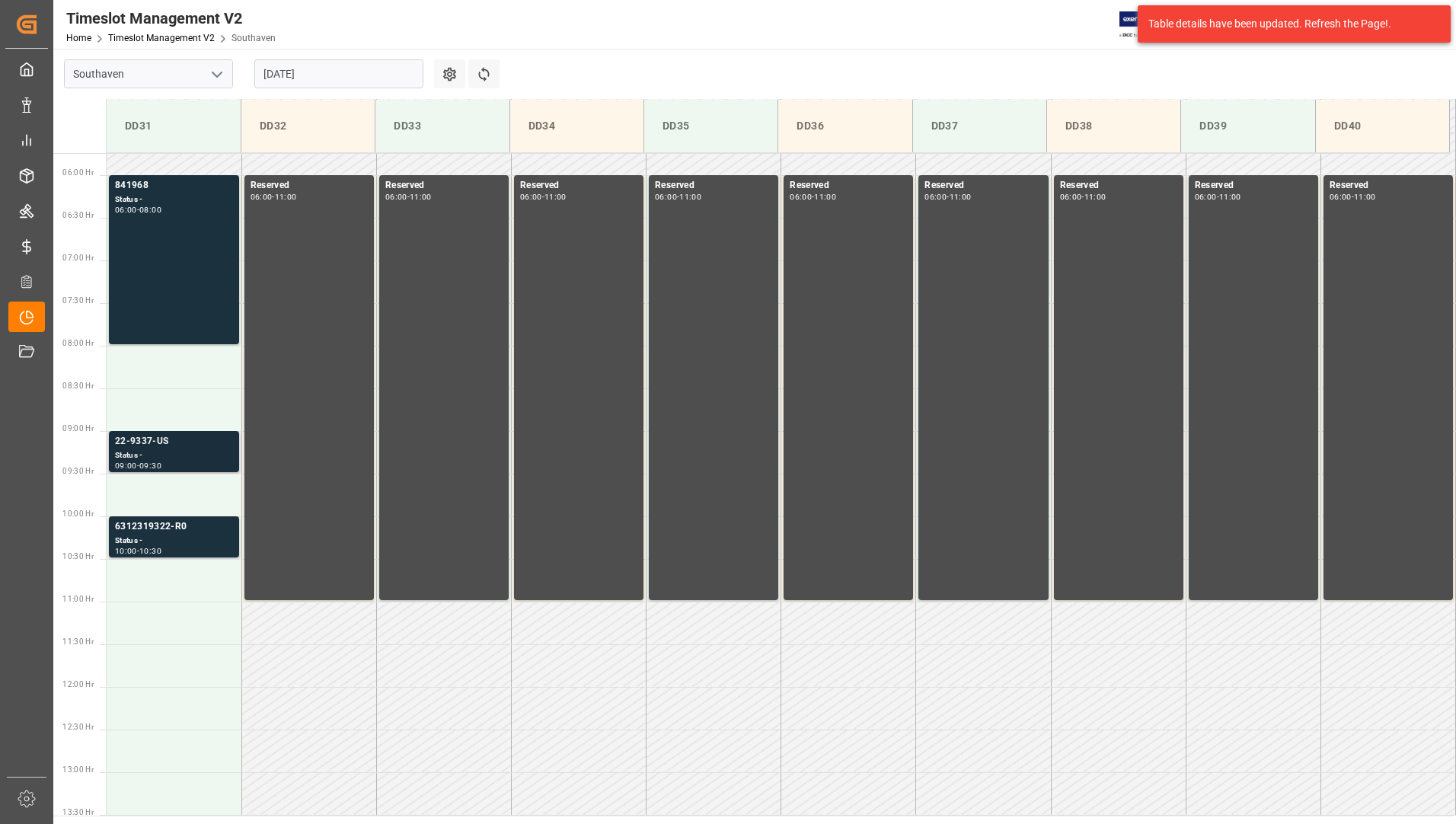
click at [206, 464] on div "09:00 - 09:30" at bounding box center [174, 467] width 118 height 8
click at [180, 528] on div "6312319322-R0" at bounding box center [174, 527] width 118 height 15
